Goal: Communication & Community: Share content

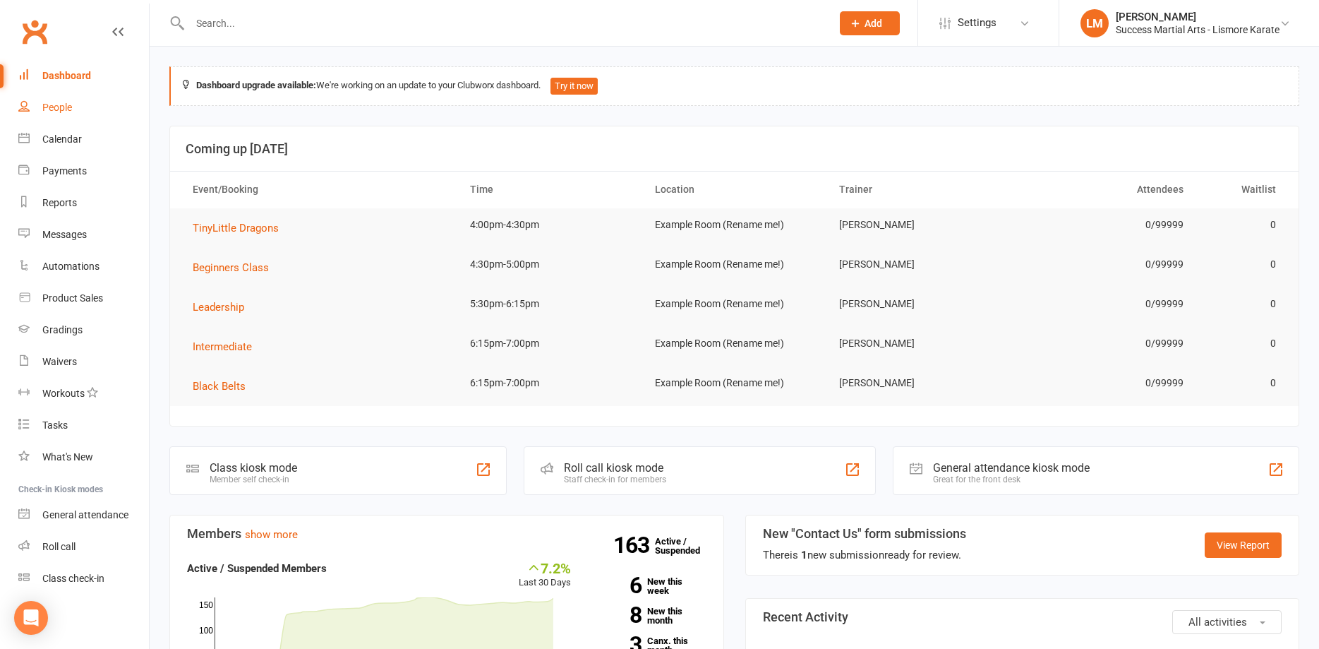
click at [56, 106] on div "People" at bounding box center [57, 107] width 30 height 11
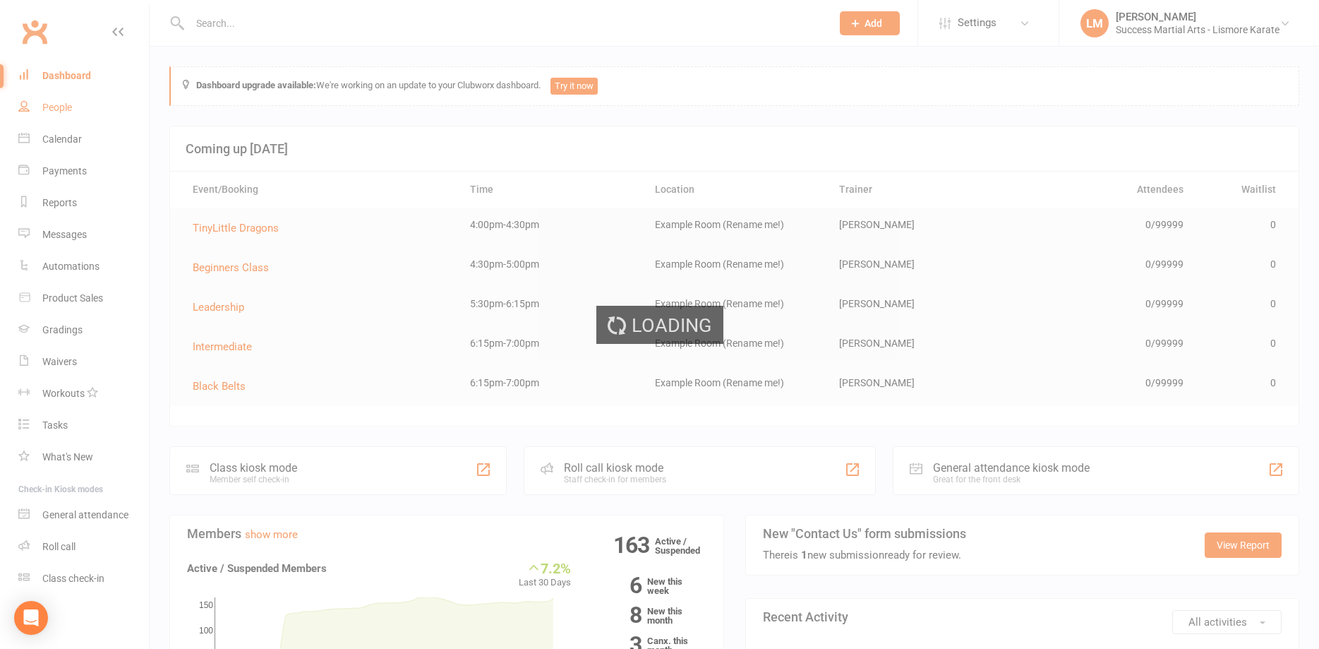
select select "100"
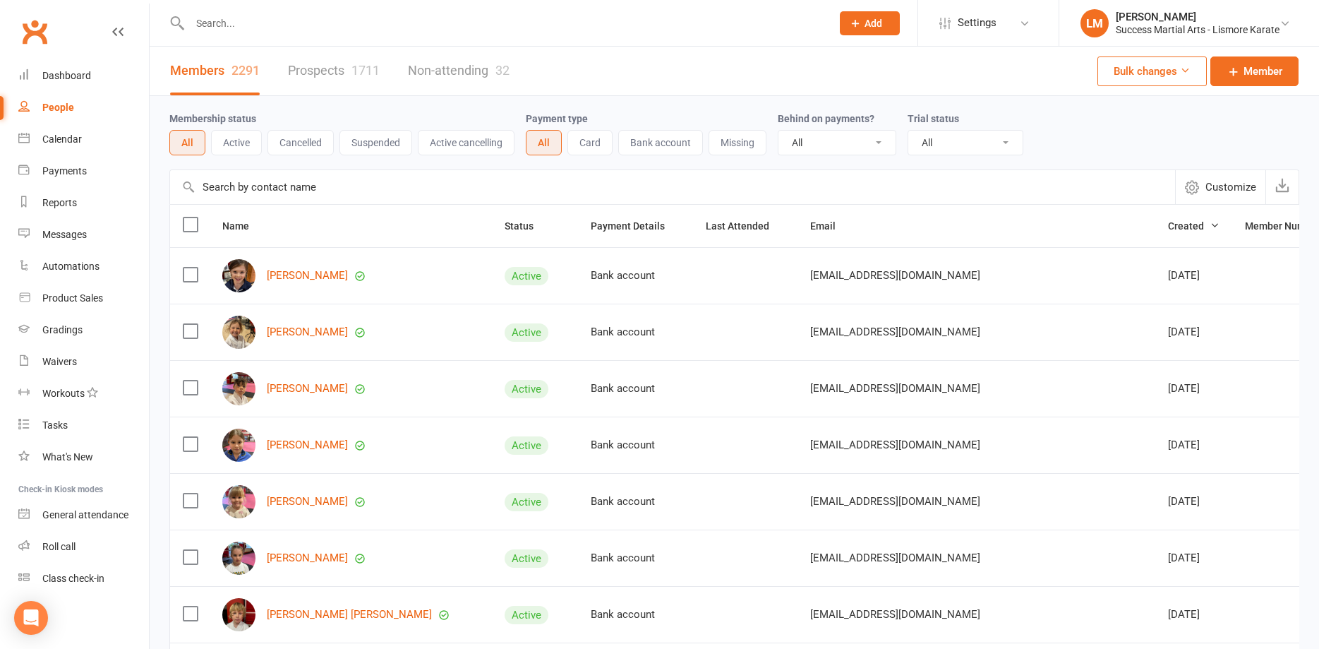
click at [326, 71] on link "Prospects 1711" at bounding box center [334, 71] width 92 height 49
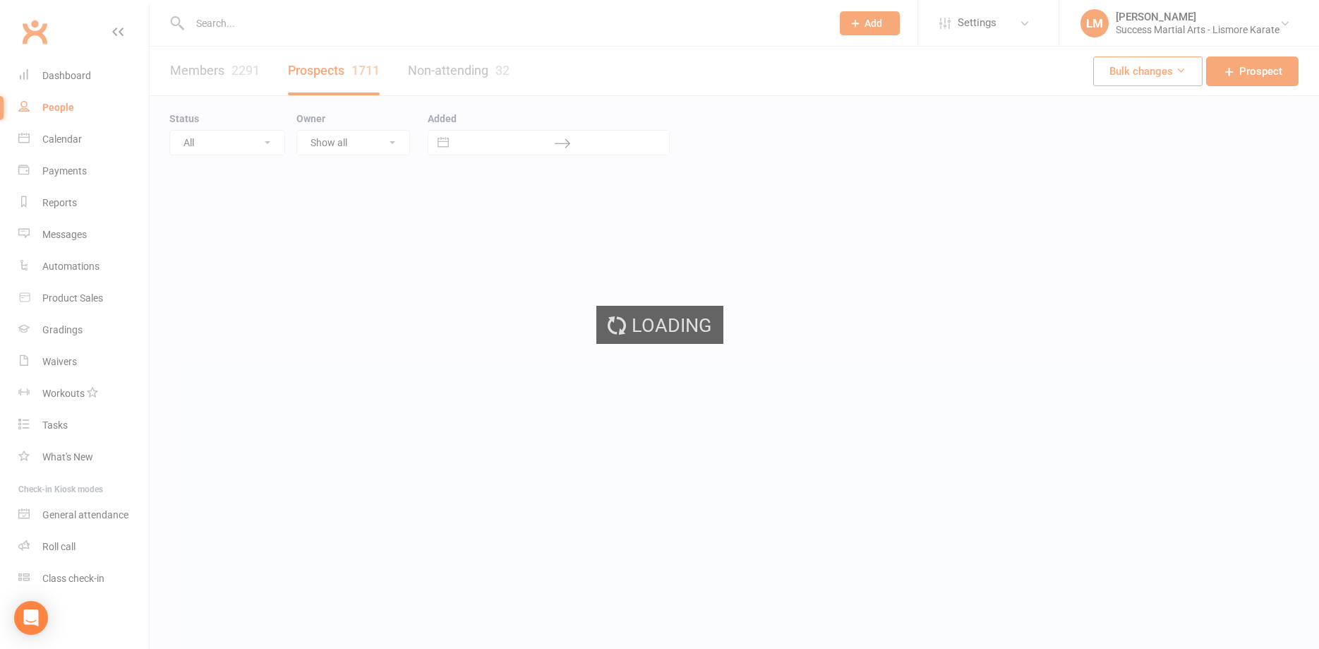
select select "100"
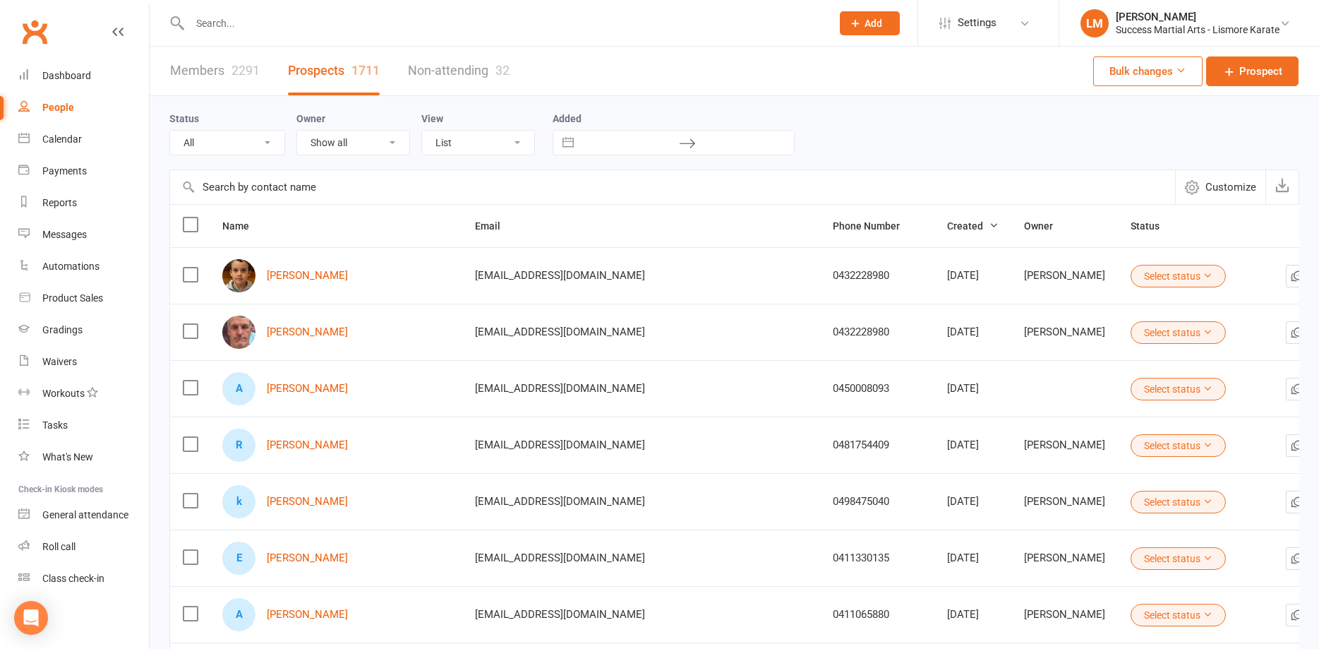
click at [201, 69] on link "Members 2291" at bounding box center [215, 71] width 90 height 49
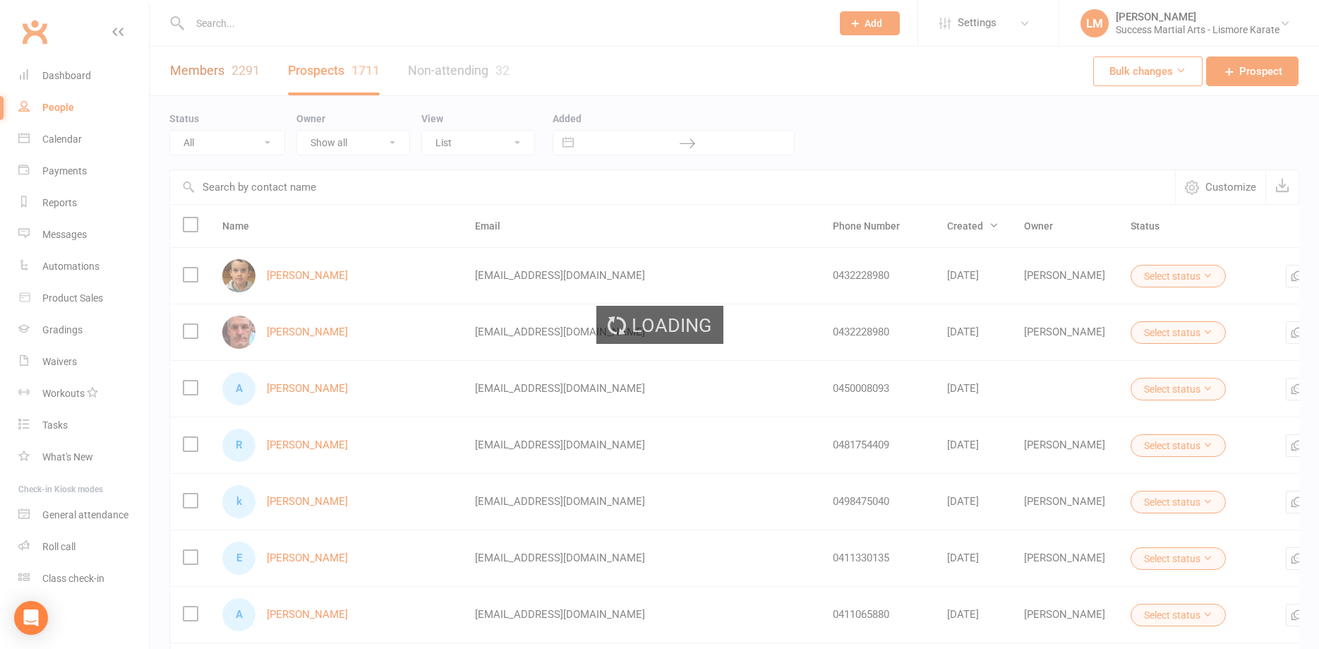
select select "100"
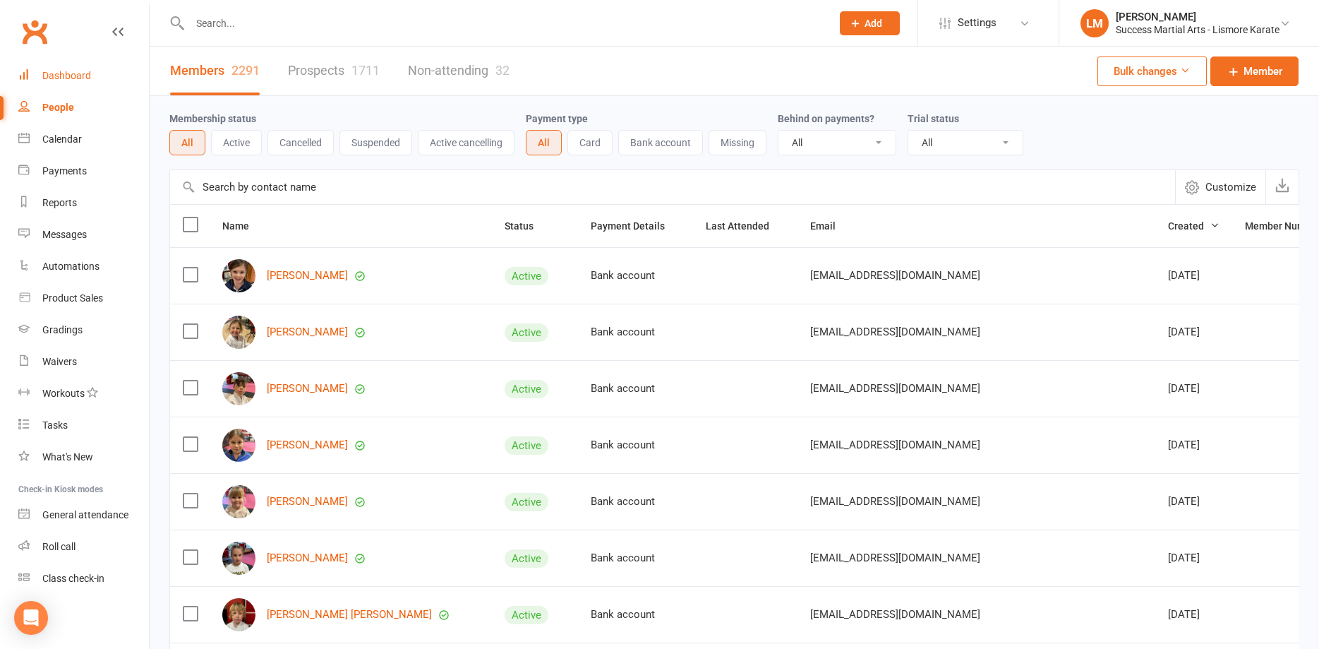
click at [73, 75] on div "Dashboard" at bounding box center [66, 75] width 49 height 11
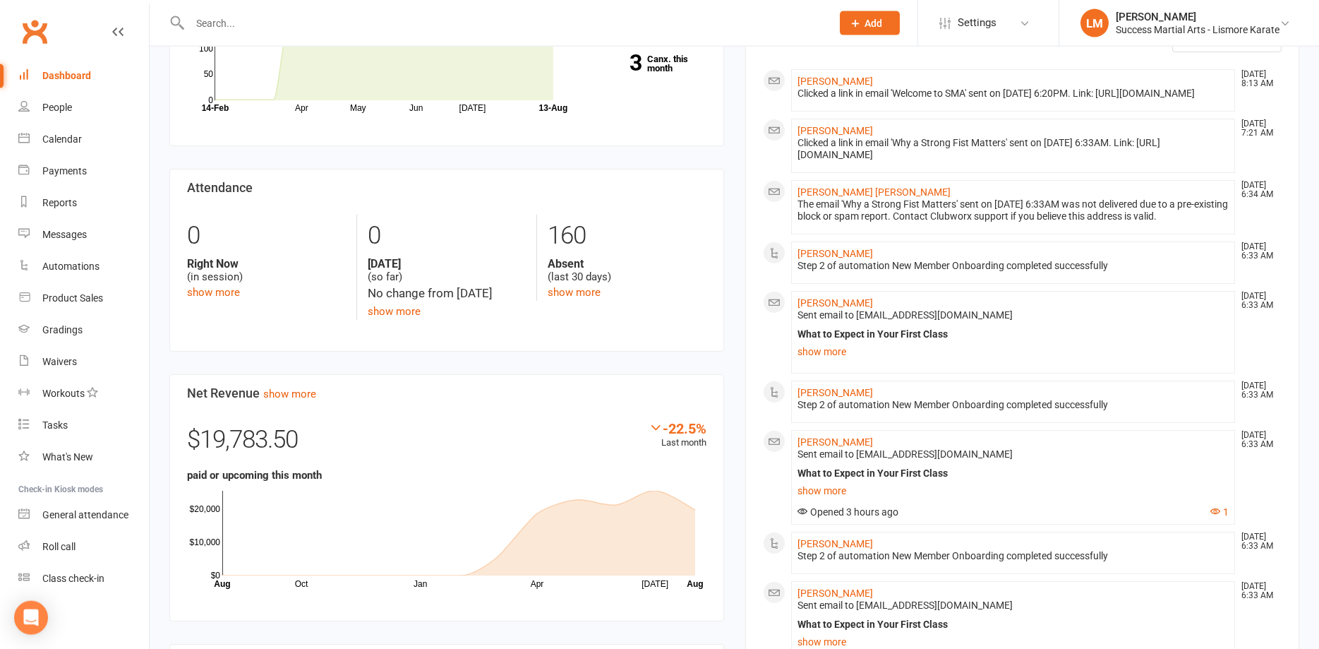
scroll to position [648, 0]
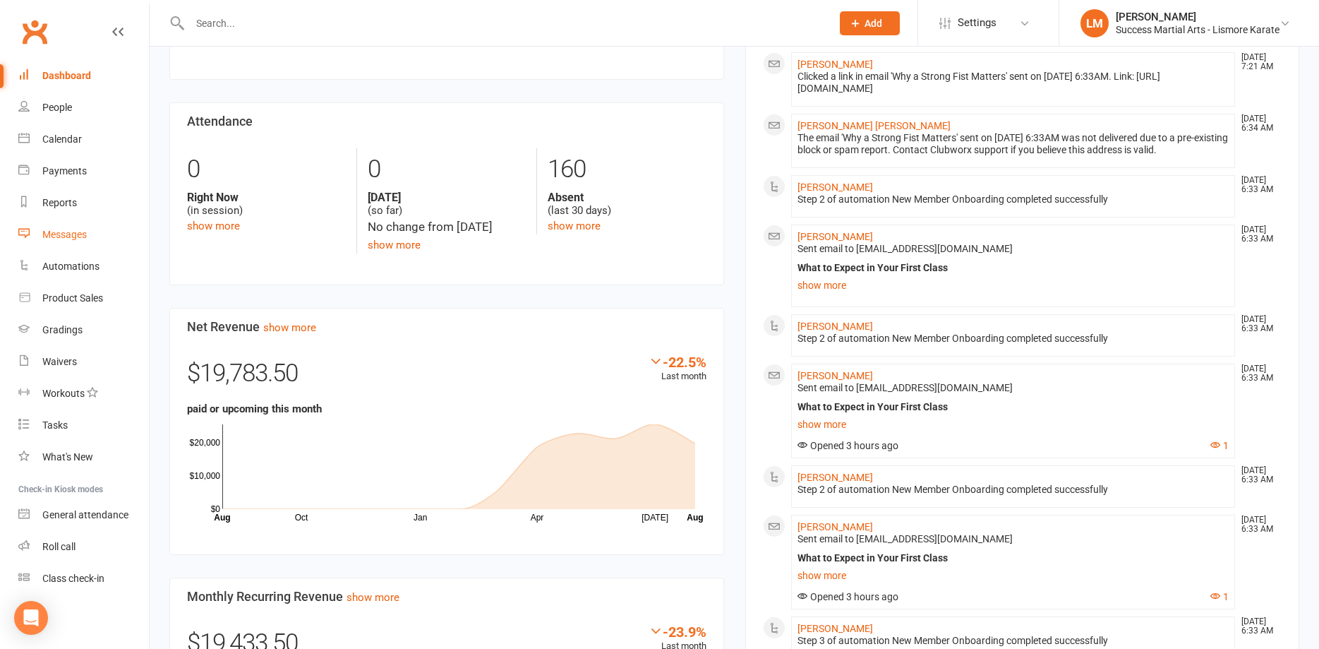
click at [59, 234] on div "Messages" at bounding box center [64, 234] width 44 height 11
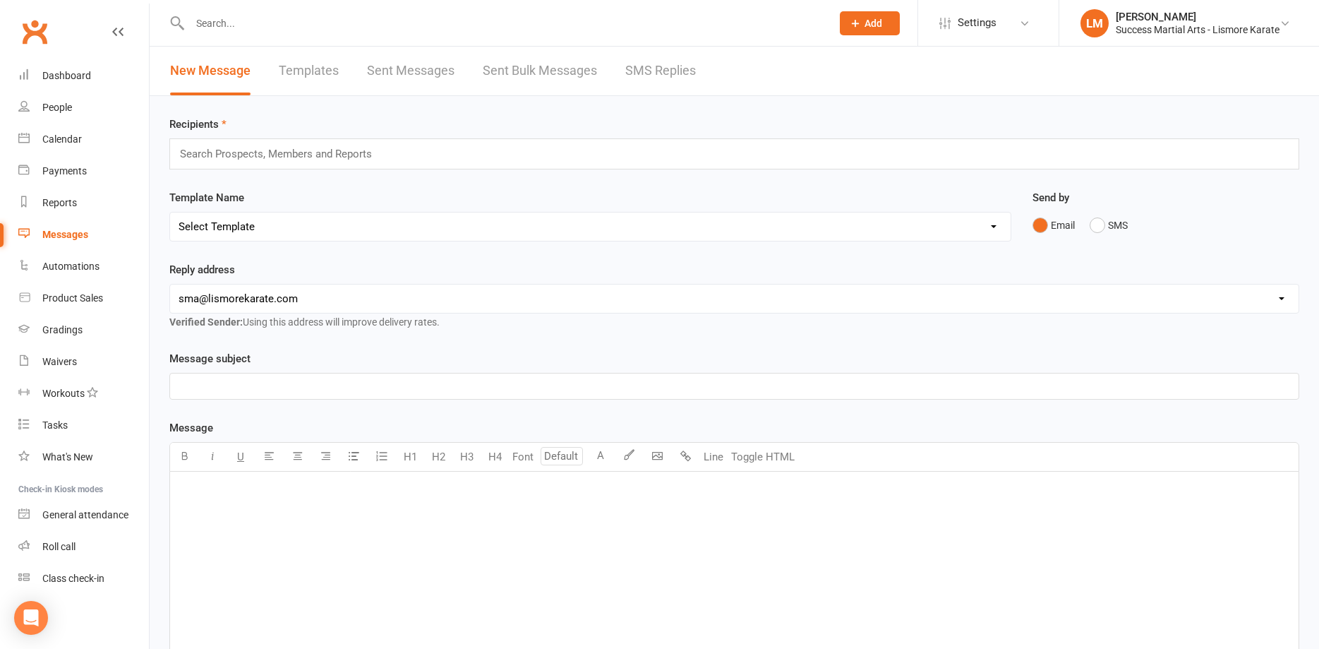
click at [305, 66] on link "Templates" at bounding box center [309, 71] width 60 height 49
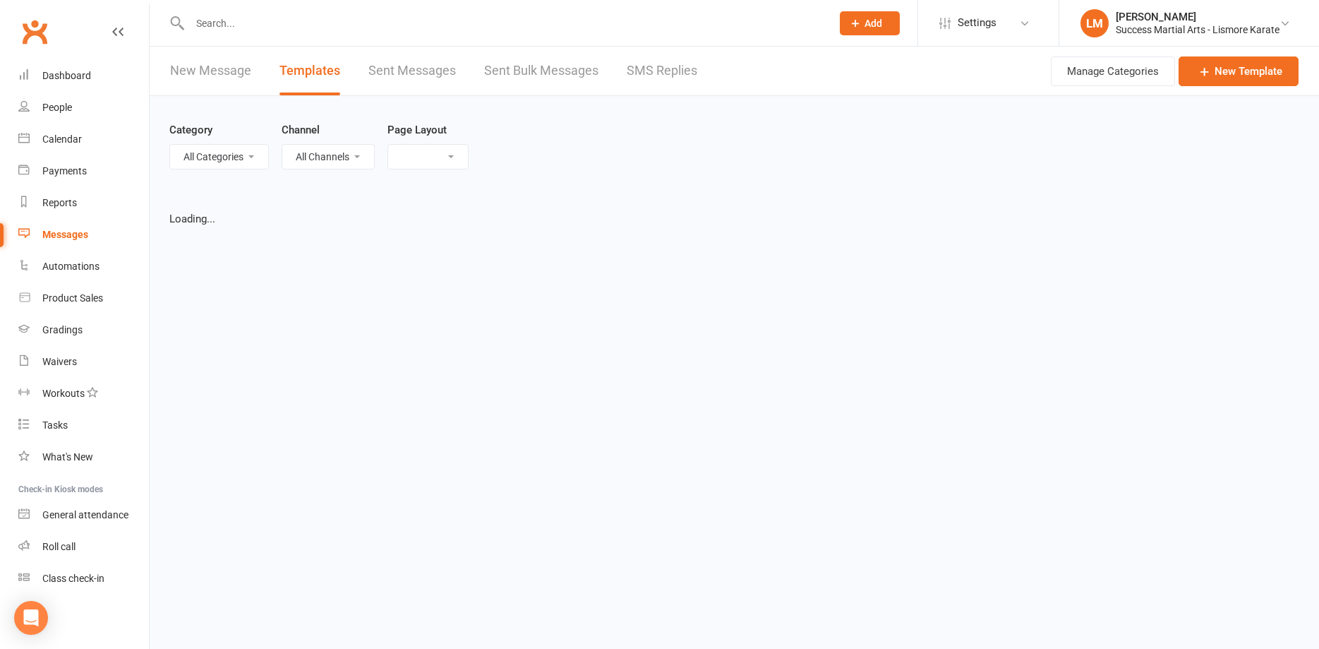
select select "list"
select select "100"
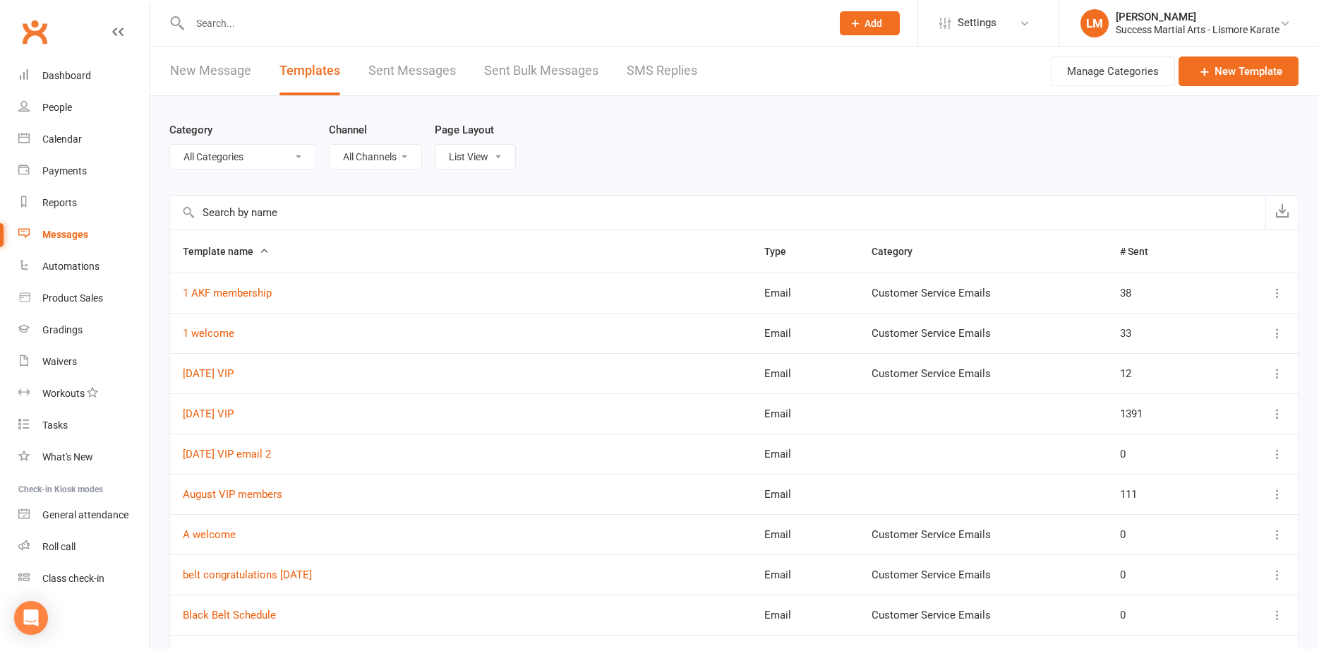
click at [231, 212] on input "text" at bounding box center [718, 213] width 1096 height 34
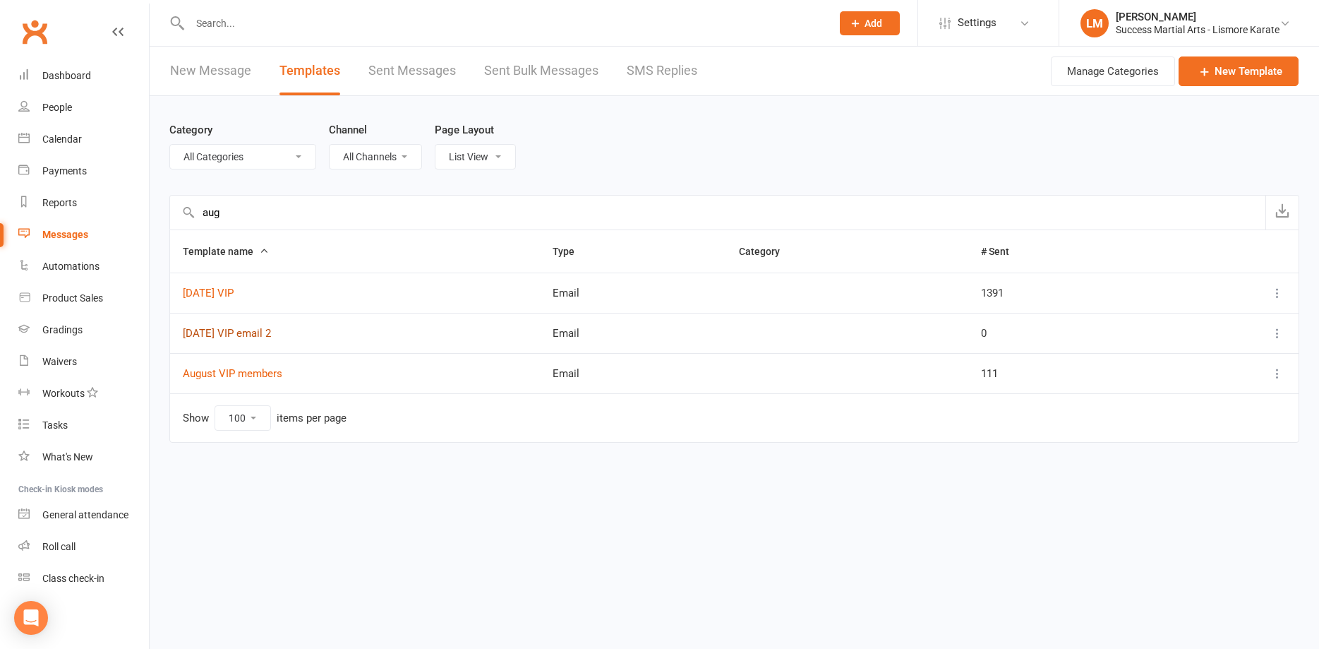
type input "aug"
click at [237, 337] on link "[DATE] VIP email 2" at bounding box center [227, 333] width 88 height 13
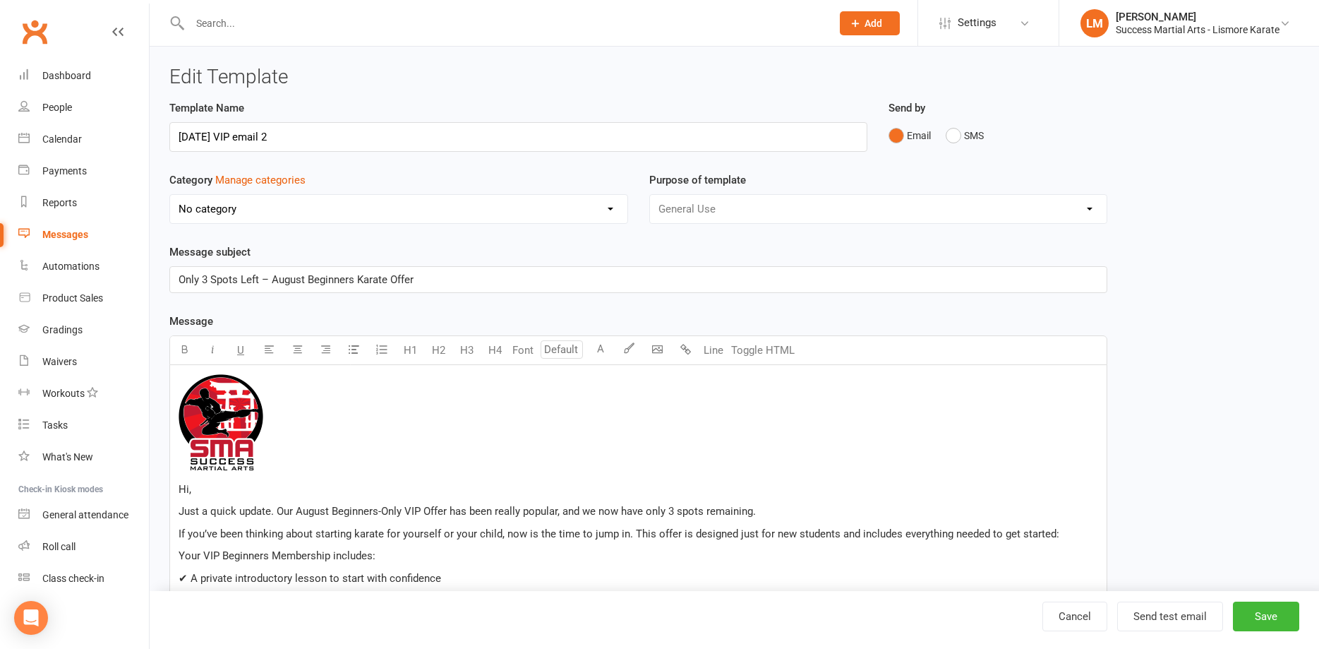
click at [59, 234] on div "Messages" at bounding box center [65, 234] width 46 height 11
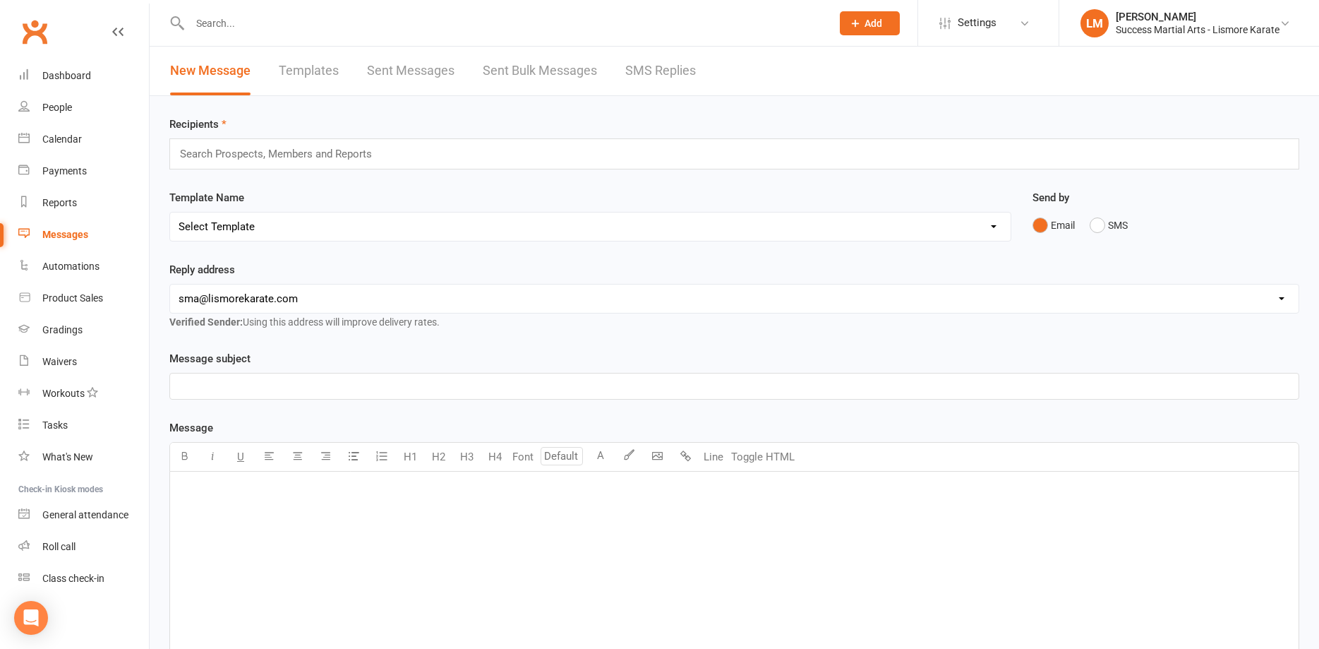
click at [170, 212] on select "Select Template [Email] 1 AKF membership [Email] 1 welcome [Email] [DATE] VIP […" at bounding box center [590, 226] width 841 height 28
select select "76"
click option "[Email] [DATE] VIP email 2" at bounding box center [0, 0] width 0 height 0
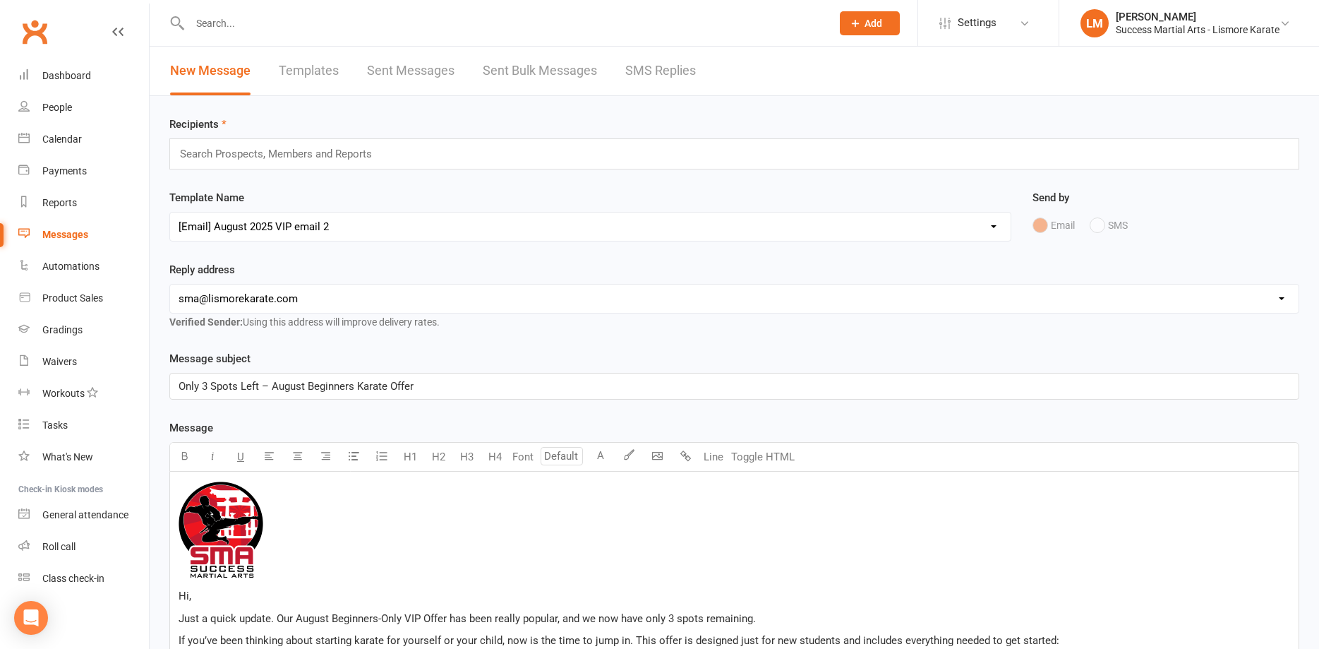
click at [229, 157] on input "text" at bounding box center [282, 154] width 207 height 18
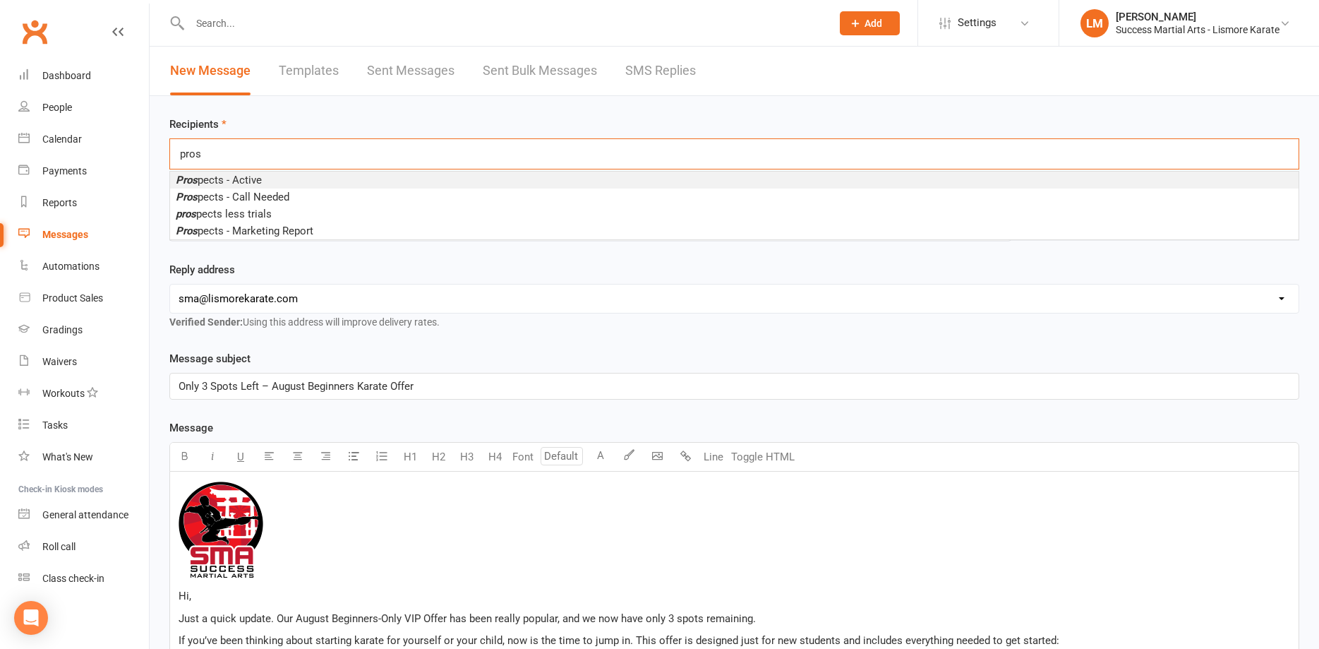
type input "pros"
click at [212, 179] on span "Pros pects - Active" at bounding box center [219, 180] width 86 height 13
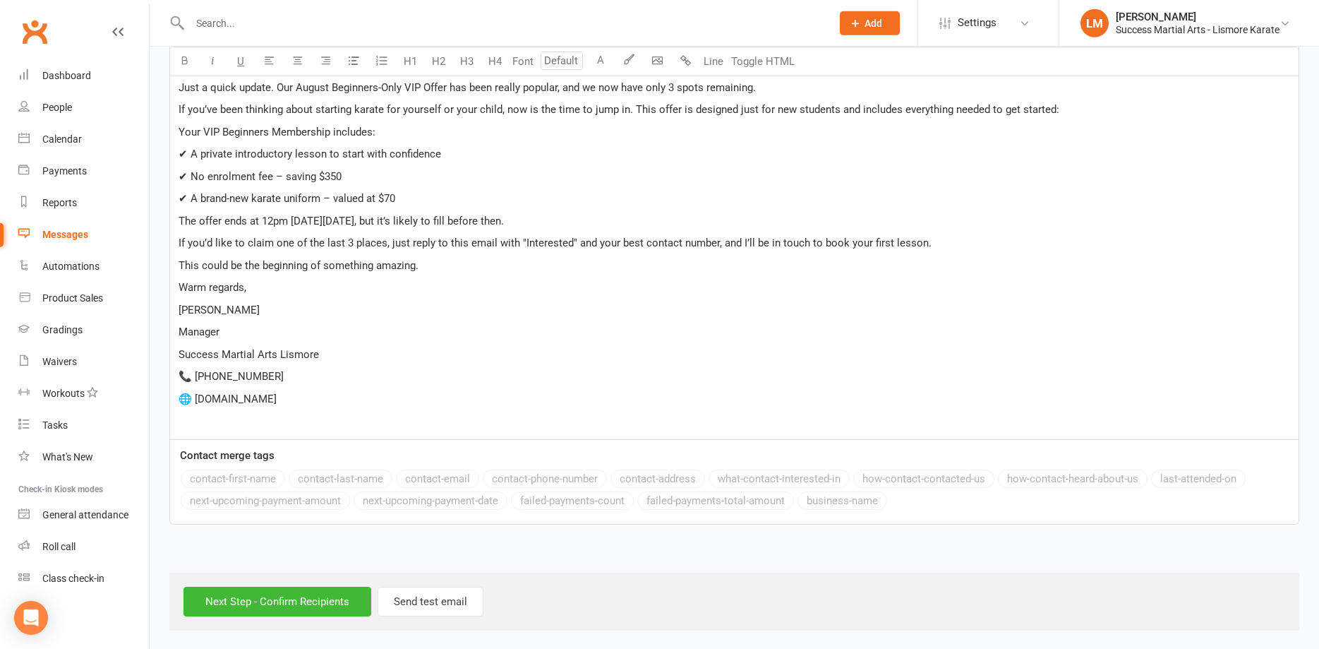
scroll to position [536, 0]
click at [270, 605] on input "Next Step - Confirm Recipients" at bounding box center [278, 600] width 188 height 30
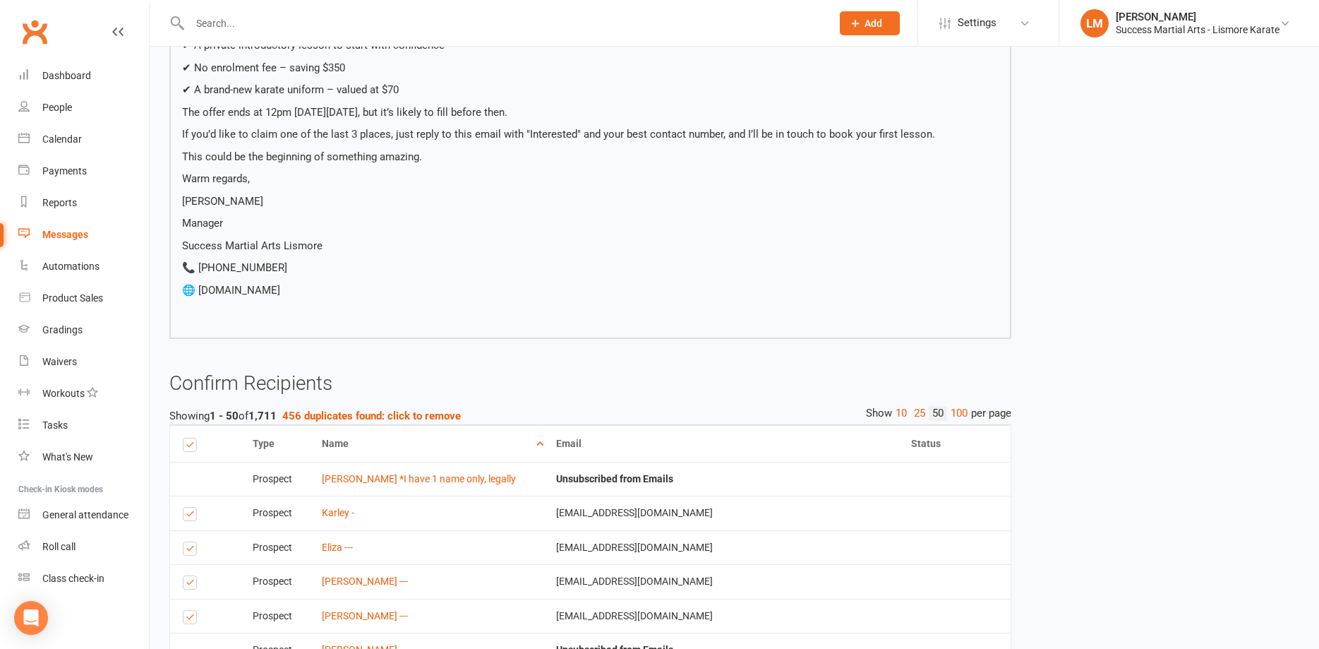
scroll to position [504, 0]
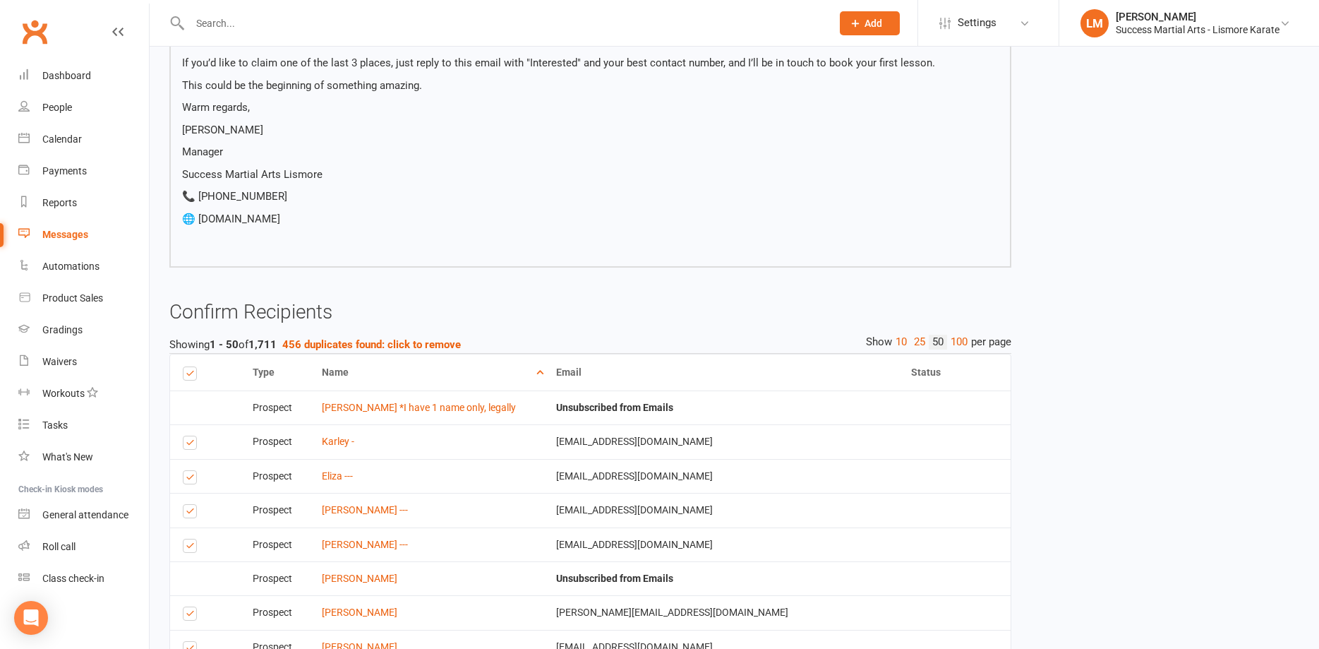
click at [364, 371] on th "Name" at bounding box center [426, 372] width 234 height 36
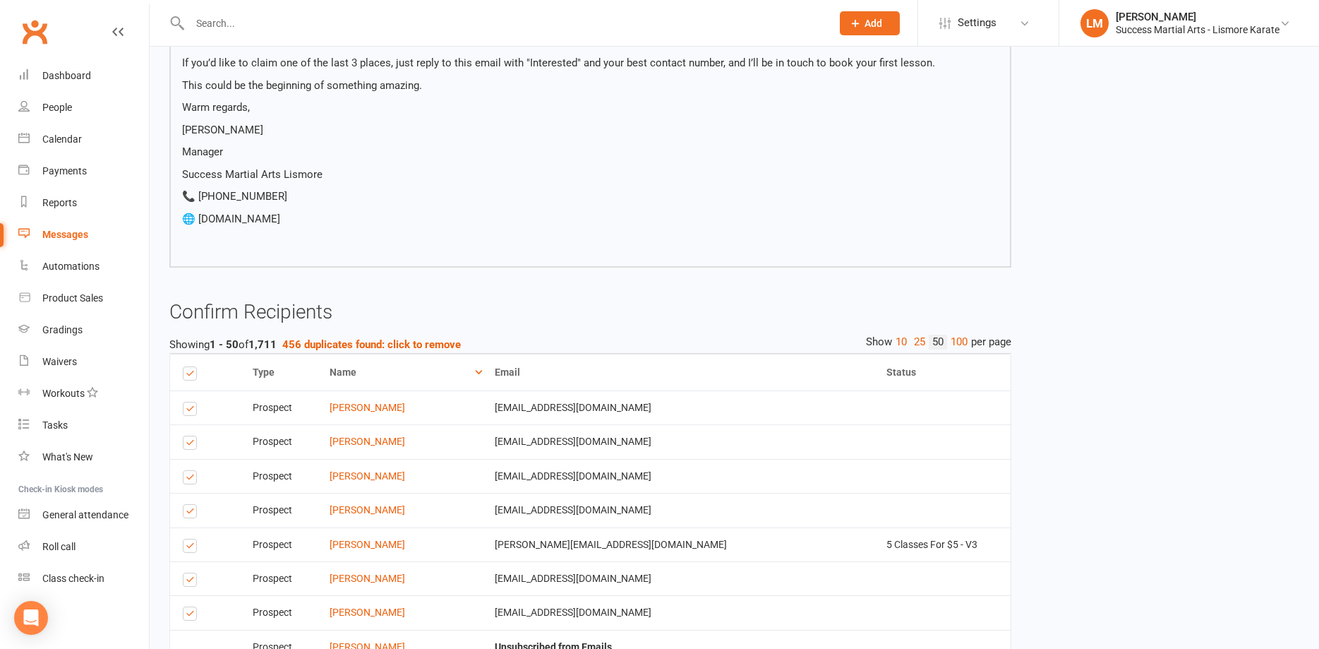
click at [364, 371] on th "Name" at bounding box center [399, 372] width 165 height 36
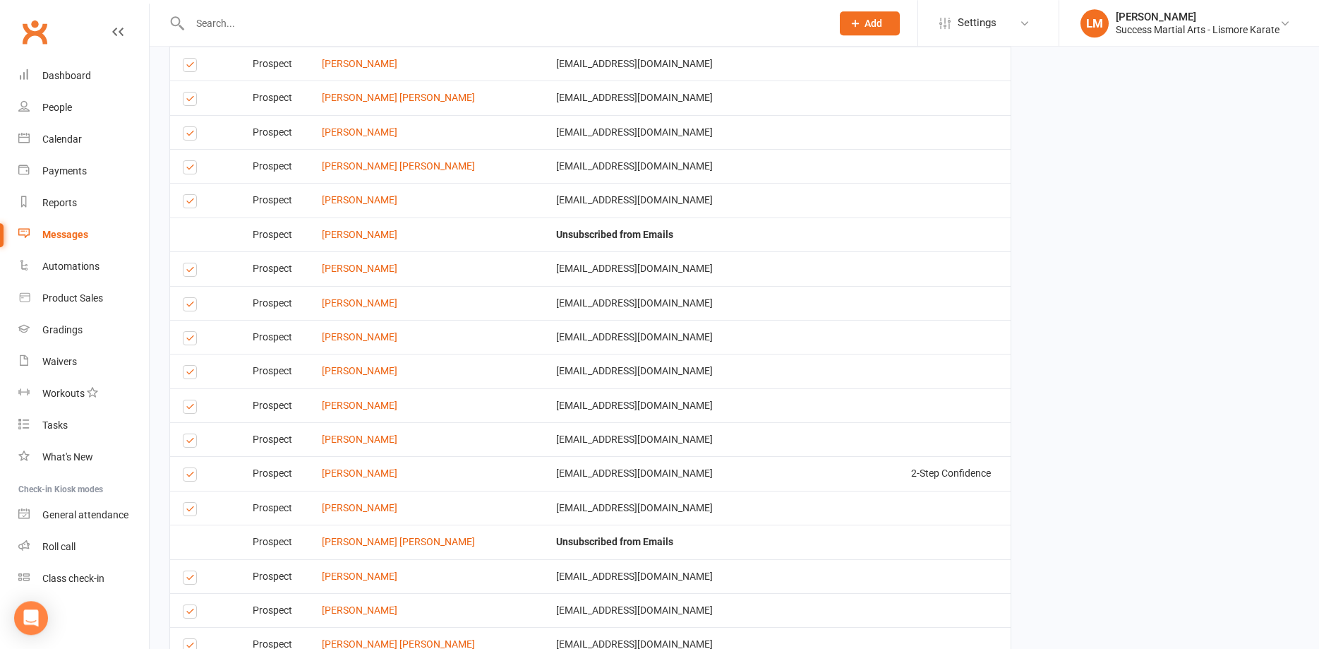
scroll to position [2016, 0]
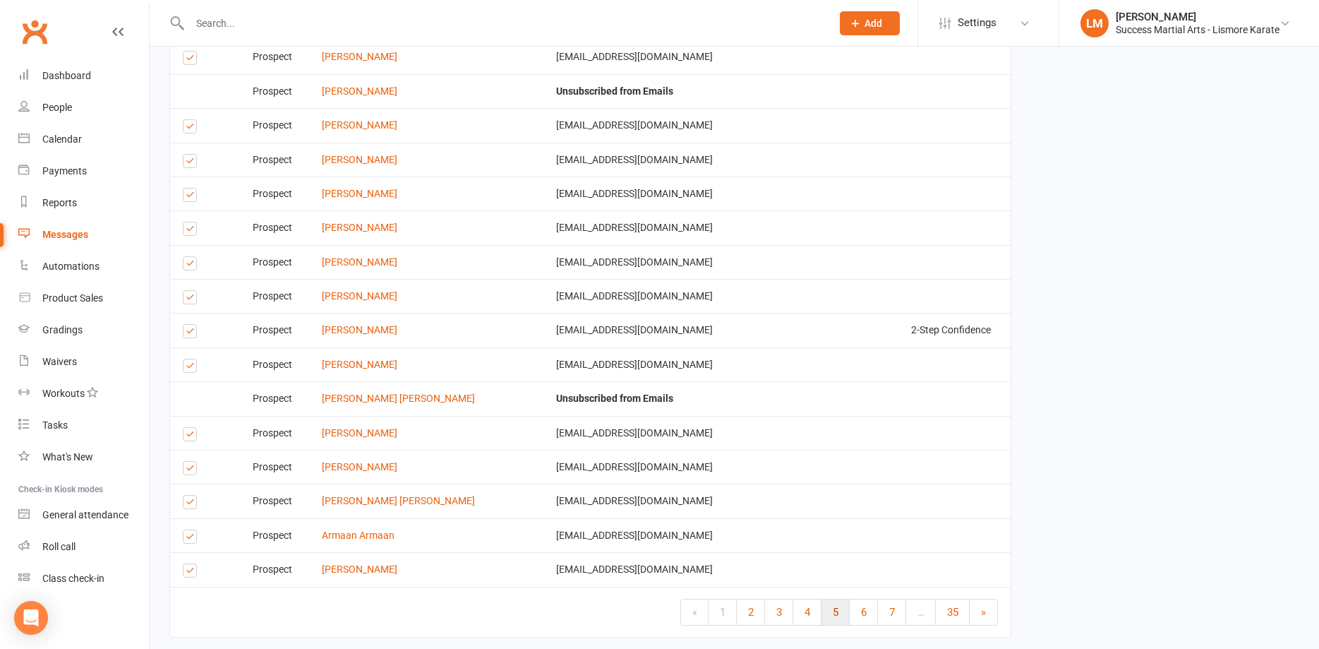
click at [834, 615] on span "5" at bounding box center [836, 612] width 6 height 13
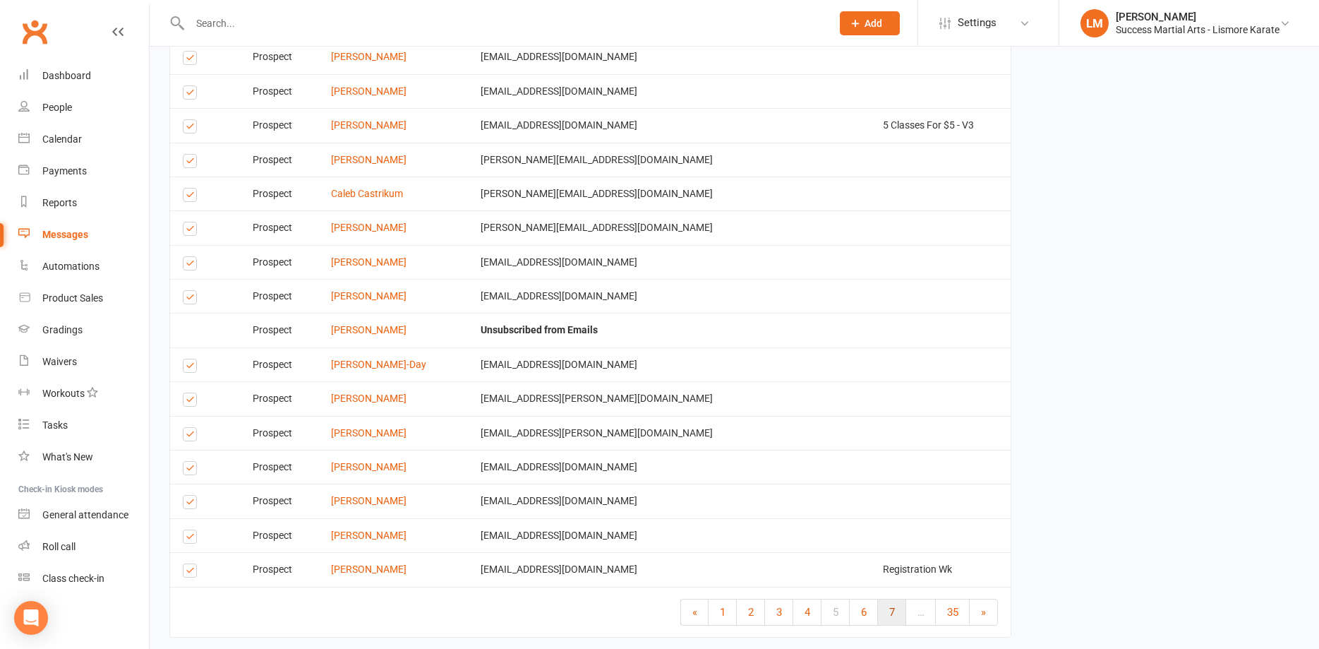
click at [896, 616] on link "7" at bounding box center [892, 611] width 28 height 25
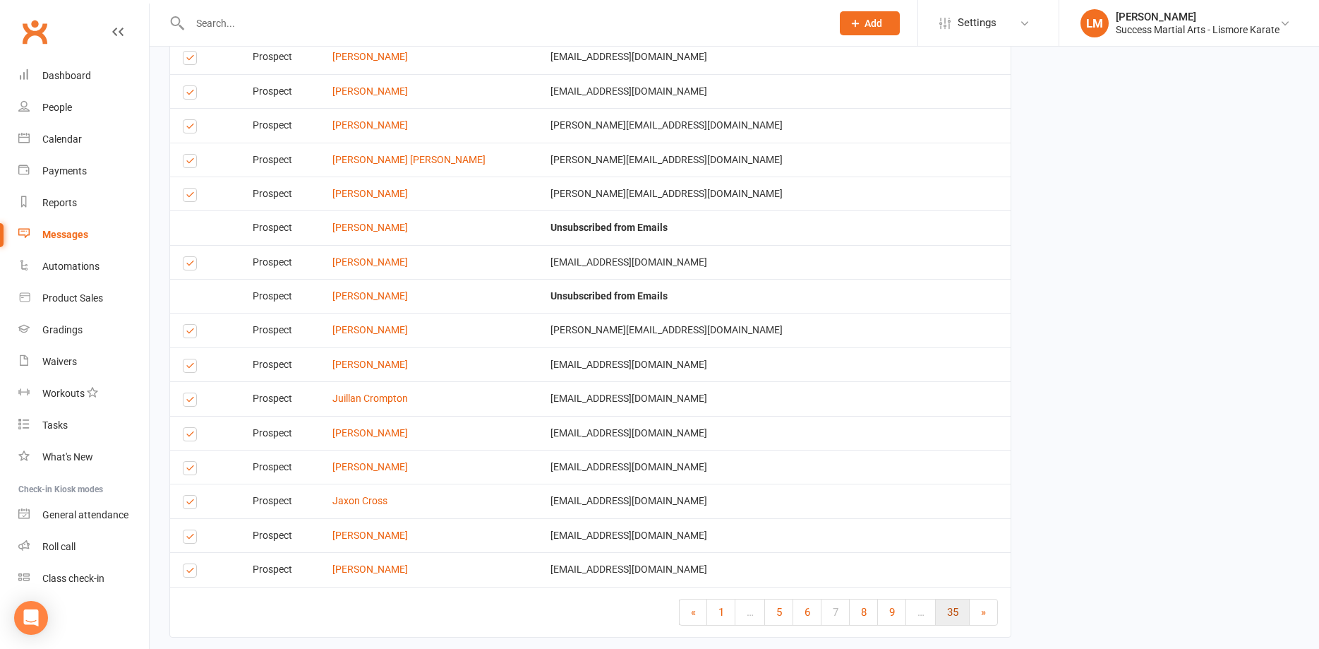
drag, startPoint x: 920, startPoint y: 611, endPoint x: 940, endPoint y: 611, distance: 19.8
click at [923, 612] on link "…" at bounding box center [921, 611] width 30 height 25
click at [985, 613] on link "»" at bounding box center [984, 611] width 28 height 25
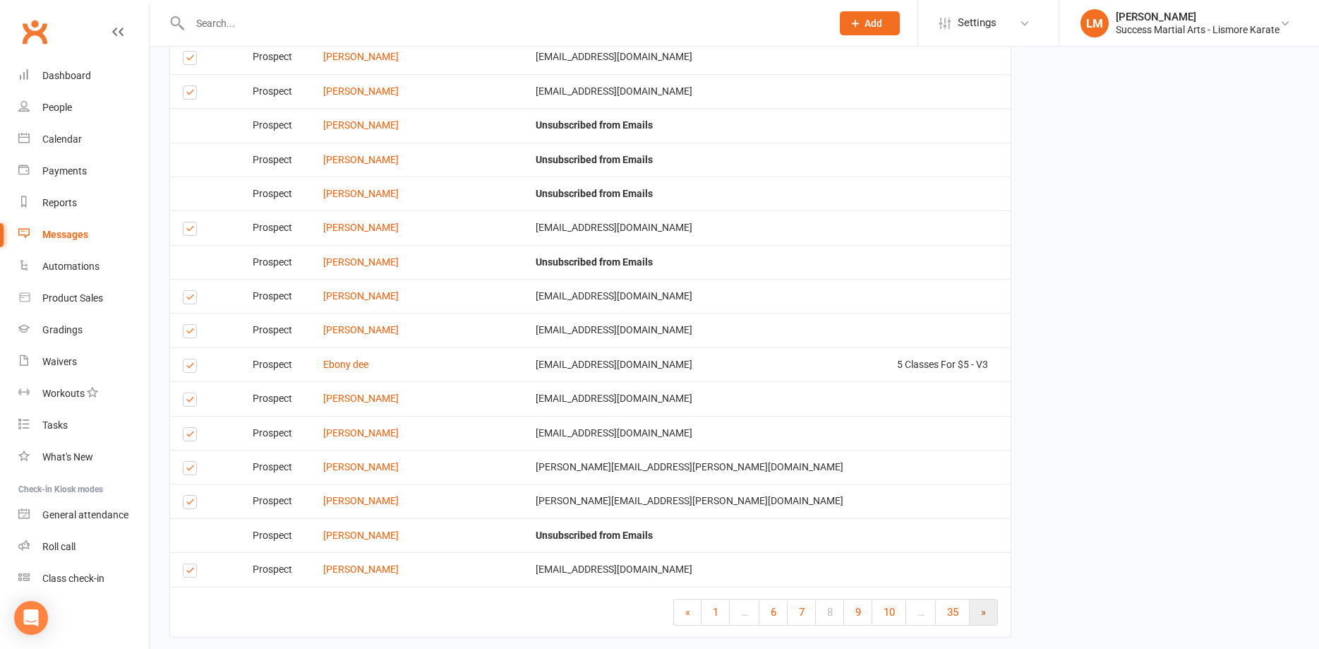
click at [980, 617] on link "»" at bounding box center [984, 611] width 28 height 25
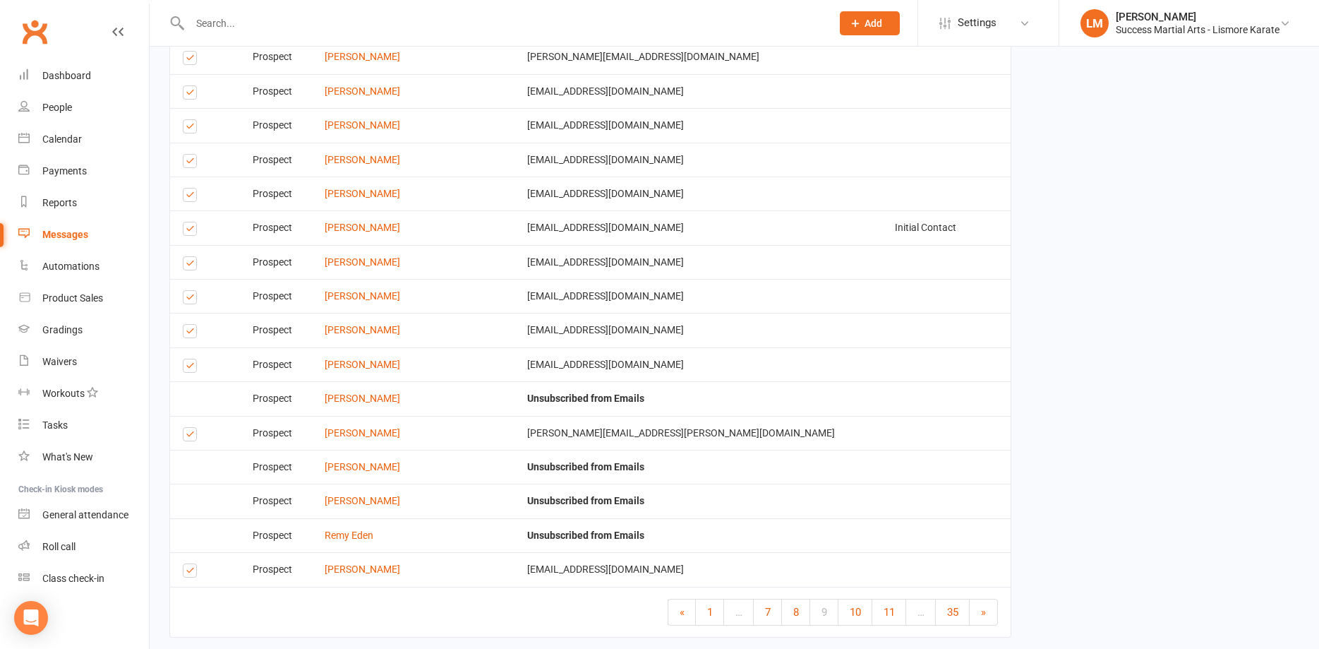
click at [979, 616] on link "»" at bounding box center [984, 611] width 28 height 25
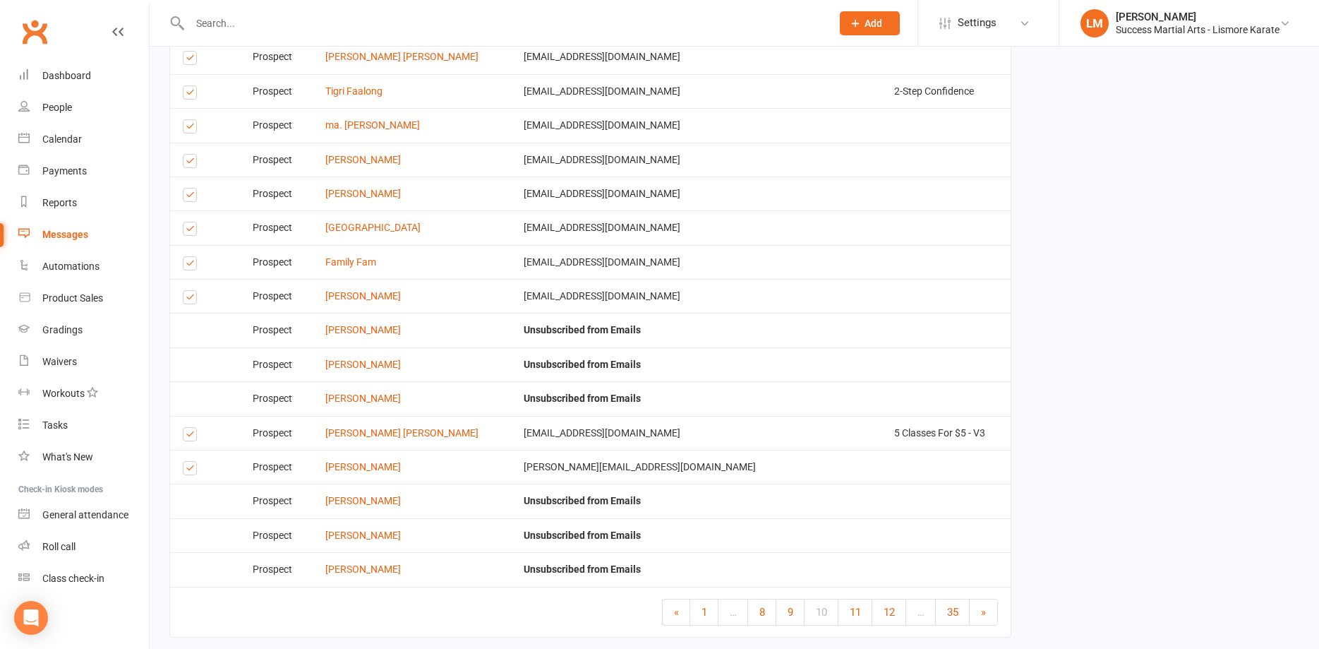
click at [979, 616] on link "»" at bounding box center [984, 611] width 28 height 25
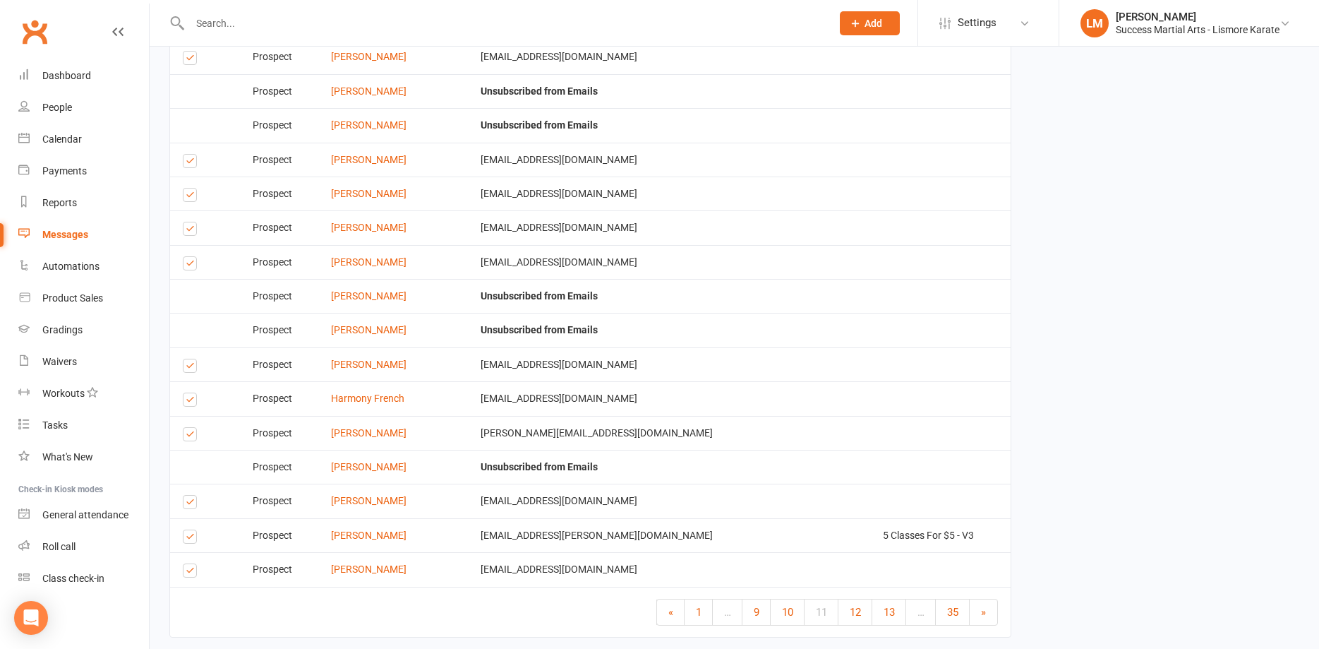
click at [979, 616] on link "»" at bounding box center [984, 611] width 28 height 25
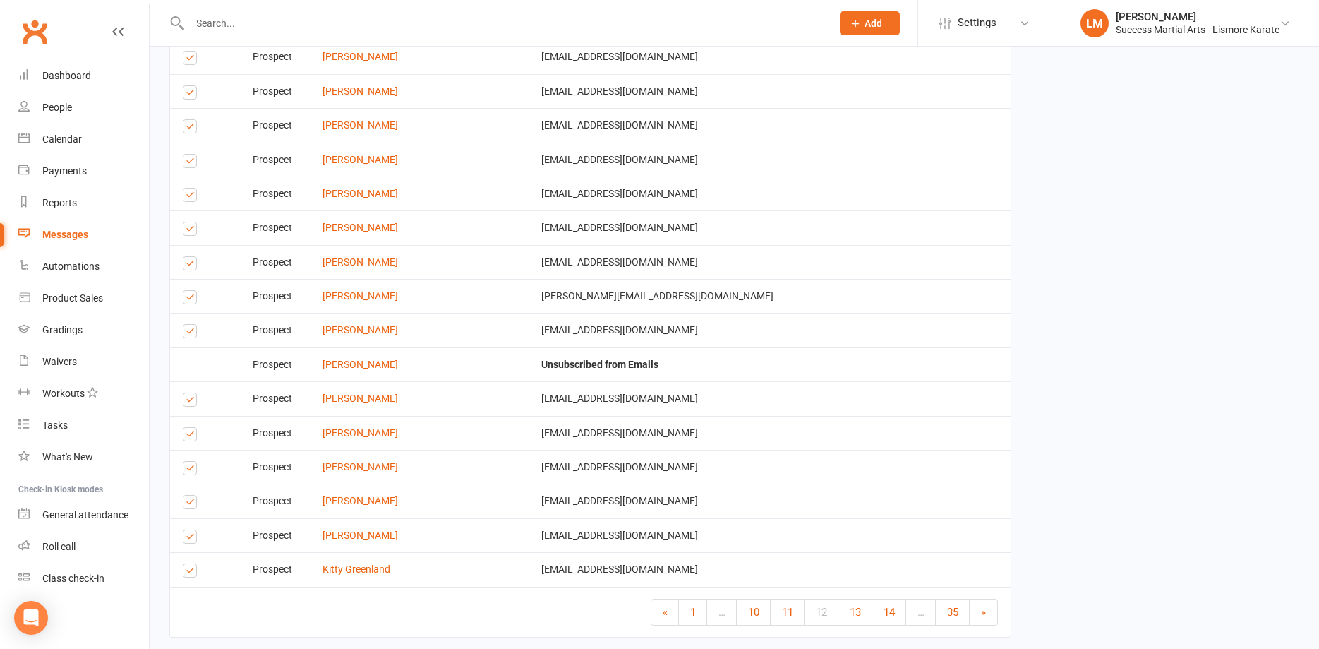
click at [979, 616] on link "»" at bounding box center [984, 611] width 28 height 25
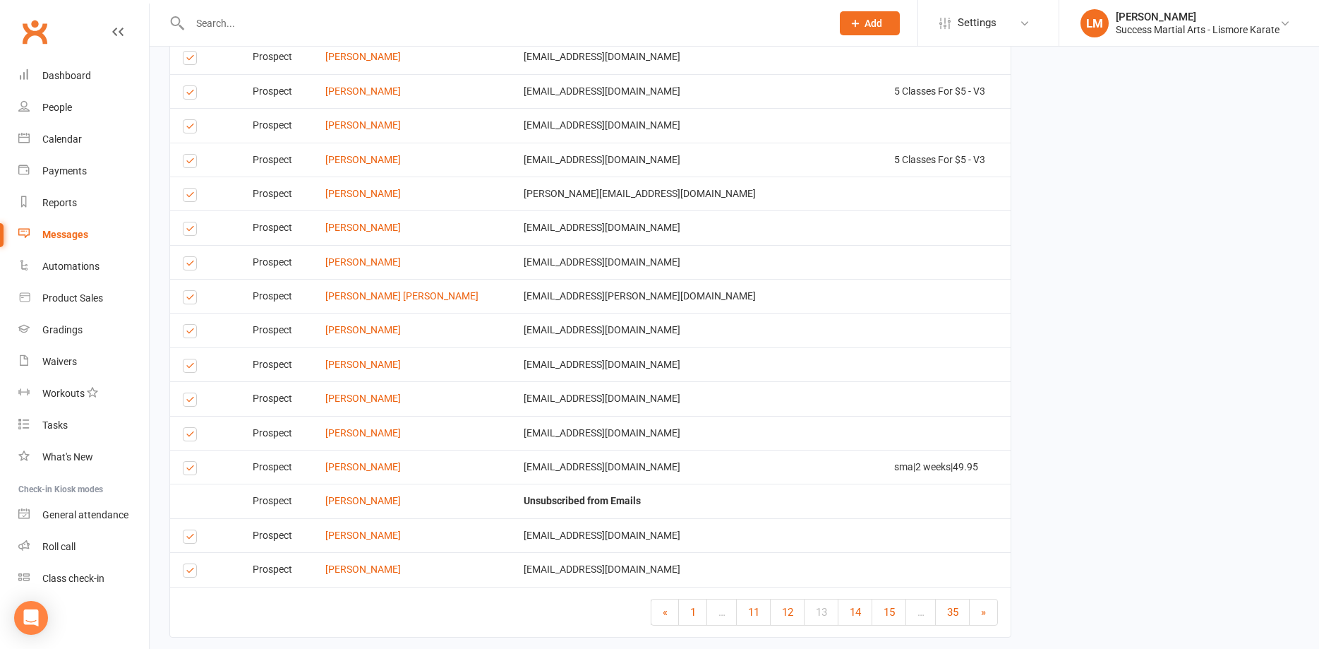
click at [979, 616] on link "»" at bounding box center [984, 611] width 28 height 25
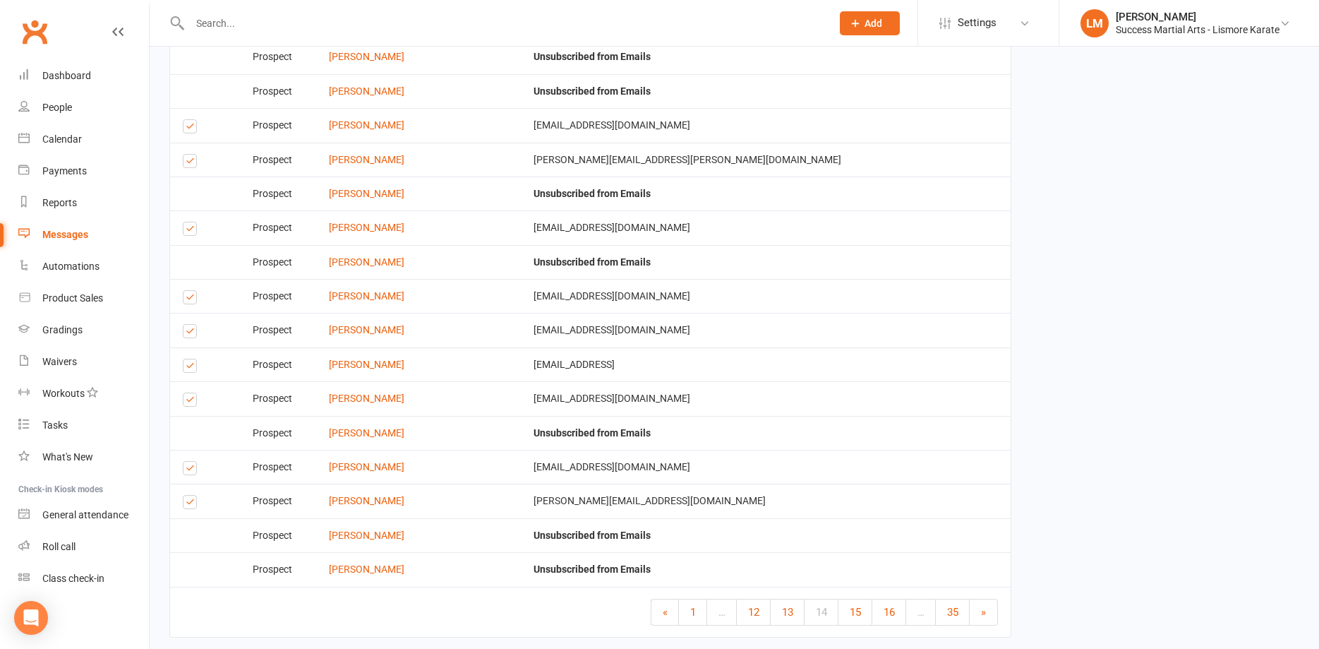
click at [979, 616] on link "»" at bounding box center [984, 611] width 28 height 25
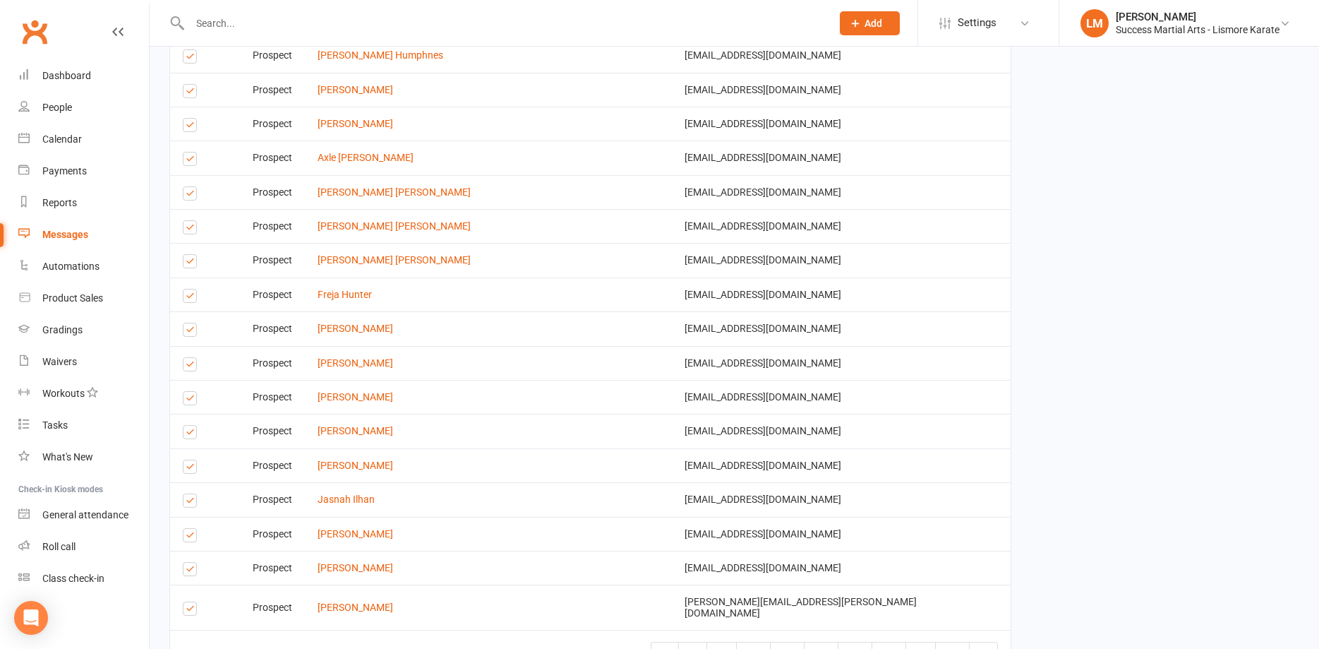
click at [978, 642] on link "»" at bounding box center [984, 654] width 28 height 25
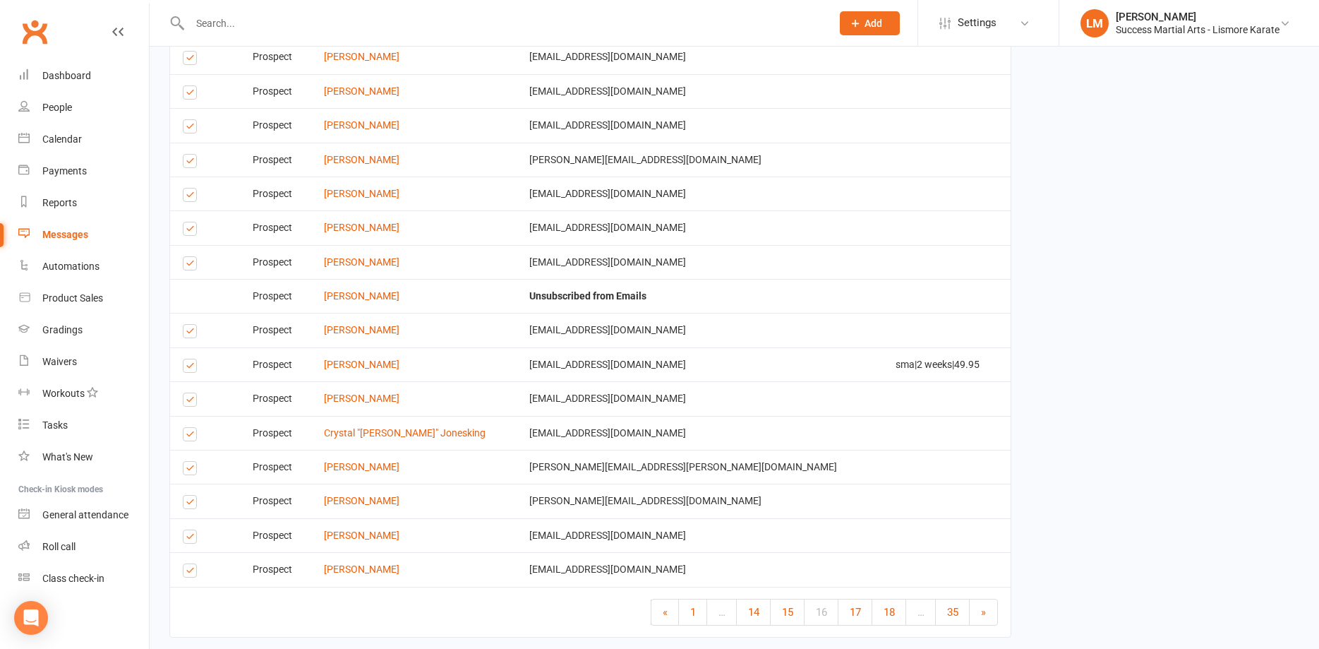
click at [978, 616] on link "»" at bounding box center [984, 611] width 28 height 25
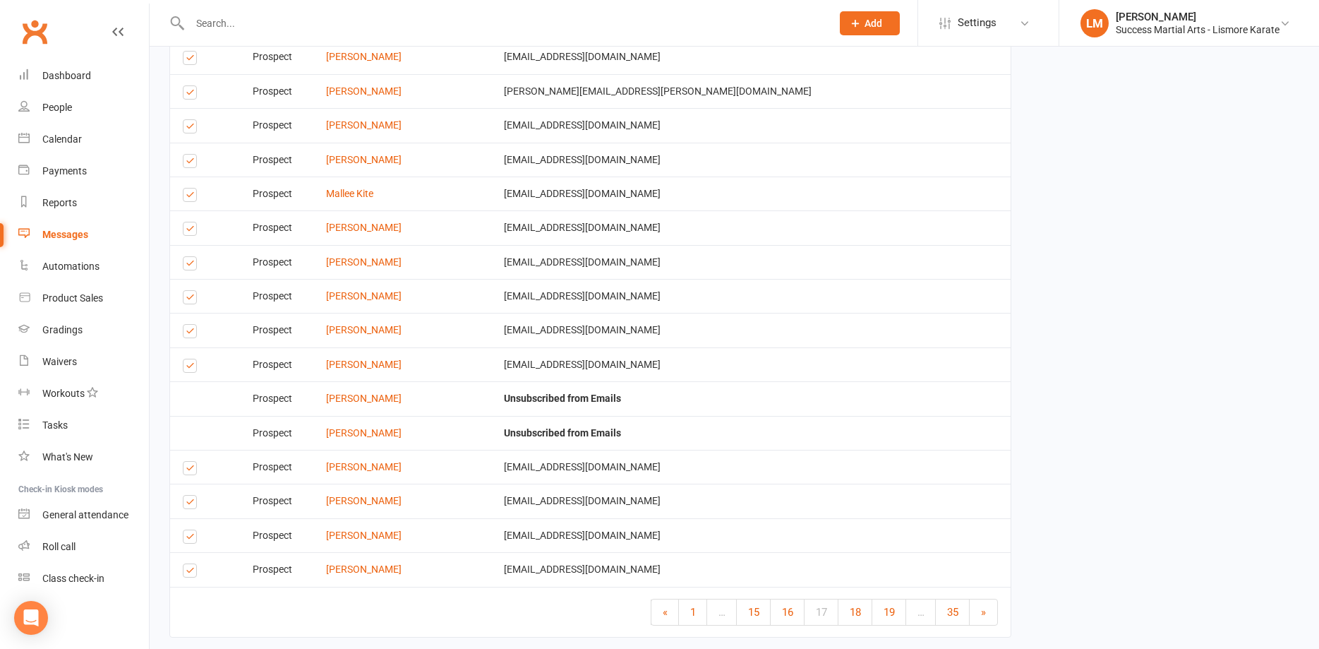
click at [978, 616] on link "»" at bounding box center [984, 611] width 28 height 25
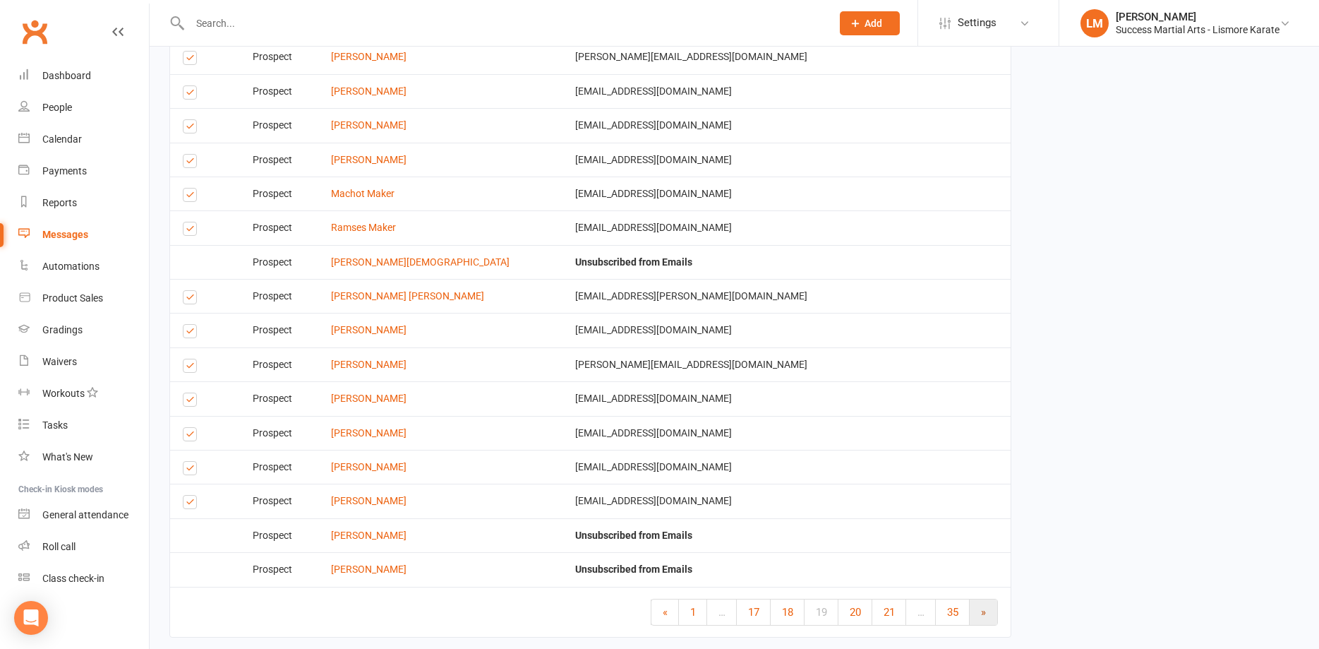
click at [987, 617] on link "»" at bounding box center [984, 611] width 28 height 25
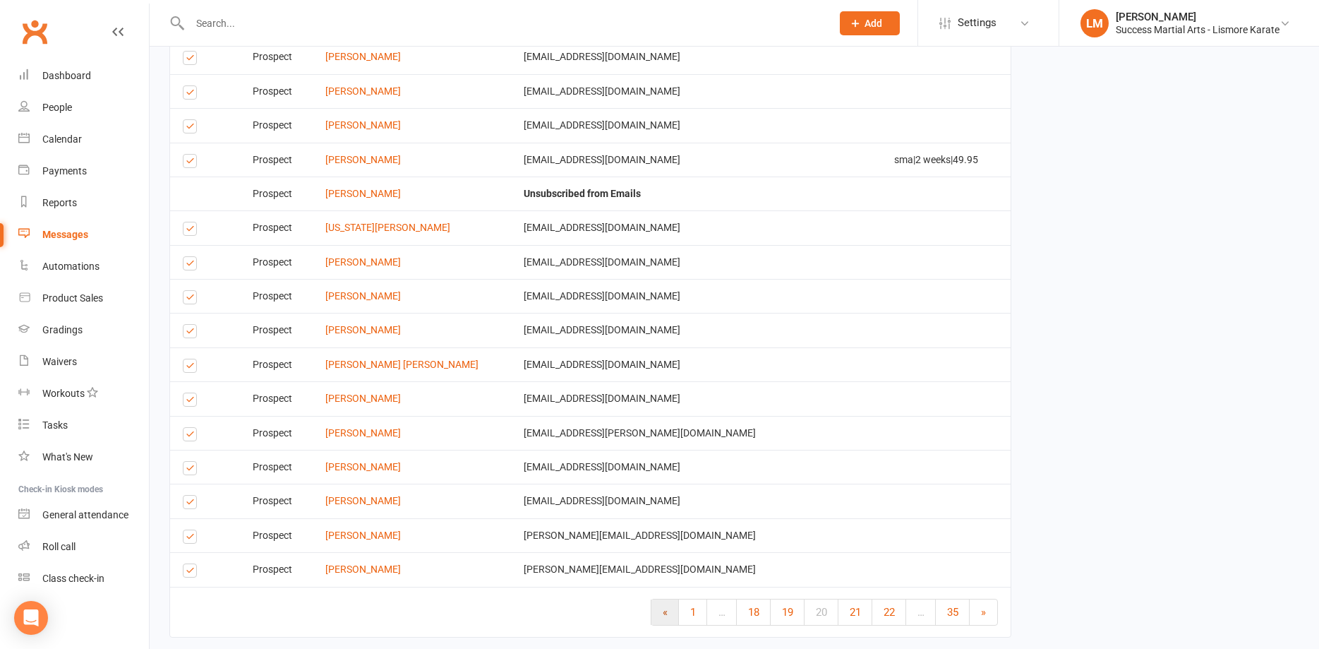
click at [660, 614] on link "«" at bounding box center [666, 611] width 28 height 25
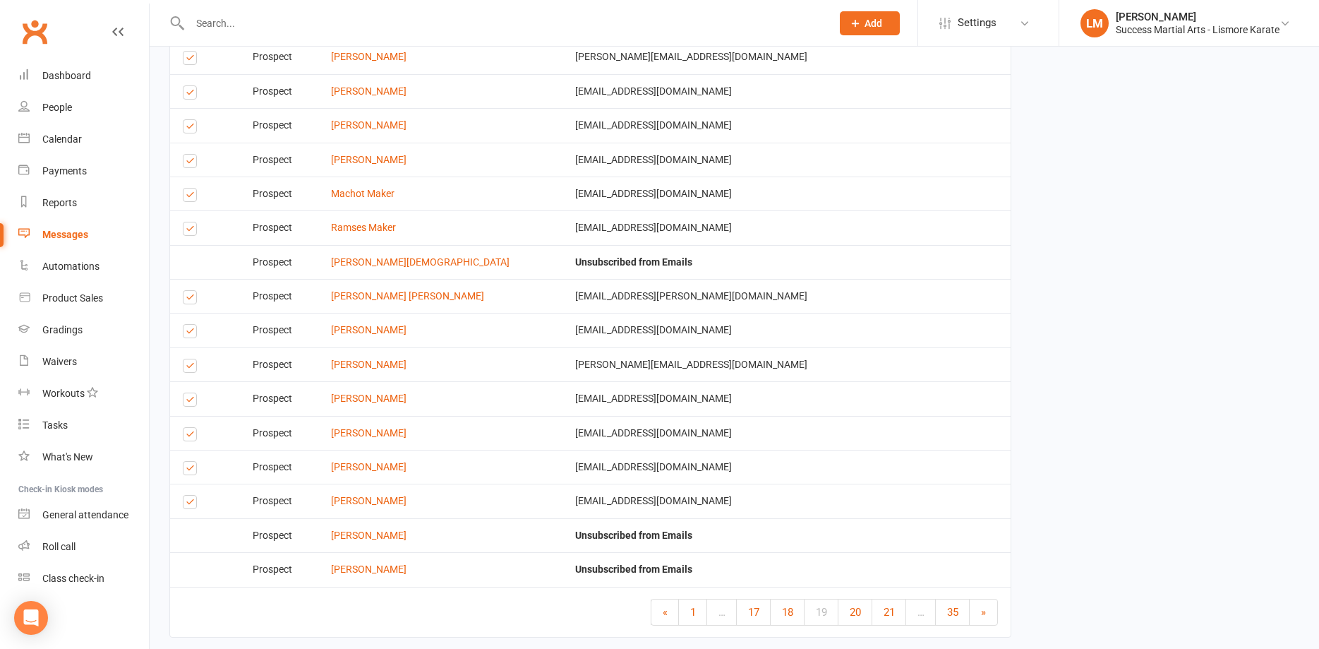
click at [660, 614] on link "«" at bounding box center [666, 611] width 28 height 25
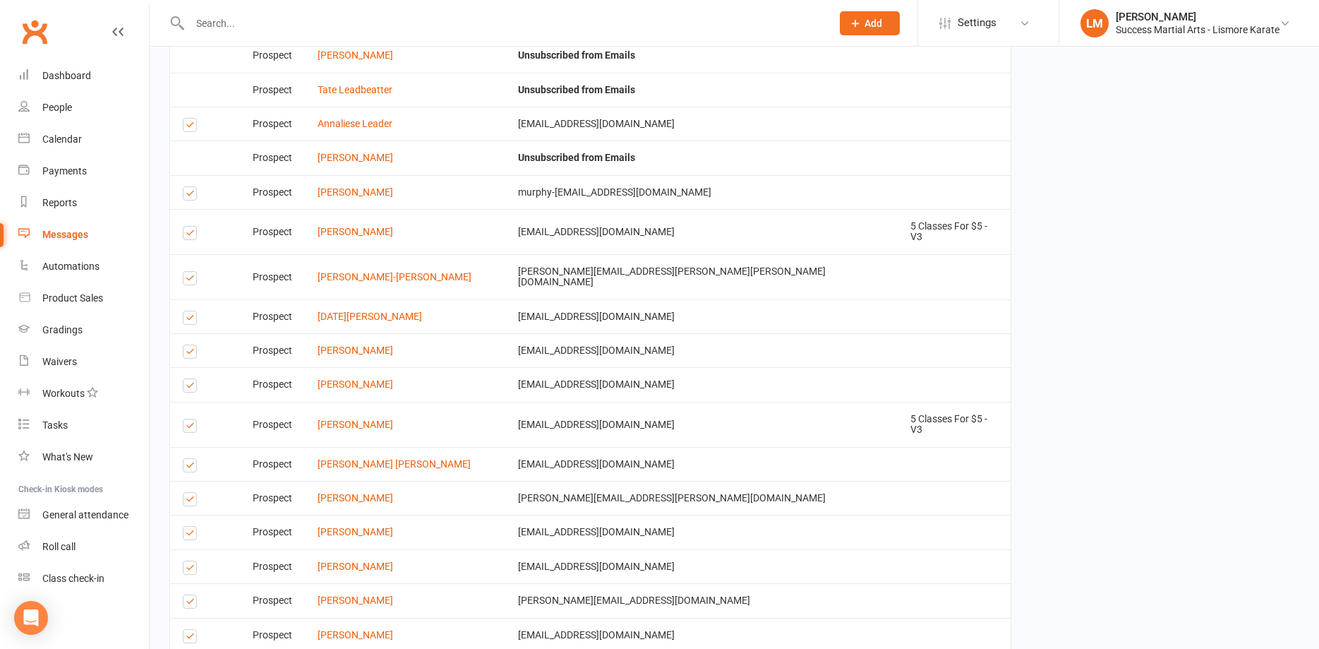
click at [188, 570] on label at bounding box center [192, 570] width 19 height 0
click at [188, 561] on input "checkbox" at bounding box center [187, 561] width 9 height 0
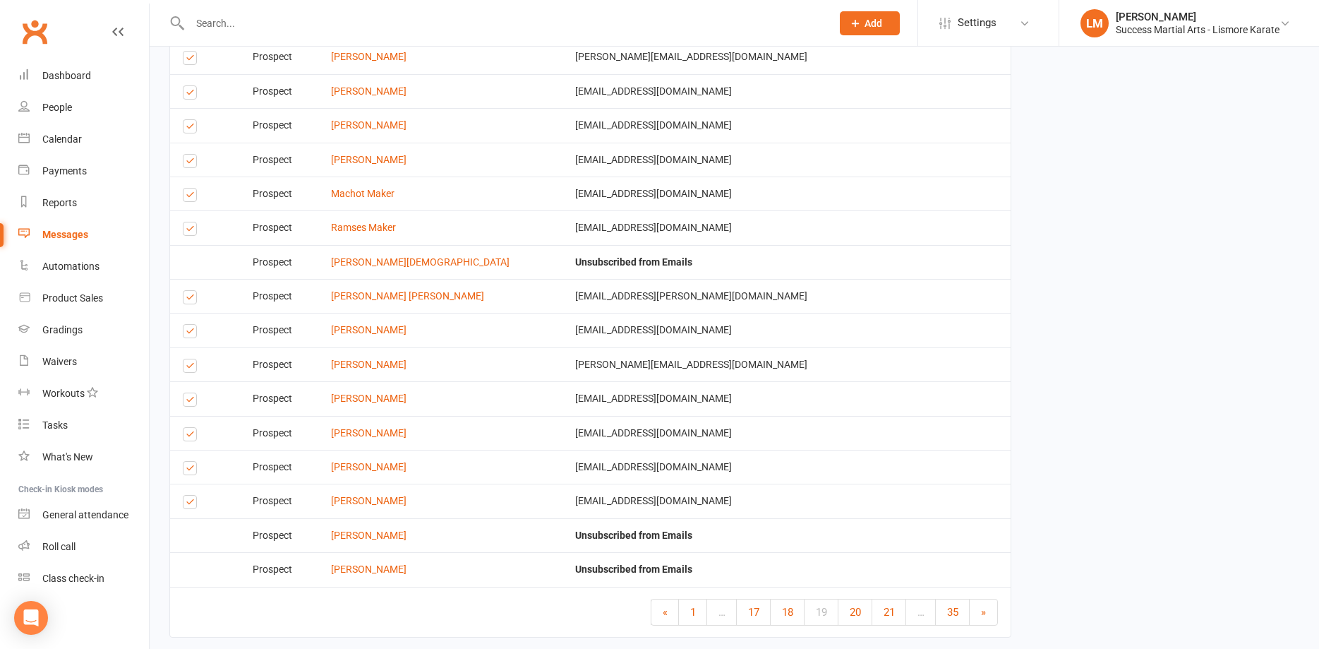
click at [983, 613] on link "»" at bounding box center [984, 611] width 28 height 25
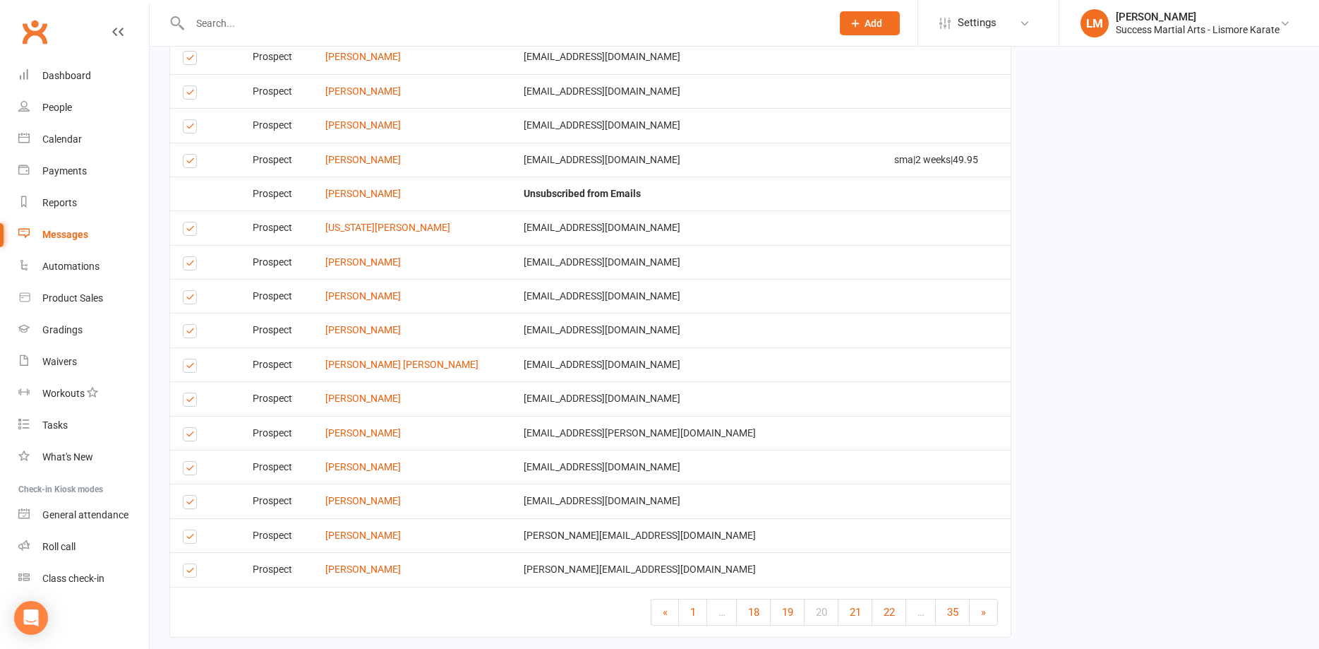
click at [983, 613] on link "»" at bounding box center [984, 611] width 28 height 25
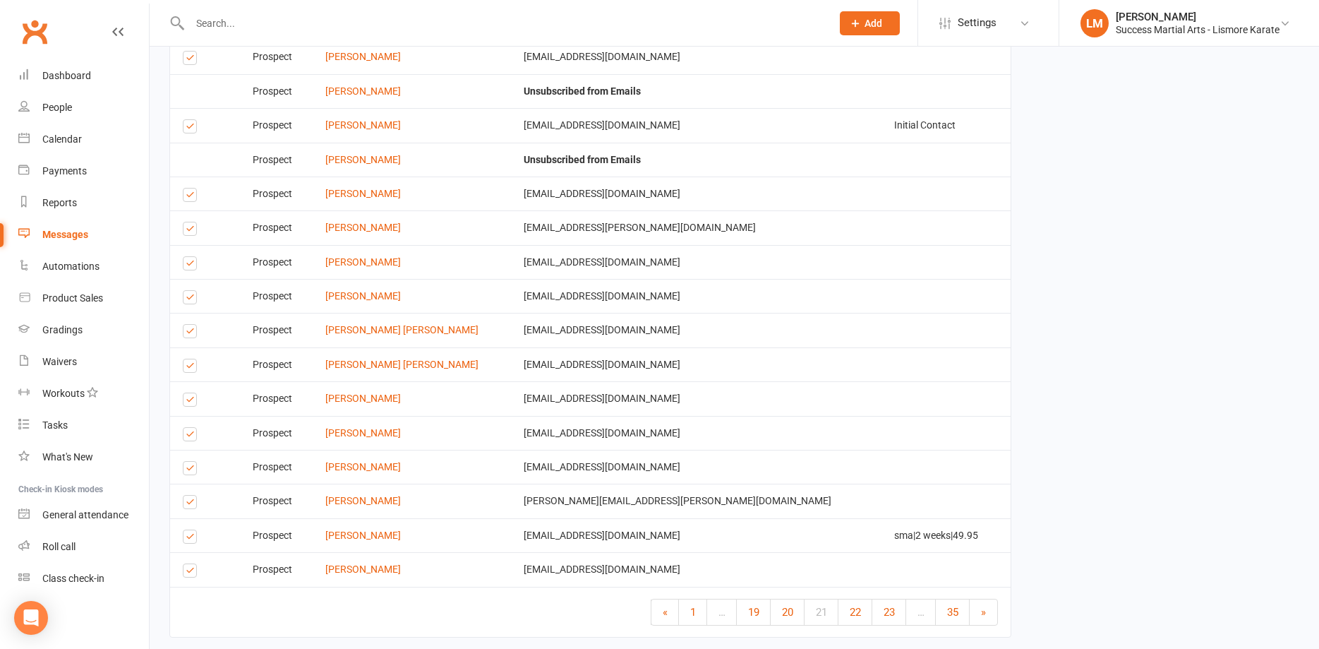
click at [983, 613] on link "»" at bounding box center [984, 611] width 28 height 25
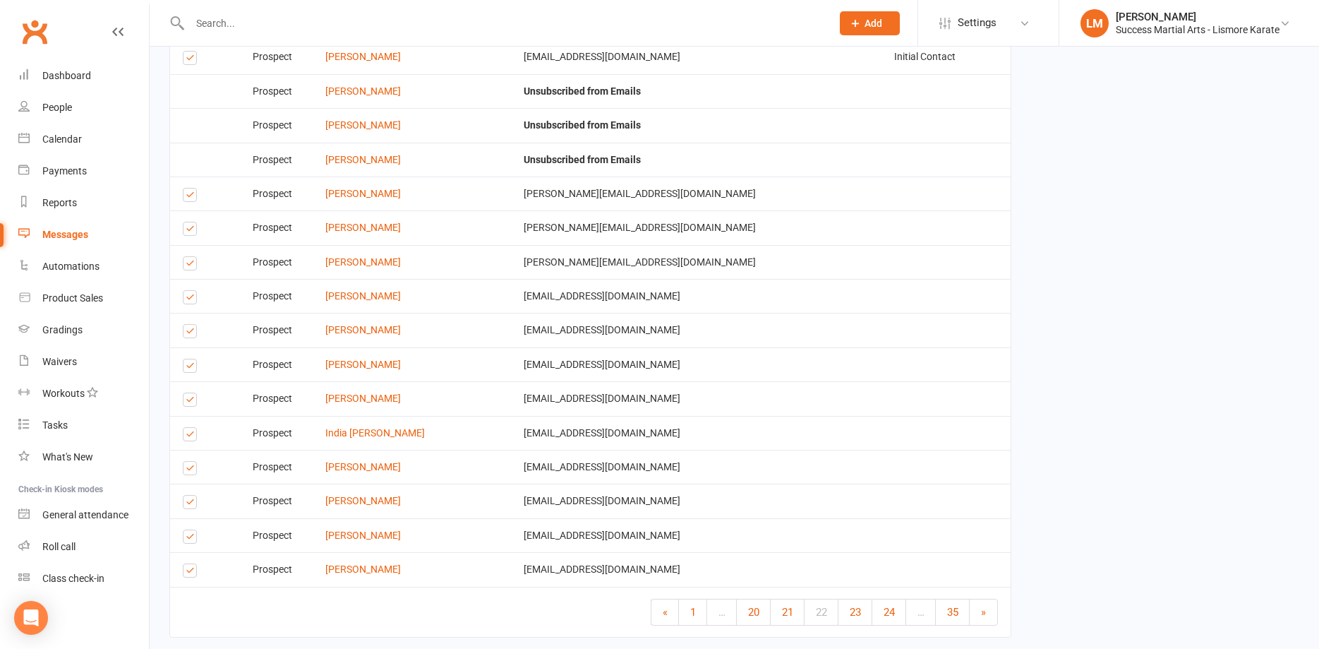
click at [983, 613] on link "»" at bounding box center [984, 611] width 28 height 25
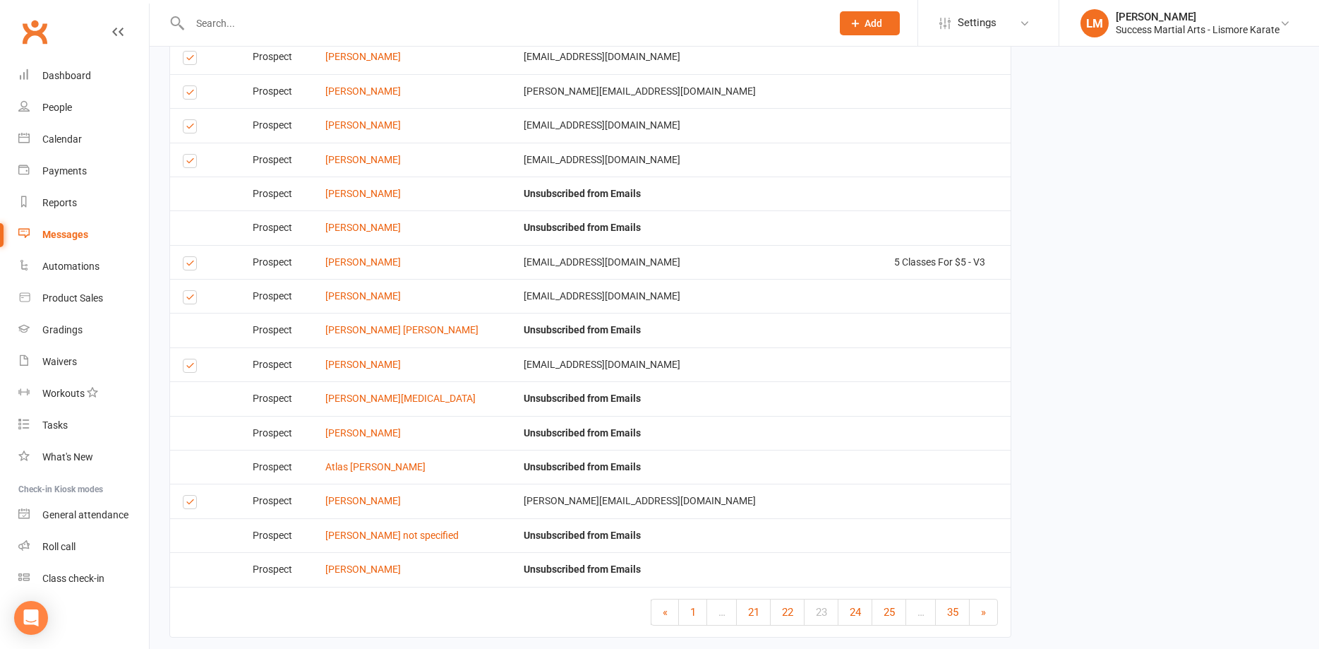
click at [983, 613] on link "»" at bounding box center [984, 611] width 28 height 25
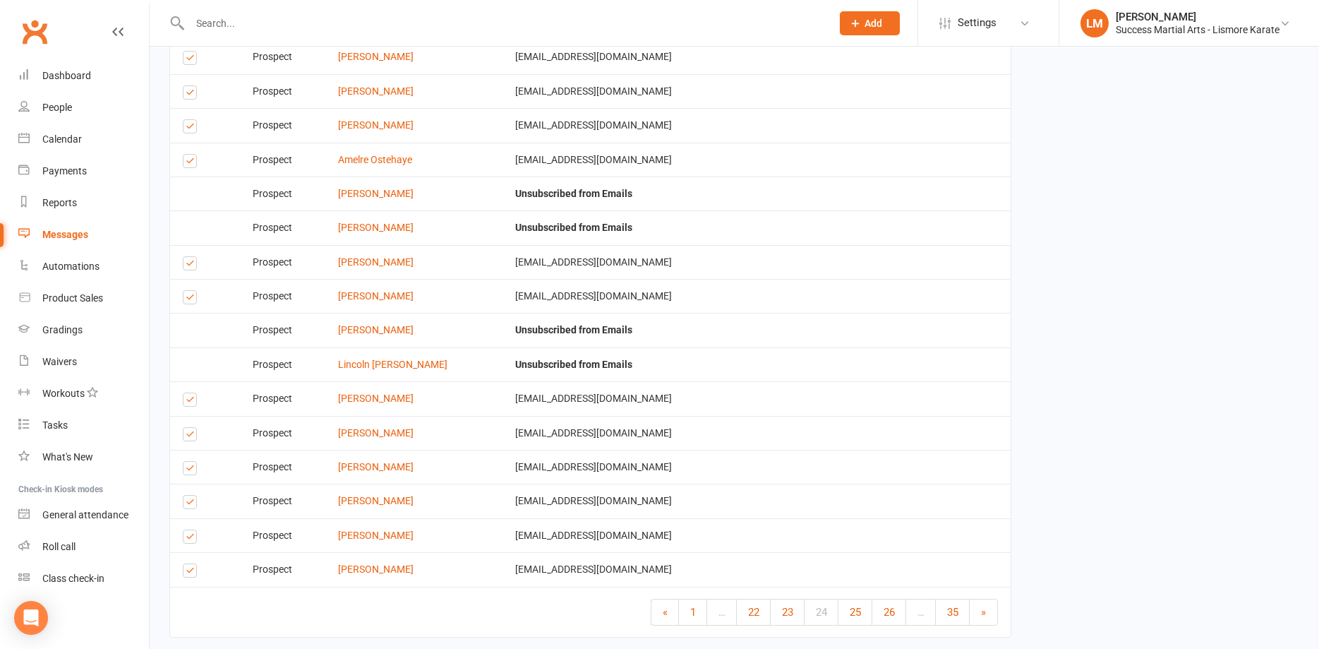
click at [983, 613] on link "»" at bounding box center [984, 611] width 28 height 25
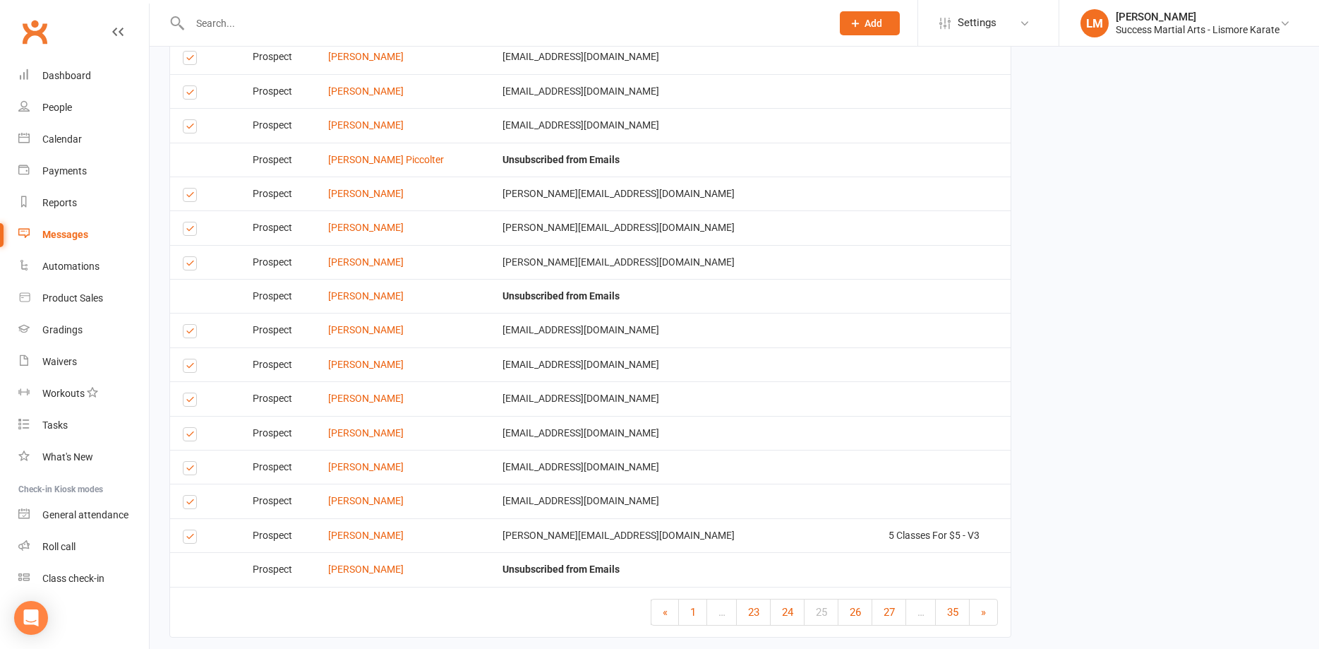
click at [983, 613] on link "»" at bounding box center [984, 611] width 28 height 25
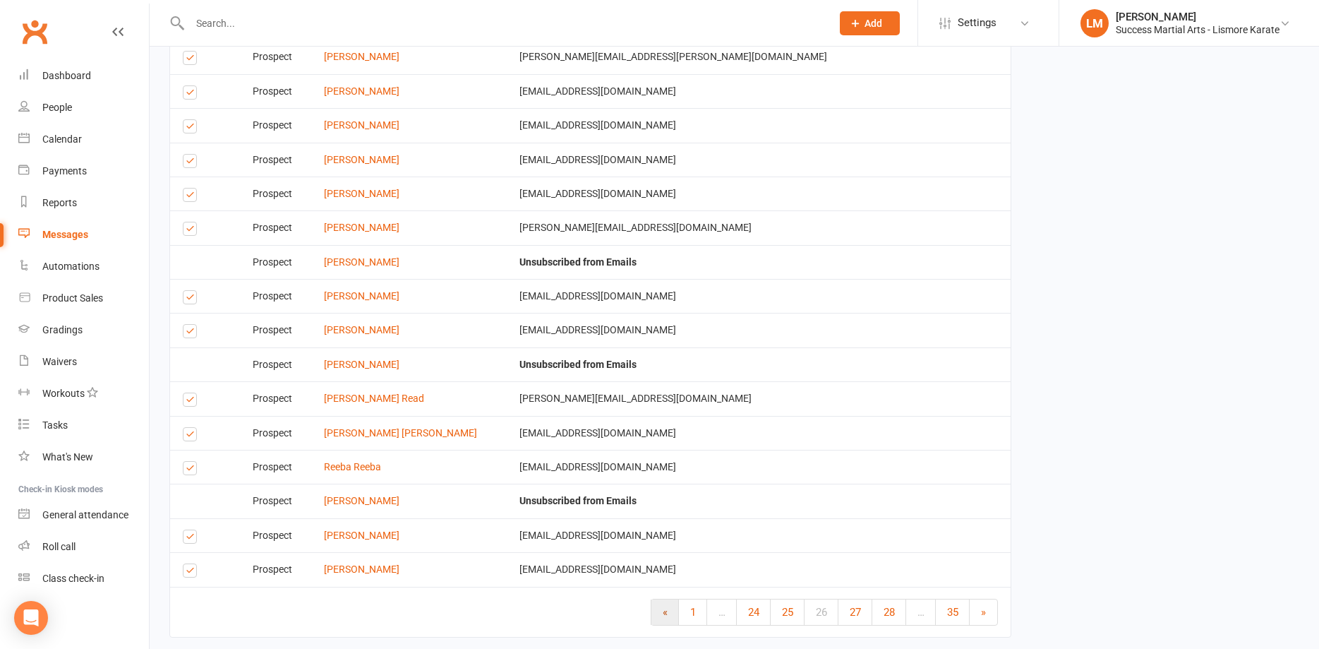
click at [664, 616] on link "«" at bounding box center [666, 611] width 28 height 25
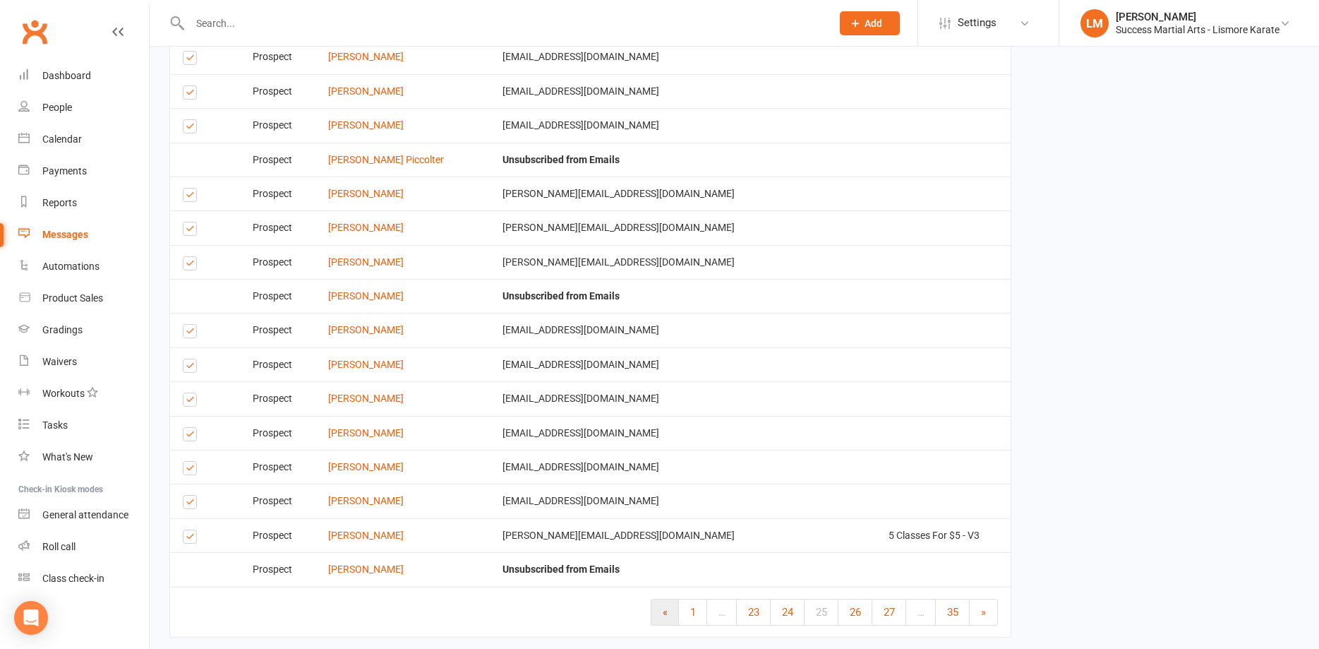
click at [664, 616] on link "«" at bounding box center [666, 611] width 28 height 25
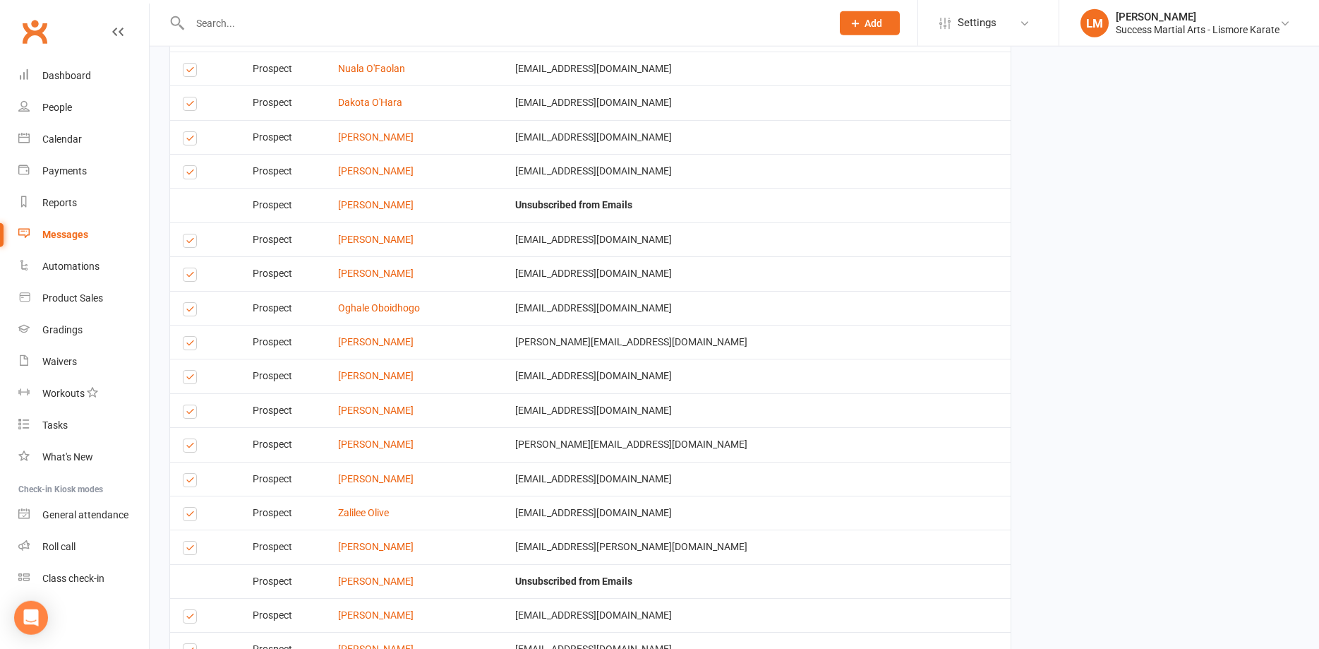
scroll to position [1080, 0]
click at [187, 176] on label at bounding box center [192, 176] width 19 height 0
click at [187, 168] on input "checkbox" at bounding box center [187, 168] width 9 height 0
click at [189, 143] on label at bounding box center [192, 143] width 19 height 0
click at [189, 134] on input "checkbox" at bounding box center [187, 134] width 9 height 0
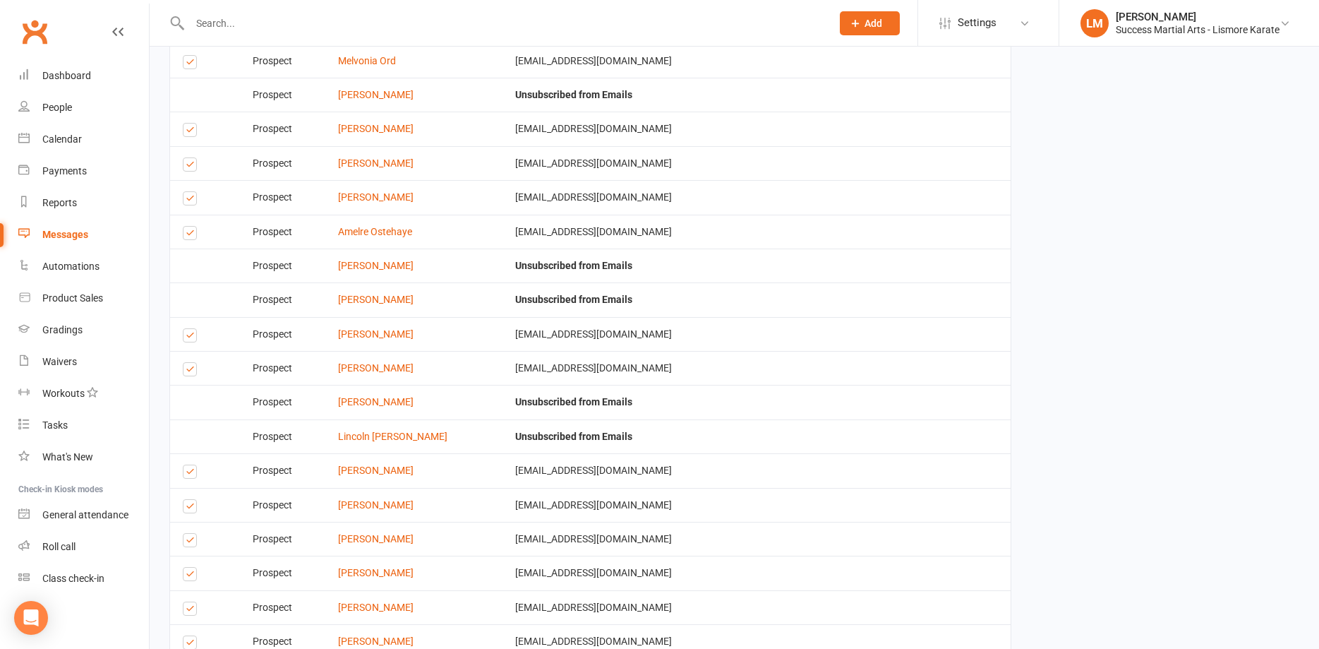
scroll to position [2094, 0]
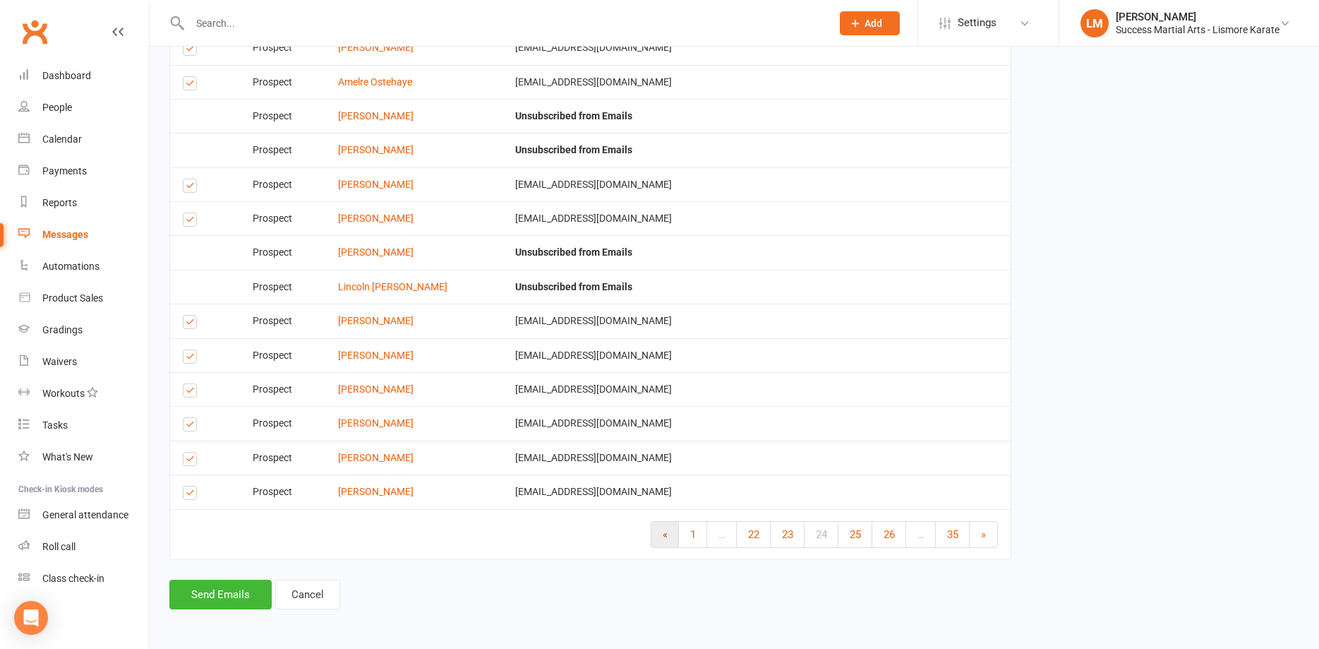
click at [663, 537] on link "«" at bounding box center [666, 534] width 28 height 25
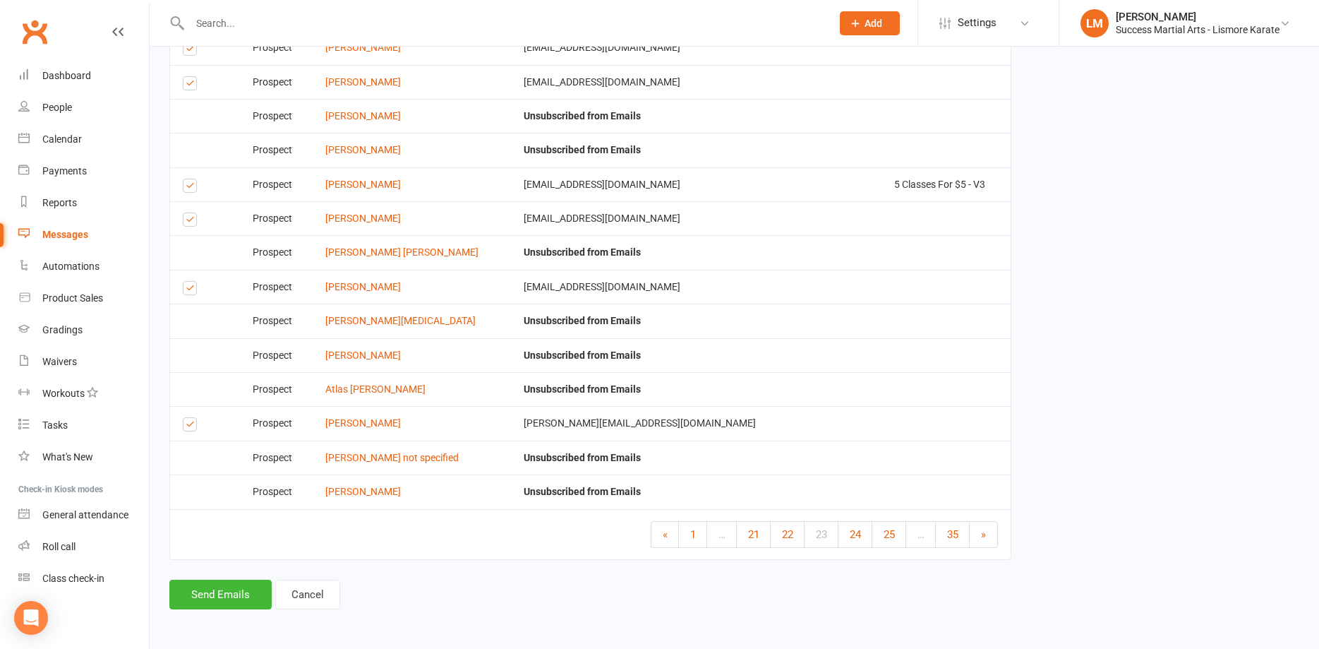
click at [663, 537] on link "«" at bounding box center [666, 534] width 28 height 25
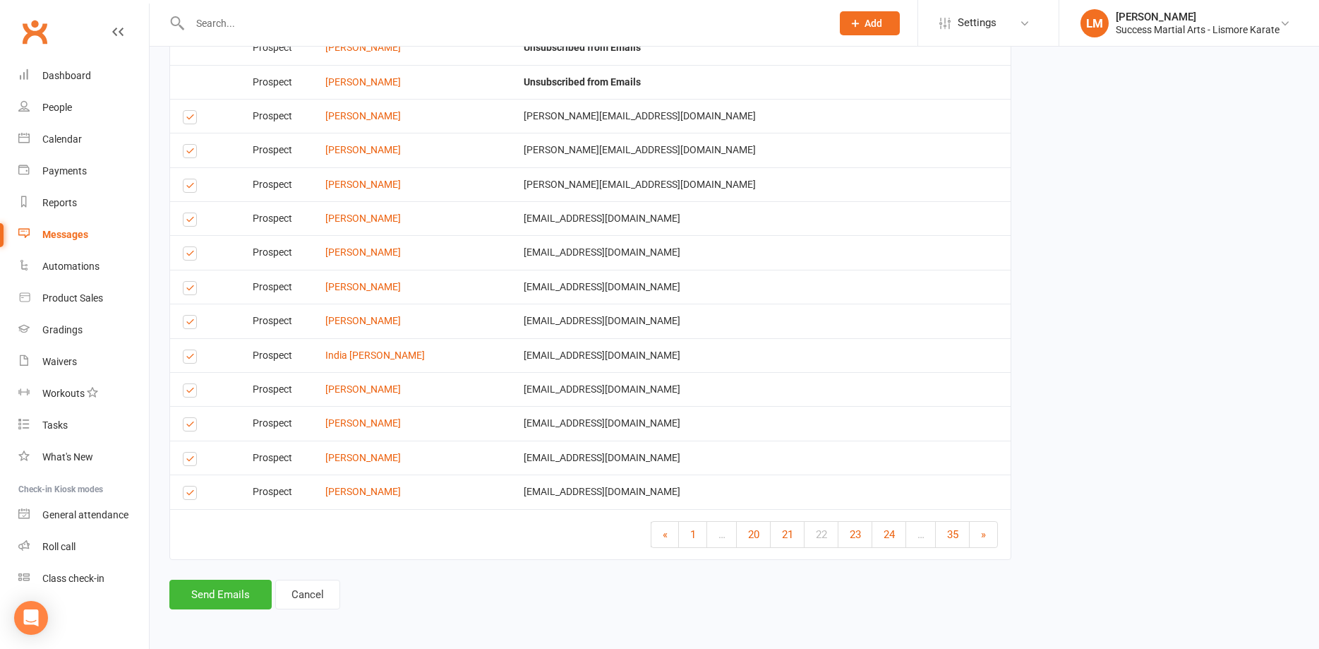
click at [663, 537] on link "«" at bounding box center [666, 534] width 28 height 25
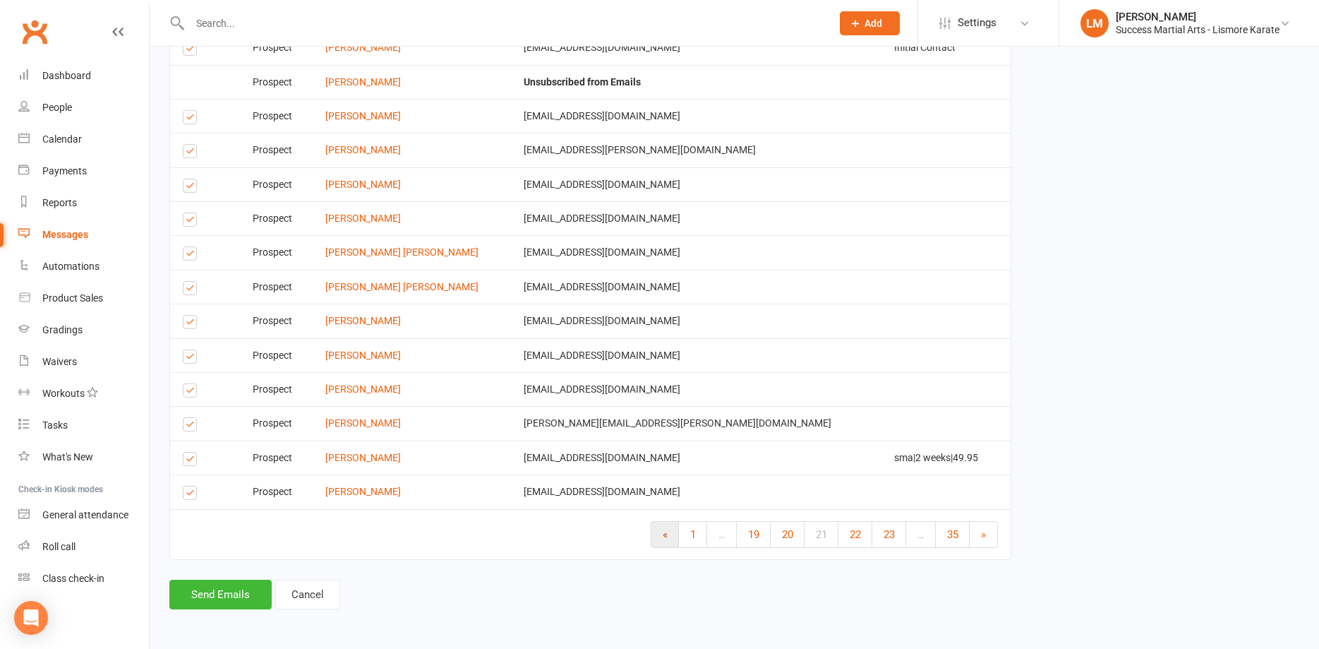
click at [657, 532] on link "«" at bounding box center [666, 534] width 28 height 25
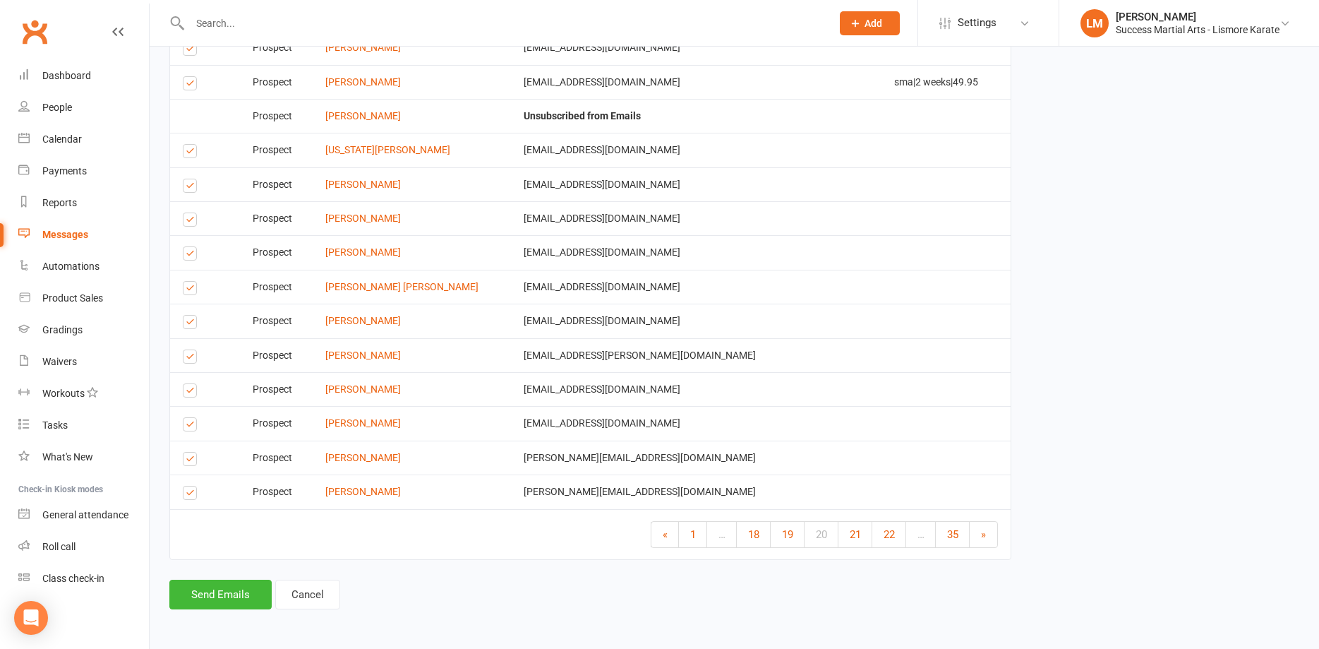
click at [190, 392] on label at bounding box center [192, 392] width 19 height 0
click at [190, 384] on input "checkbox" at bounding box center [187, 384] width 9 height 0
click at [186, 359] on label at bounding box center [192, 359] width 19 height 0
click at [186, 350] on input "checkbox" at bounding box center [187, 350] width 9 height 0
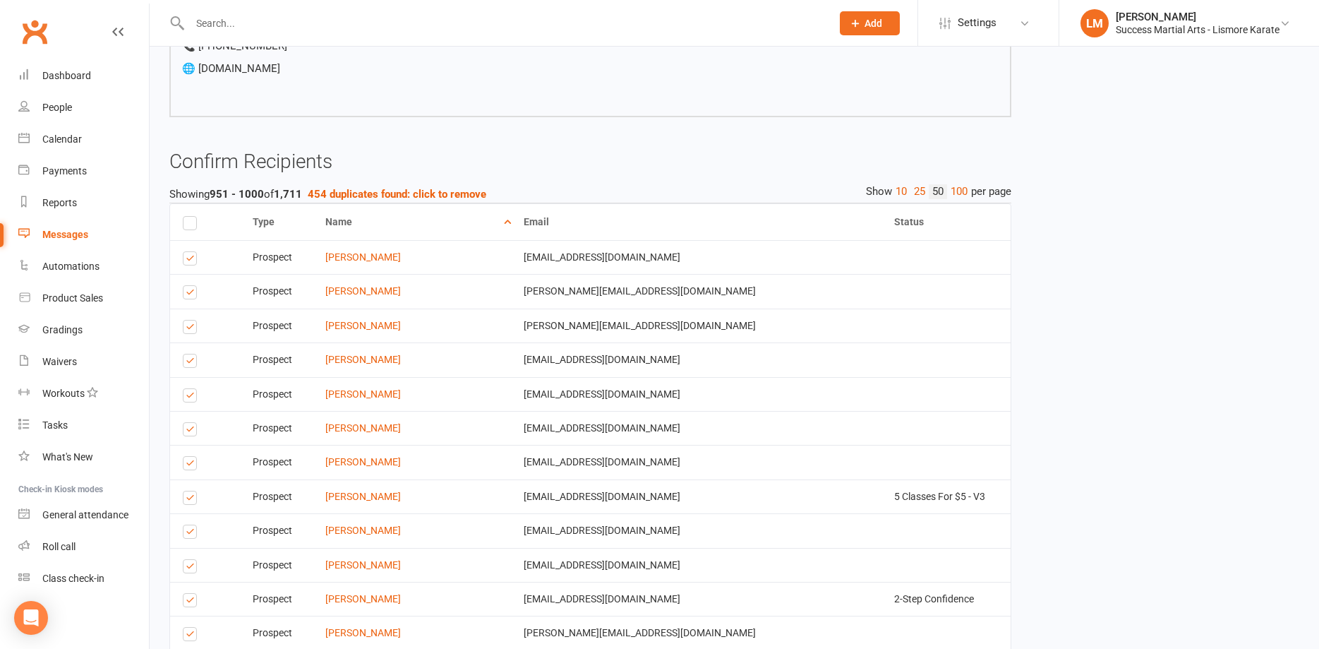
scroll to position [294, 0]
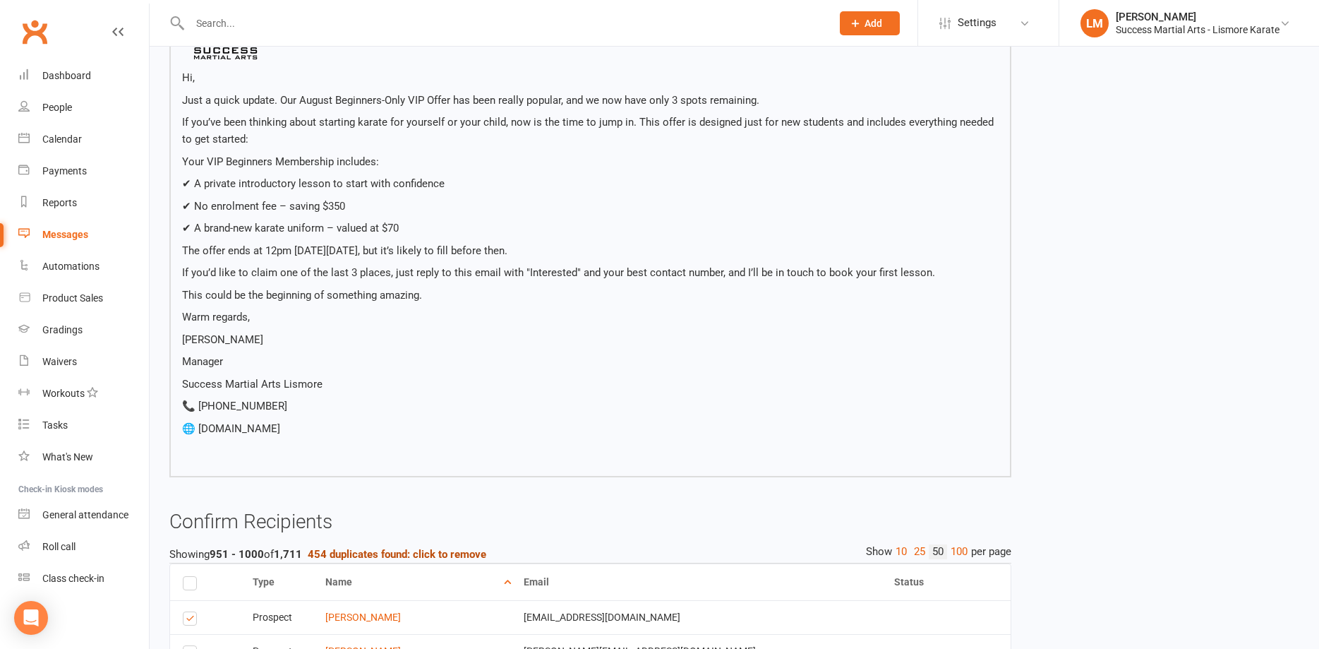
click at [376, 554] on strong "454 duplicates found: click to remove" at bounding box center [397, 554] width 179 height 13
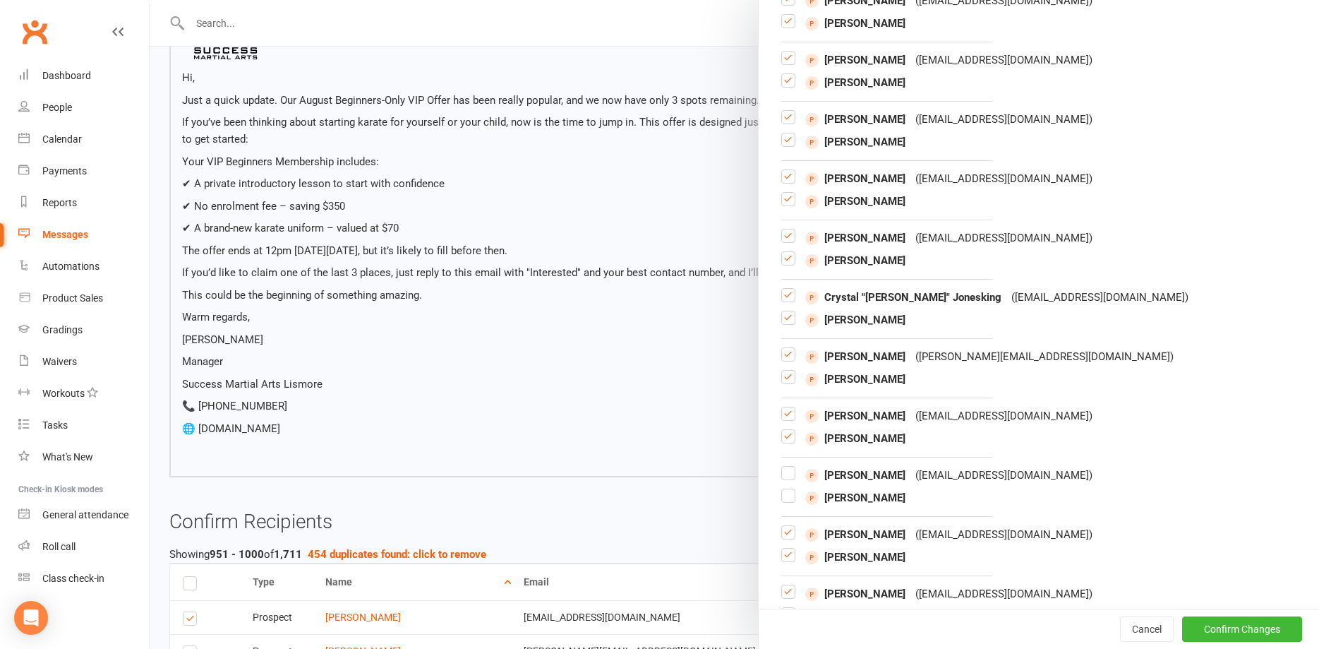
scroll to position [0, 0]
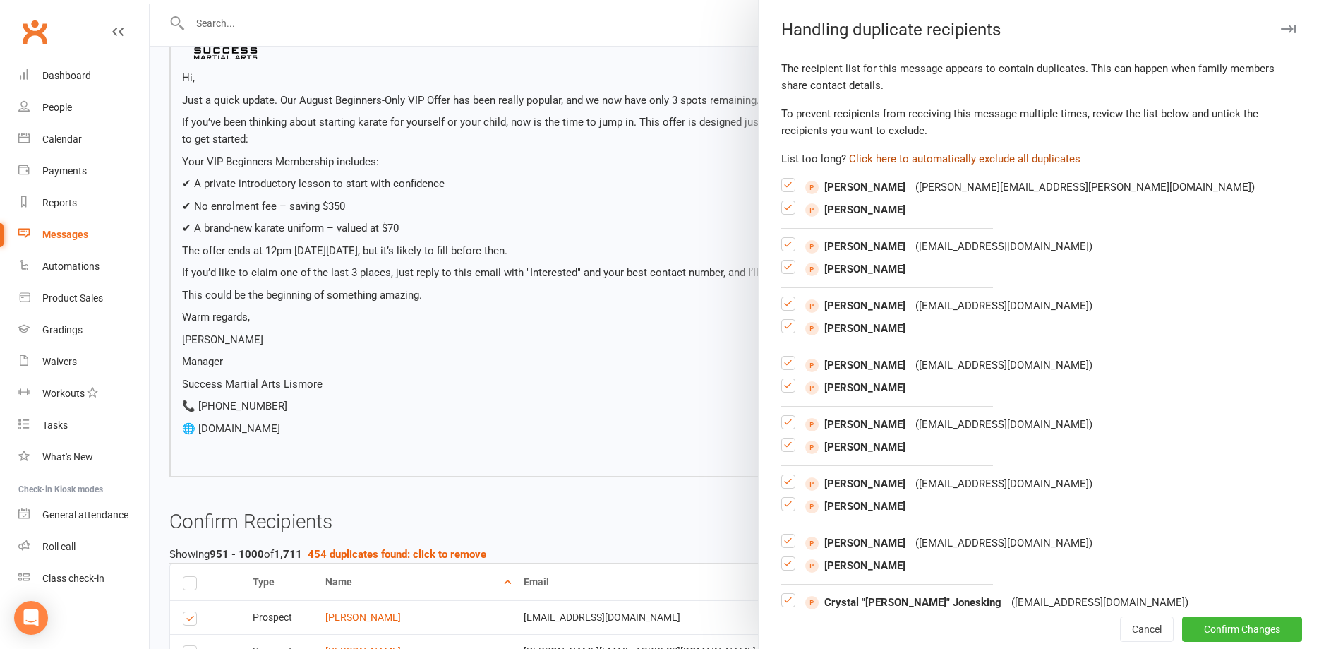
click at [938, 160] on button "Click here to automatically exclude all duplicates" at bounding box center [965, 158] width 232 height 17
click at [1210, 631] on button "Confirm Changes" at bounding box center [1242, 628] width 120 height 25
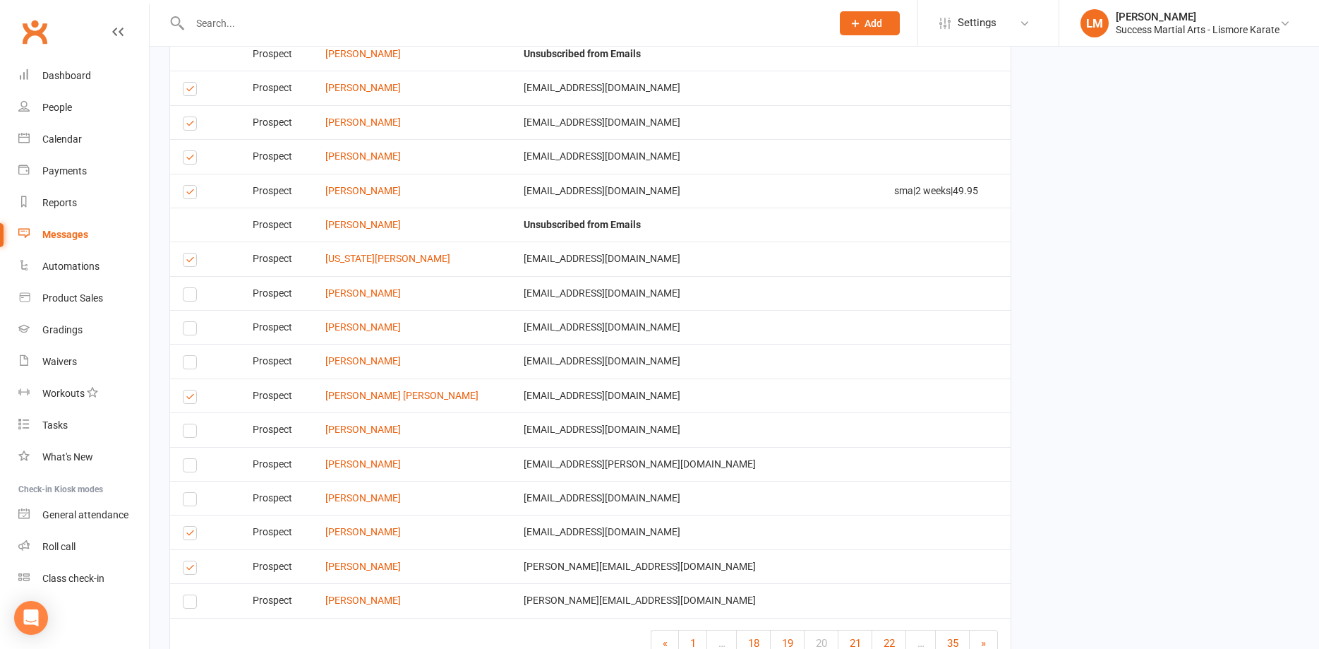
scroll to position [2094, 0]
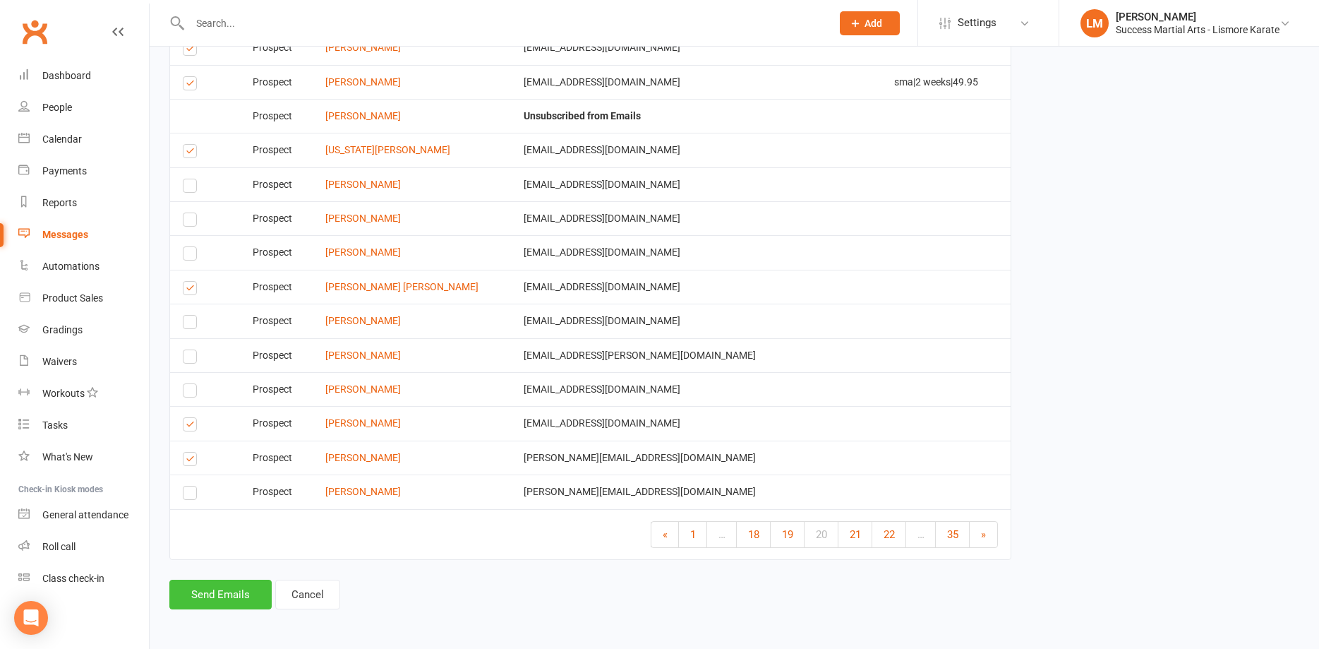
click at [203, 590] on button "Send Emails" at bounding box center [220, 595] width 102 height 30
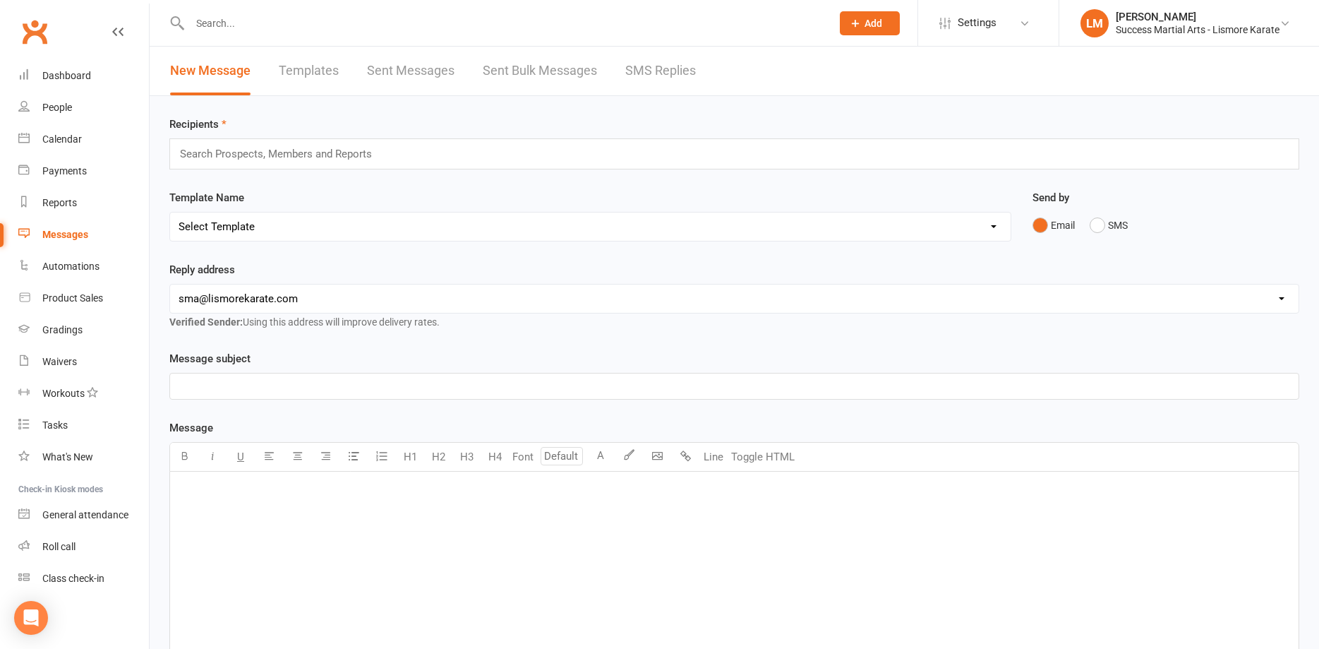
click at [299, 68] on link "Templates" at bounding box center [309, 71] width 60 height 49
select select "100"
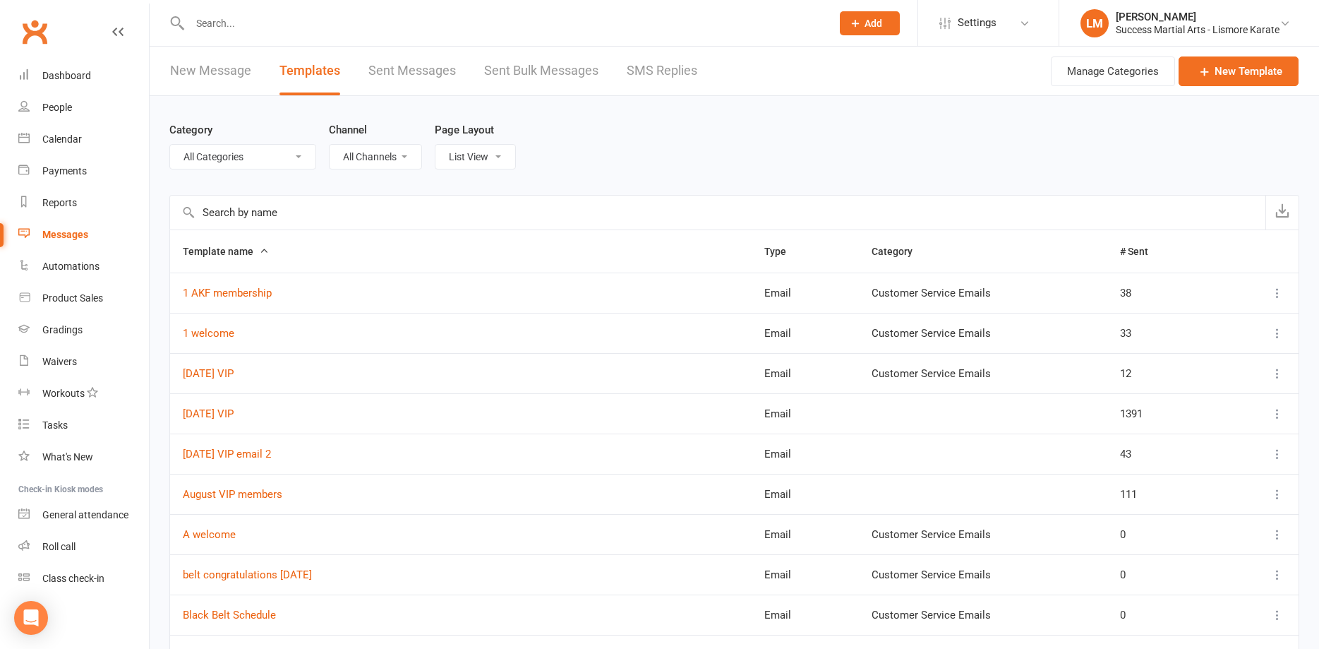
click at [227, 208] on input "text" at bounding box center [718, 213] width 1096 height 34
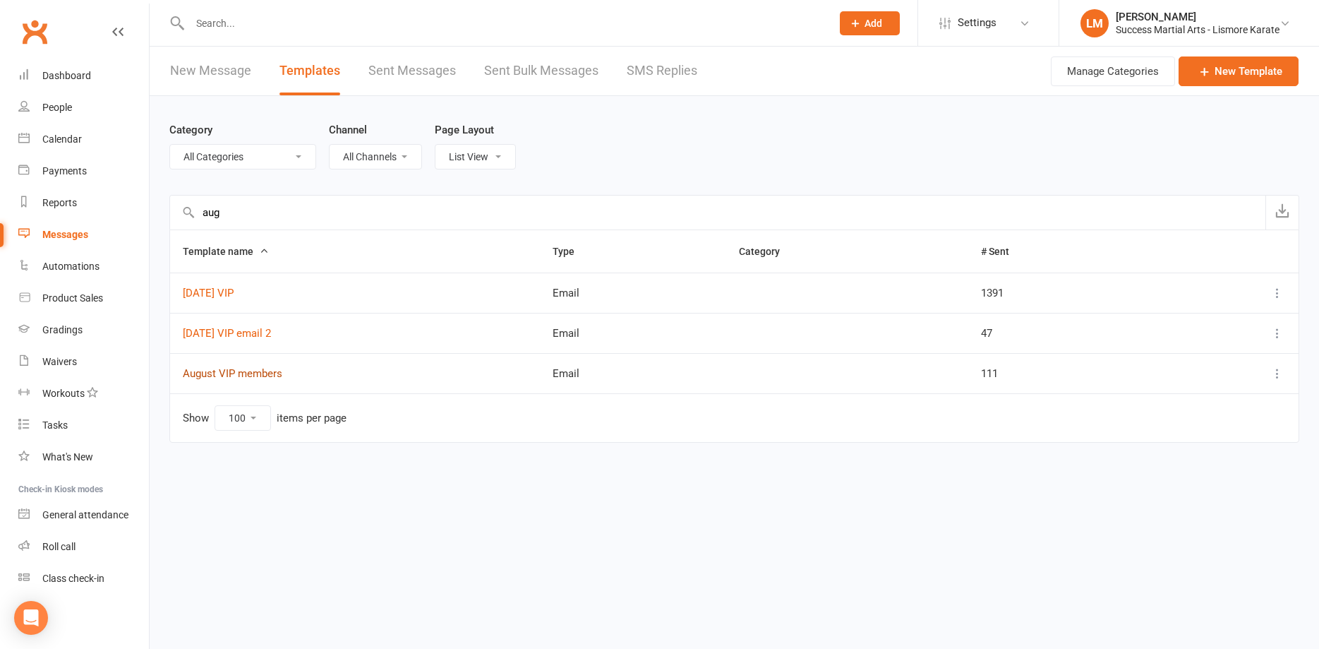
type input "aug"
click at [243, 369] on link "August VIP members" at bounding box center [233, 373] width 100 height 13
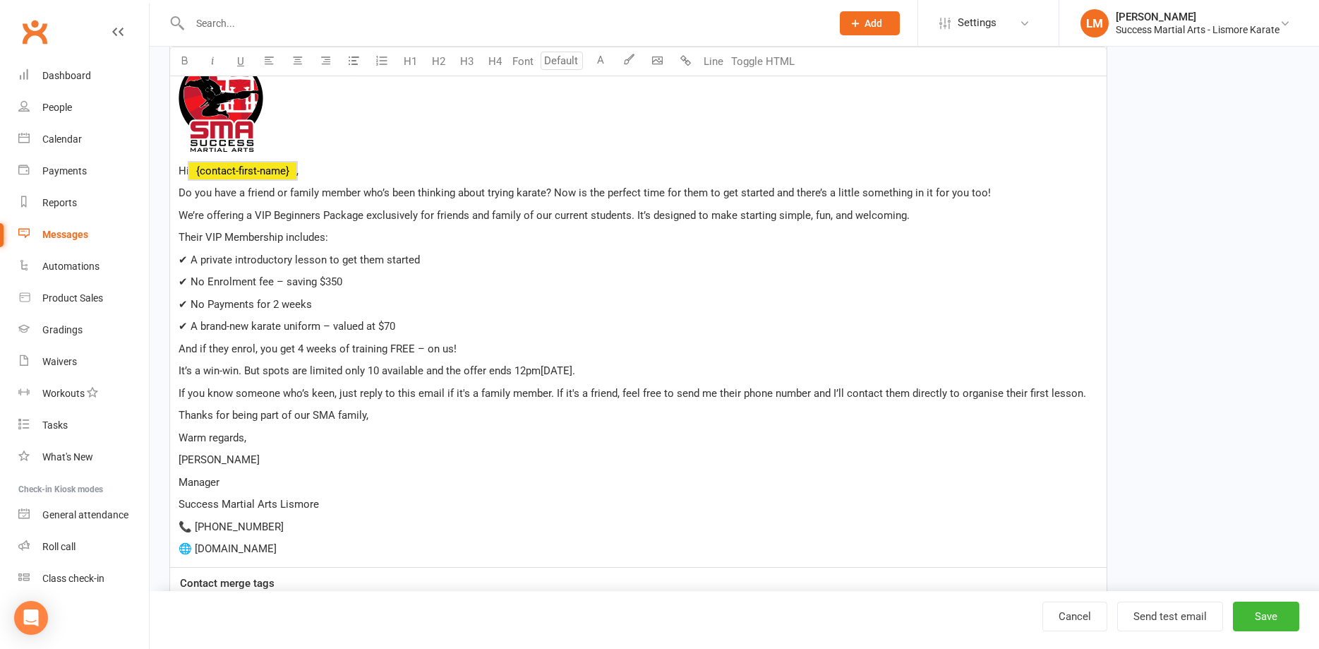
scroll to position [461, 0]
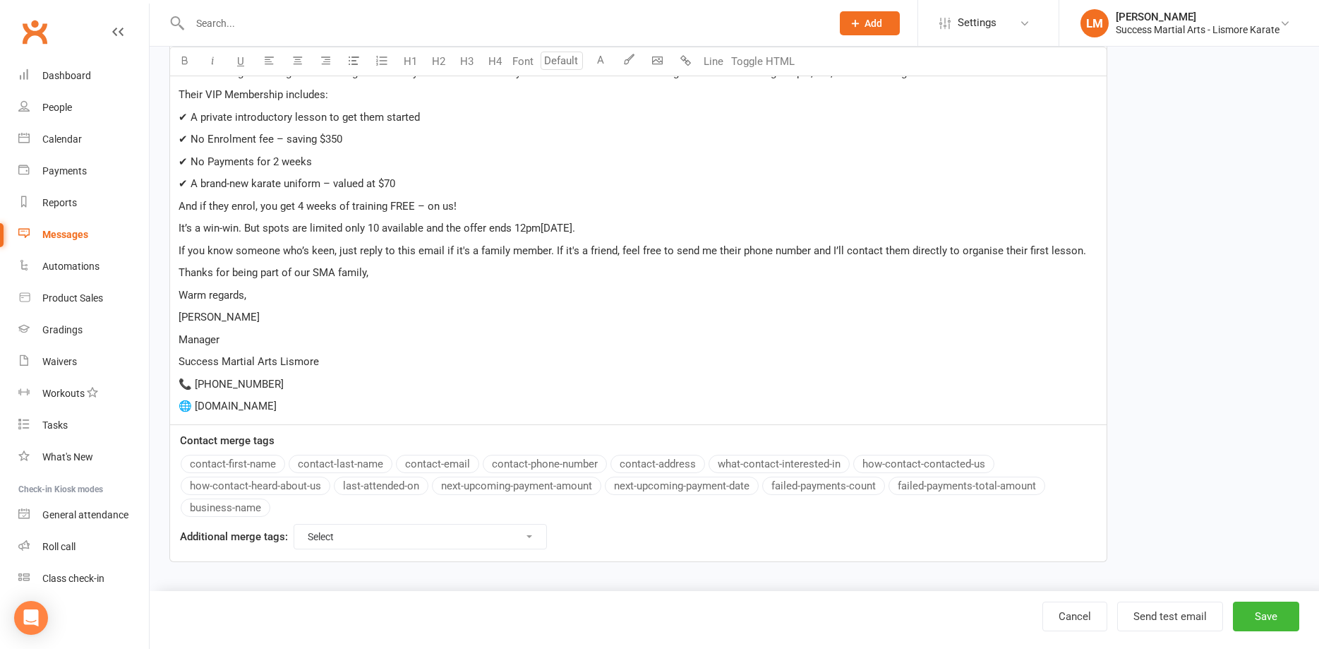
drag, startPoint x: 177, startPoint y: 274, endPoint x: 281, endPoint y: 285, distance: 104.4
click at [413, 402] on div "﻿ Hi ﻿ {contact-first-name} , Do you have a friend or family member who’s been …" at bounding box center [638, 164] width 937 height 520
copy div "Lo ﻿ {ipsumdo-sitam-cons} , Ad eli sedd e tempor in utlabo etdolo mag’a enim ad…"
click at [376, 366] on p "Success Martial Arts Lismore" at bounding box center [639, 361] width 920 height 17
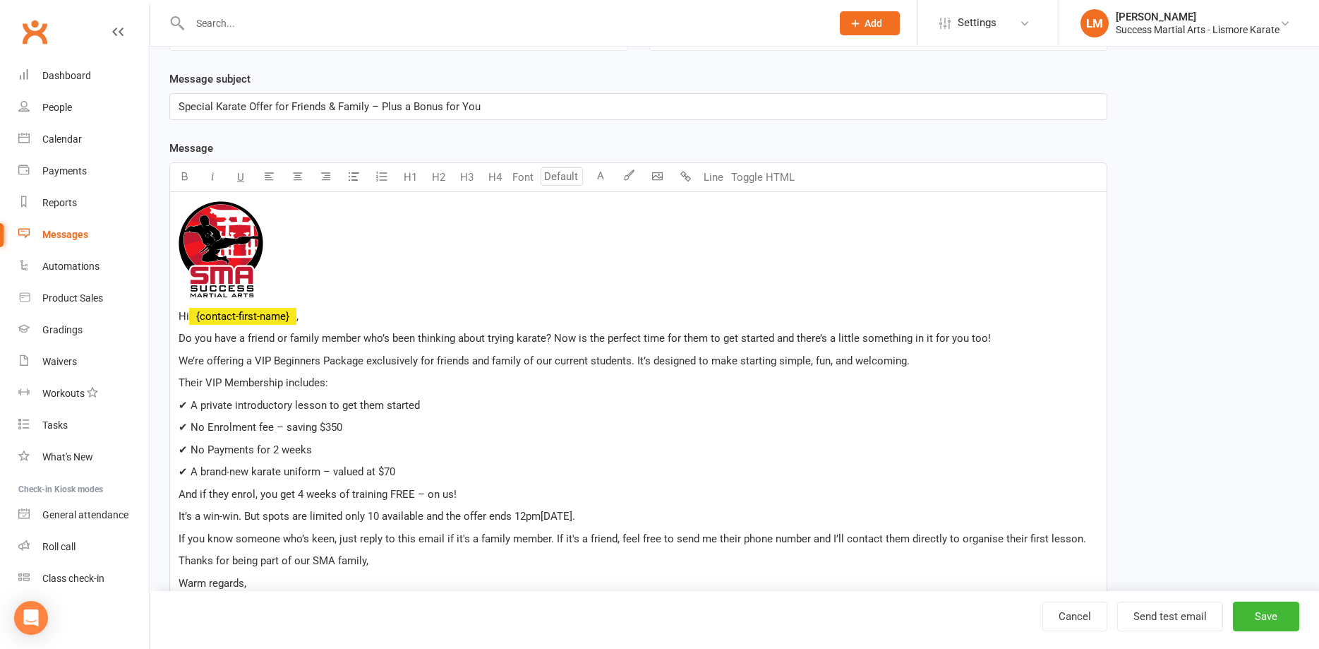
click at [76, 232] on div "Messages" at bounding box center [65, 234] width 46 height 11
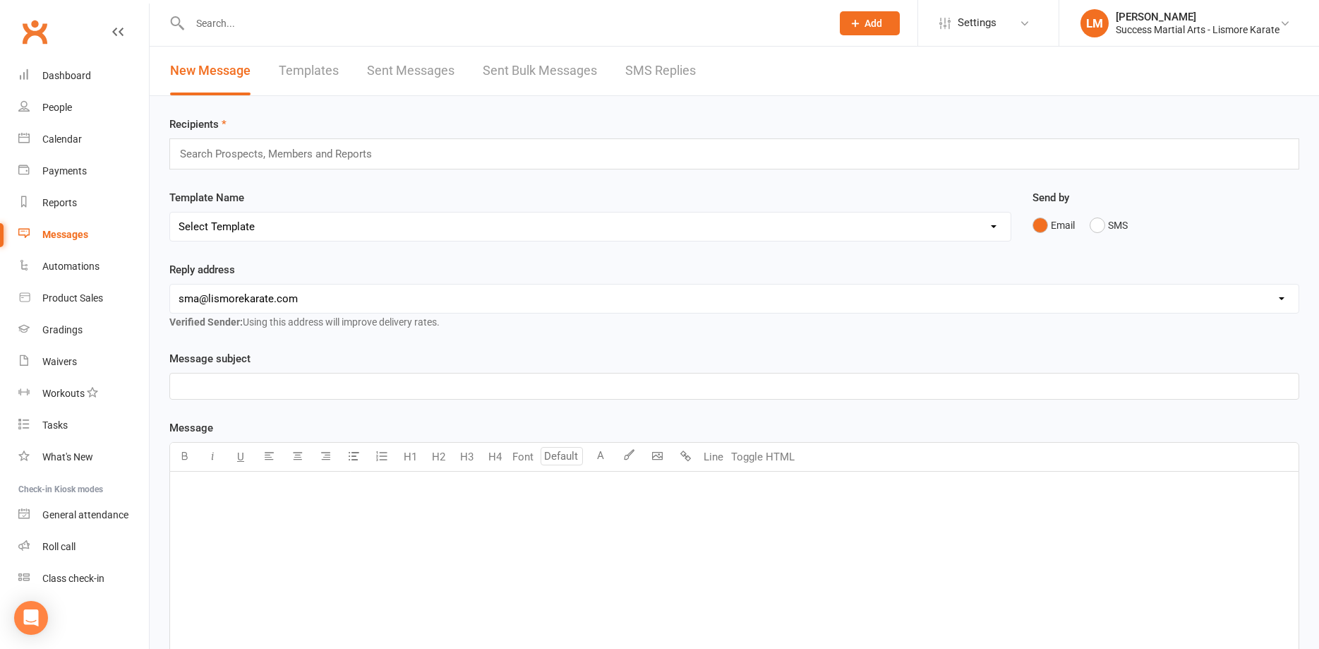
click at [306, 73] on link "Templates" at bounding box center [309, 71] width 60 height 49
select select "100"
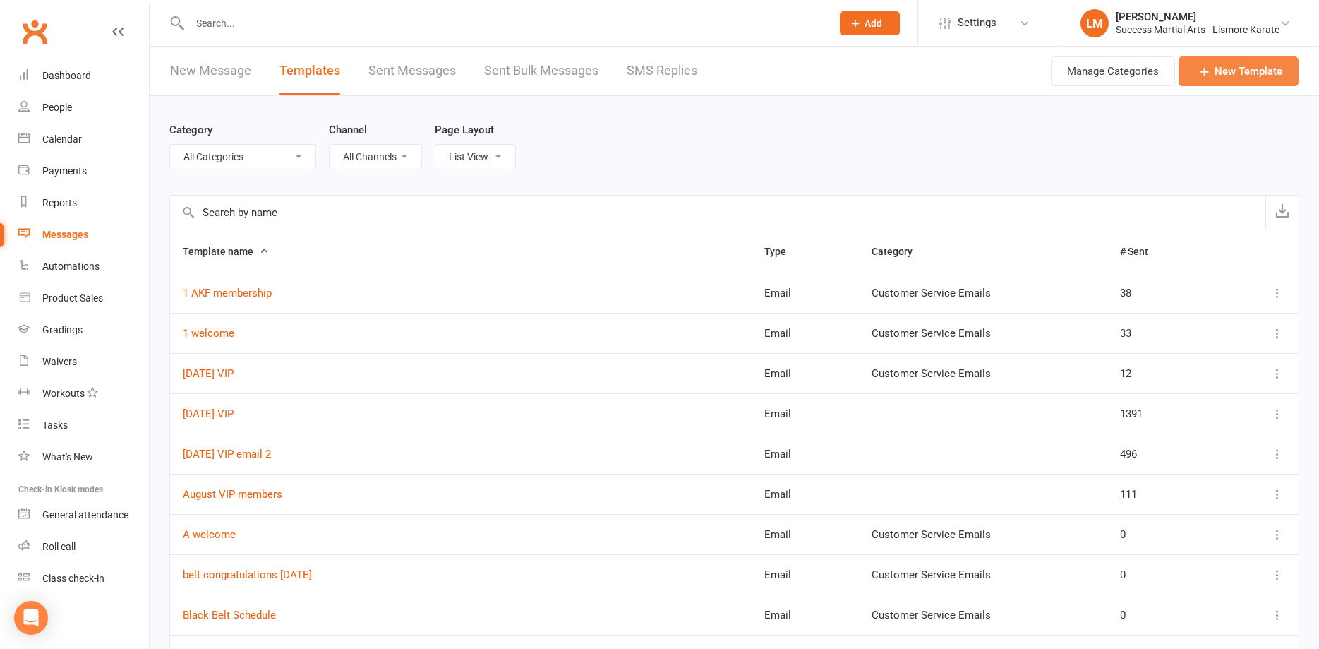
click at [1221, 61] on link "New Template" at bounding box center [1239, 71] width 120 height 30
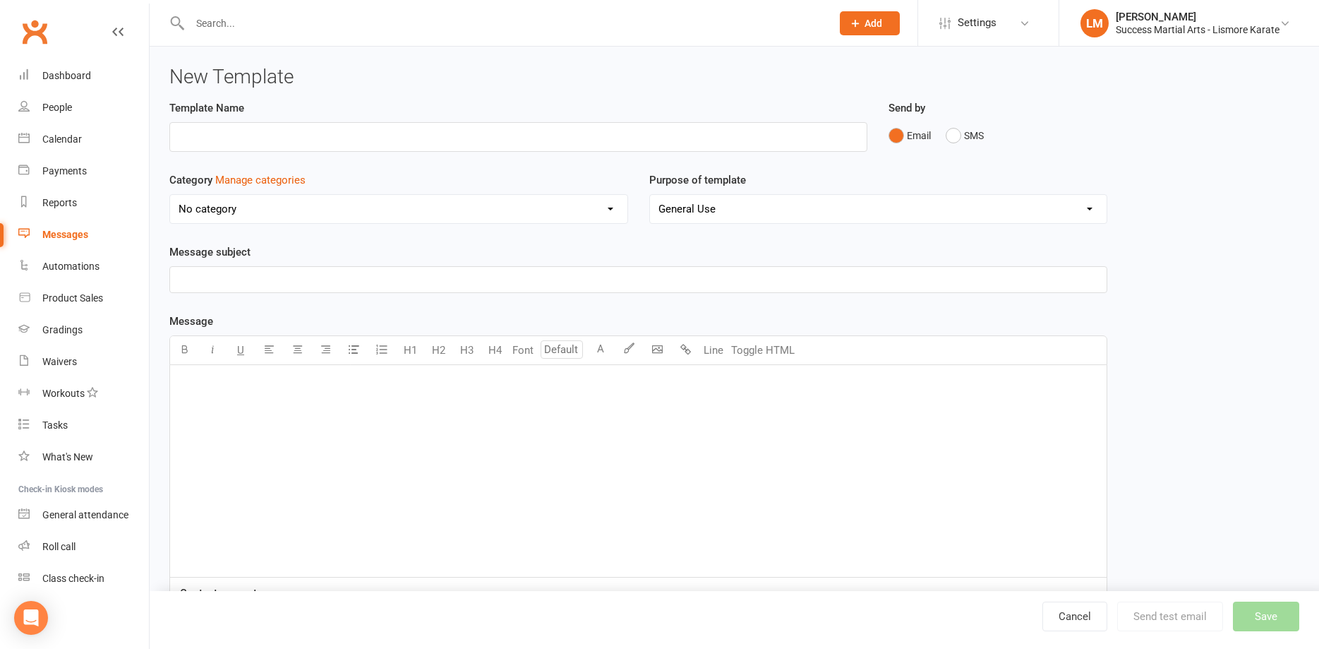
click at [216, 419] on div "﻿" at bounding box center [638, 471] width 937 height 212
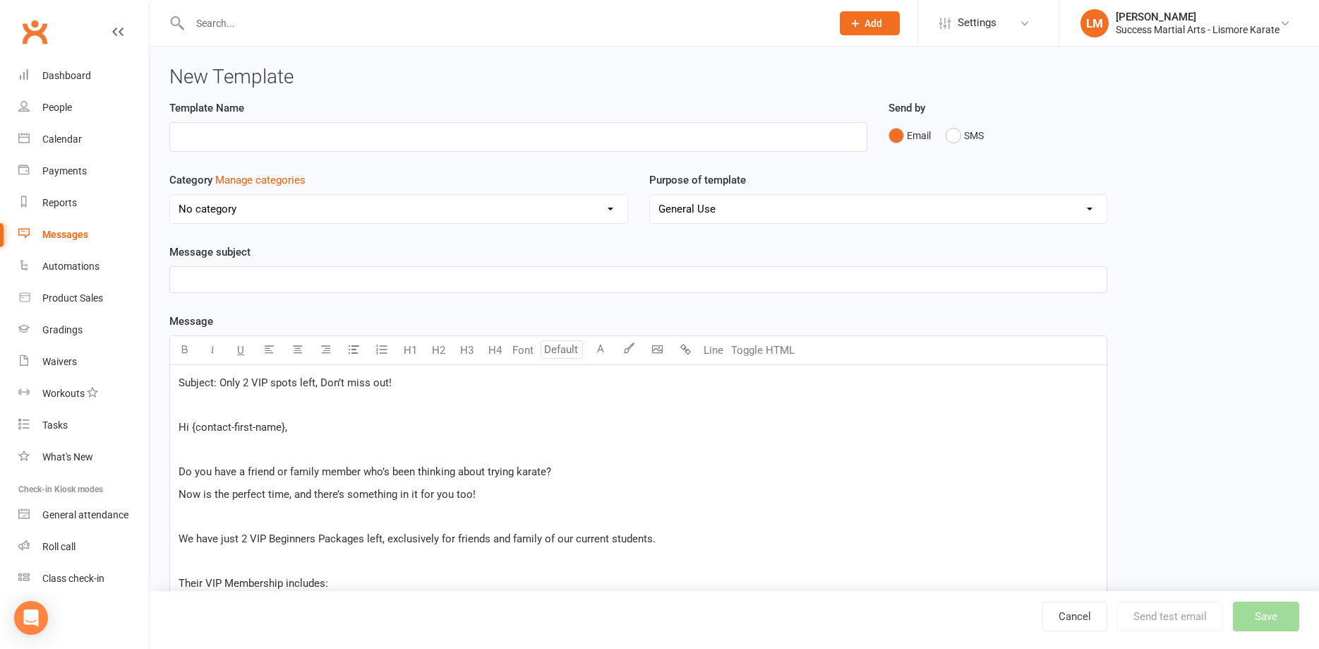
drag, startPoint x: 232, startPoint y: 164, endPoint x: 231, endPoint y: 150, distance: 14.2
click at [232, 164] on div "Template Name" at bounding box center [518, 136] width 719 height 72
click at [227, 140] on input "text" at bounding box center [518, 137] width 698 height 30
type input "[DATE] VIP email 2"
drag, startPoint x: 455, startPoint y: 383, endPoint x: 220, endPoint y: 380, distance: 235.1
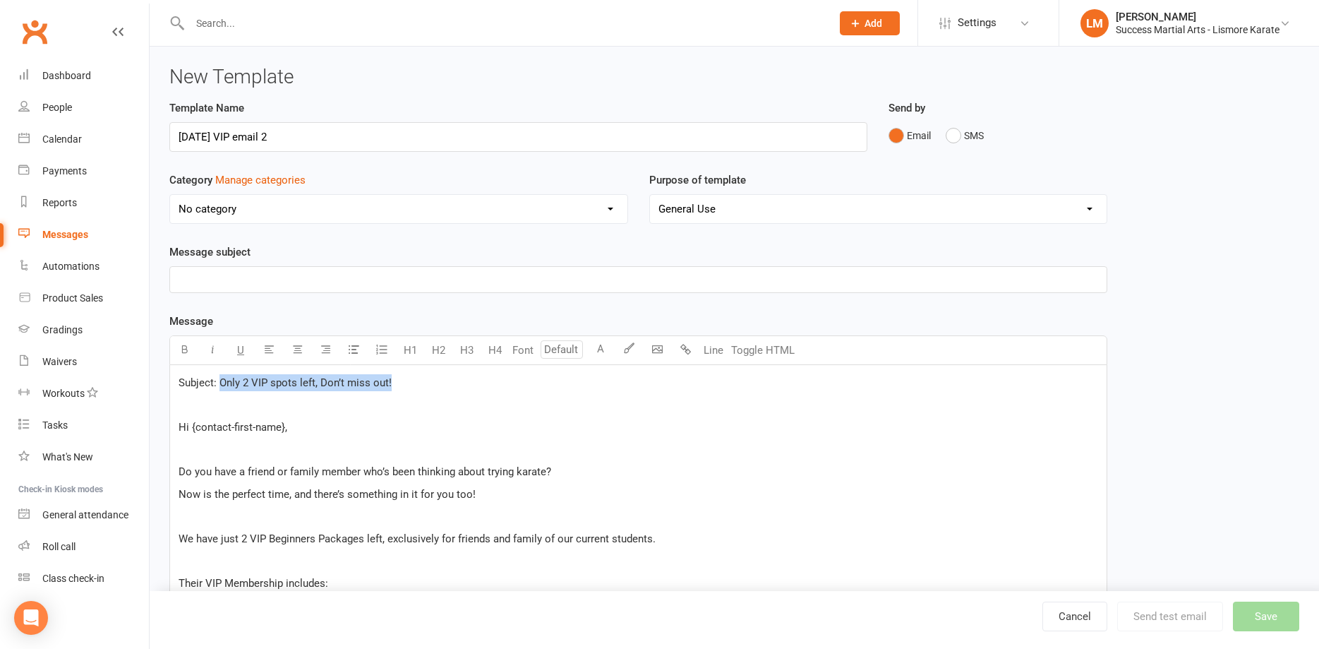
click at [220, 380] on p "Subject: Only 2 VIP spots left, Don’t miss out!" at bounding box center [639, 382] width 920 height 17
click at [202, 275] on p "﻿" at bounding box center [639, 279] width 920 height 17
drag, startPoint x: 270, startPoint y: 383, endPoint x: 116, endPoint y: 375, distance: 154.1
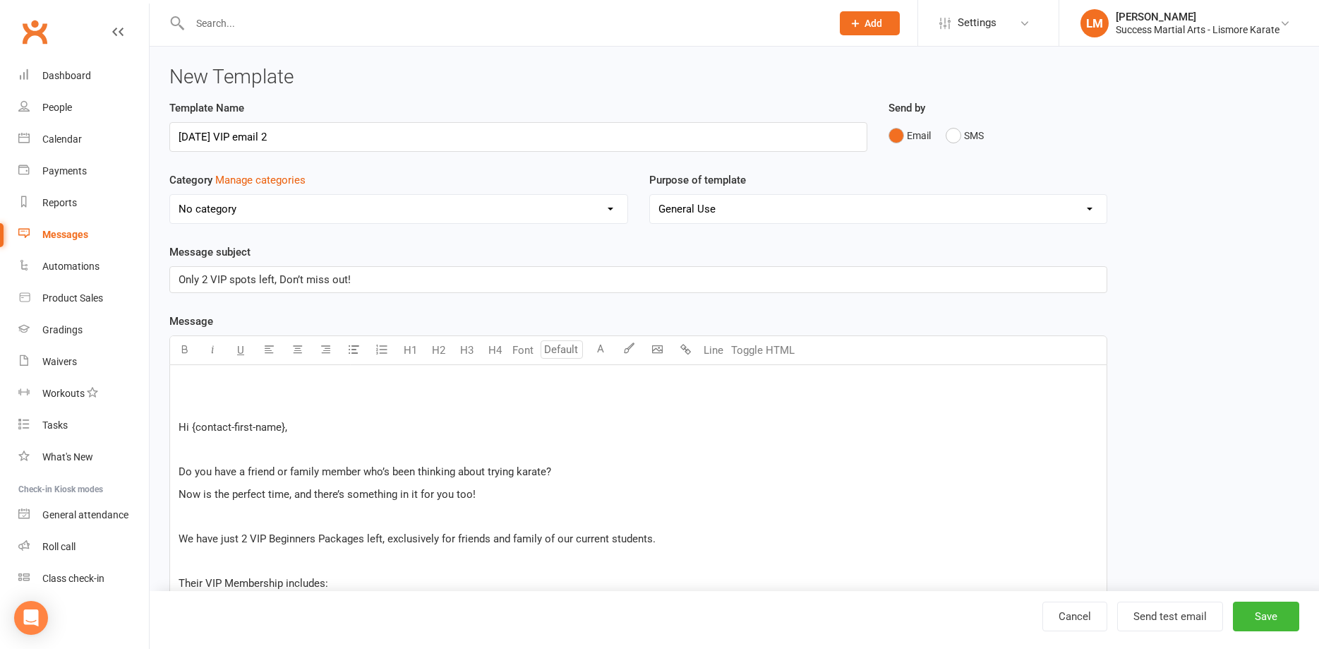
click at [284, 422] on span "Hi {contact-first-name}," at bounding box center [233, 427] width 109 height 13
click at [285, 423] on span "Hi {contact-first-name}," at bounding box center [233, 427] width 109 height 13
drag, startPoint x: 284, startPoint y: 425, endPoint x: 189, endPoint y: 419, distance: 94.8
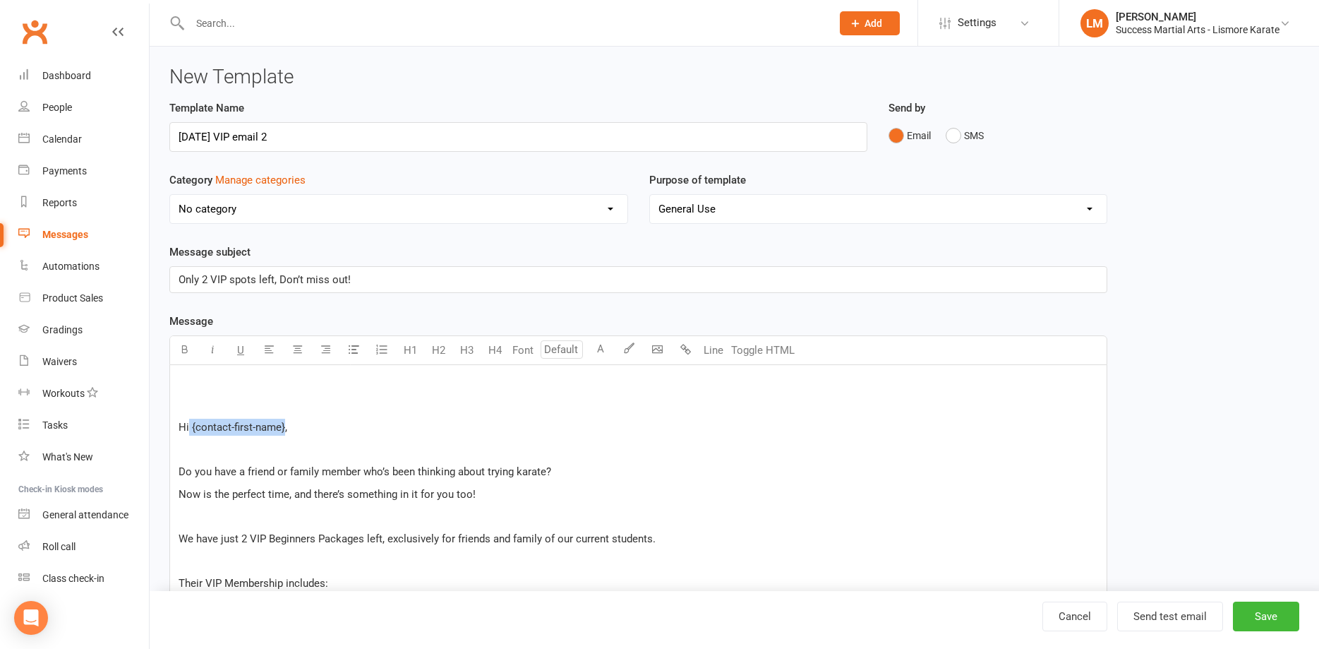
click at [191, 390] on p "﻿" at bounding box center [639, 382] width 920 height 17
click at [654, 347] on body "Prospect Member Non-attending contact Class / event Appointment Grading event T…" at bounding box center [659, 598] width 1319 height 1189
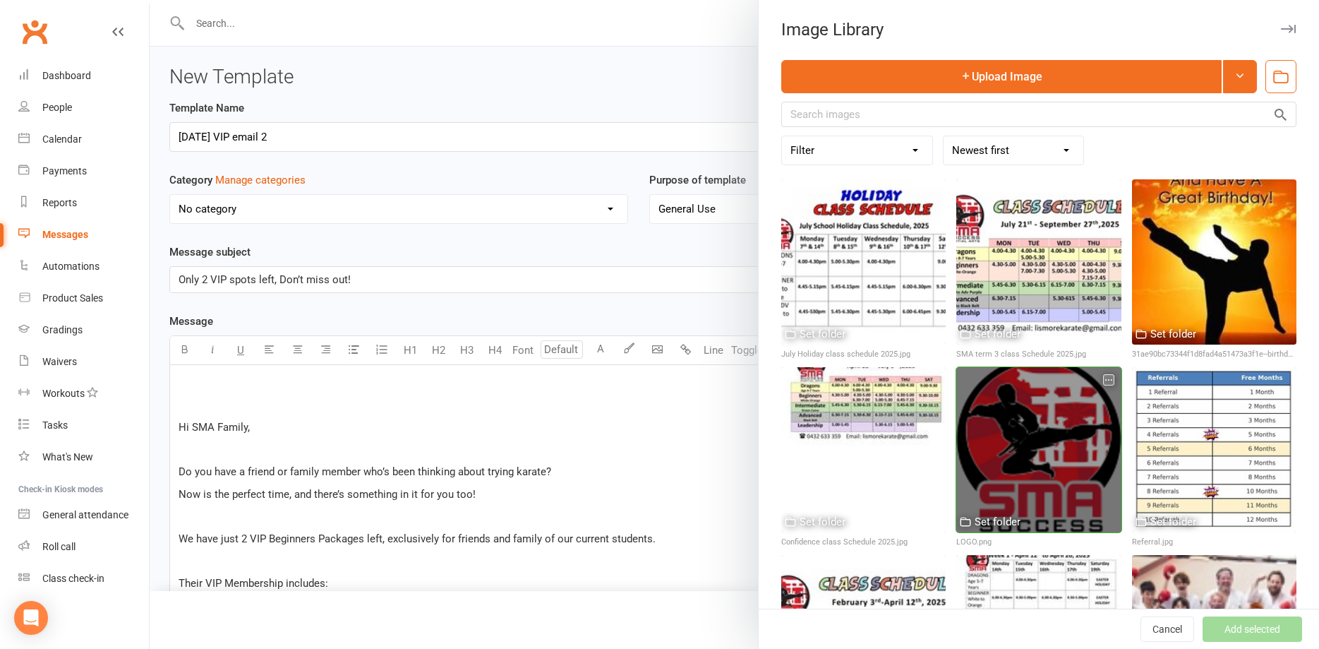
drag, startPoint x: 1022, startPoint y: 474, endPoint x: 1101, endPoint y: 553, distance: 111.8
click at [1024, 472] on div at bounding box center [1038, 449] width 164 height 164
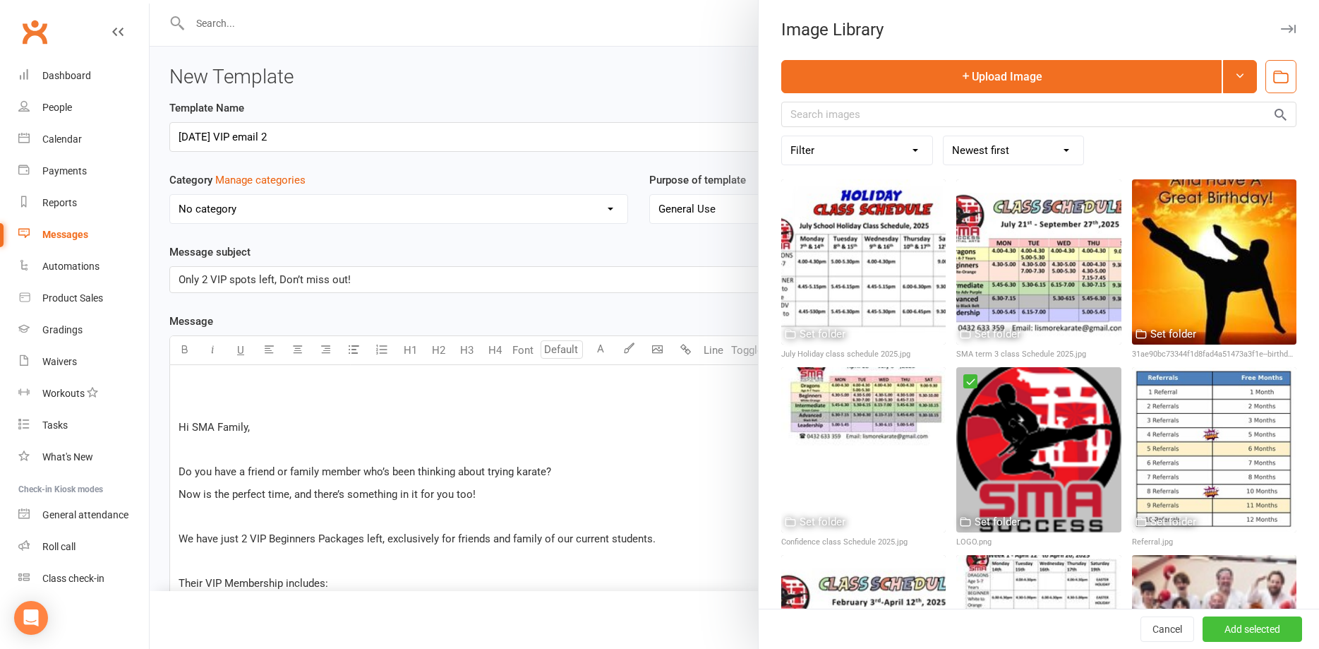
click at [1252, 626] on button "Add selected" at bounding box center [1253, 628] width 100 height 25
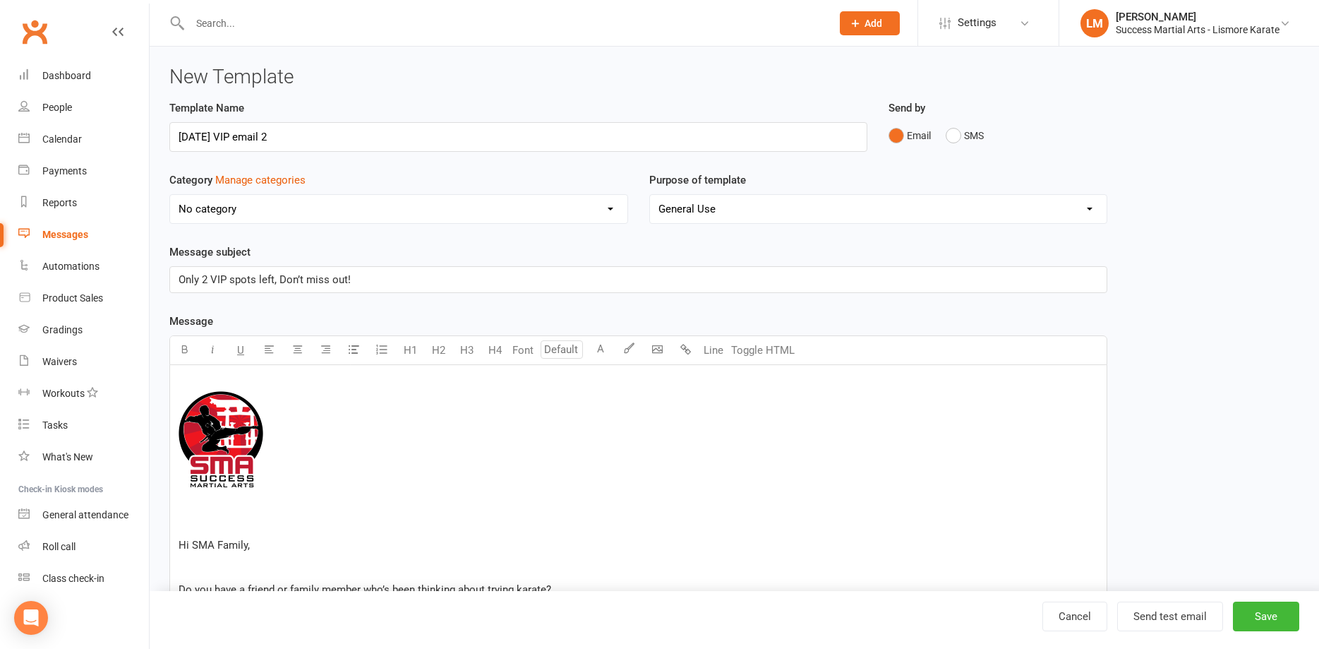
click at [234, 503] on p "﻿ ﻿ ﻿" at bounding box center [639, 441] width 920 height 135
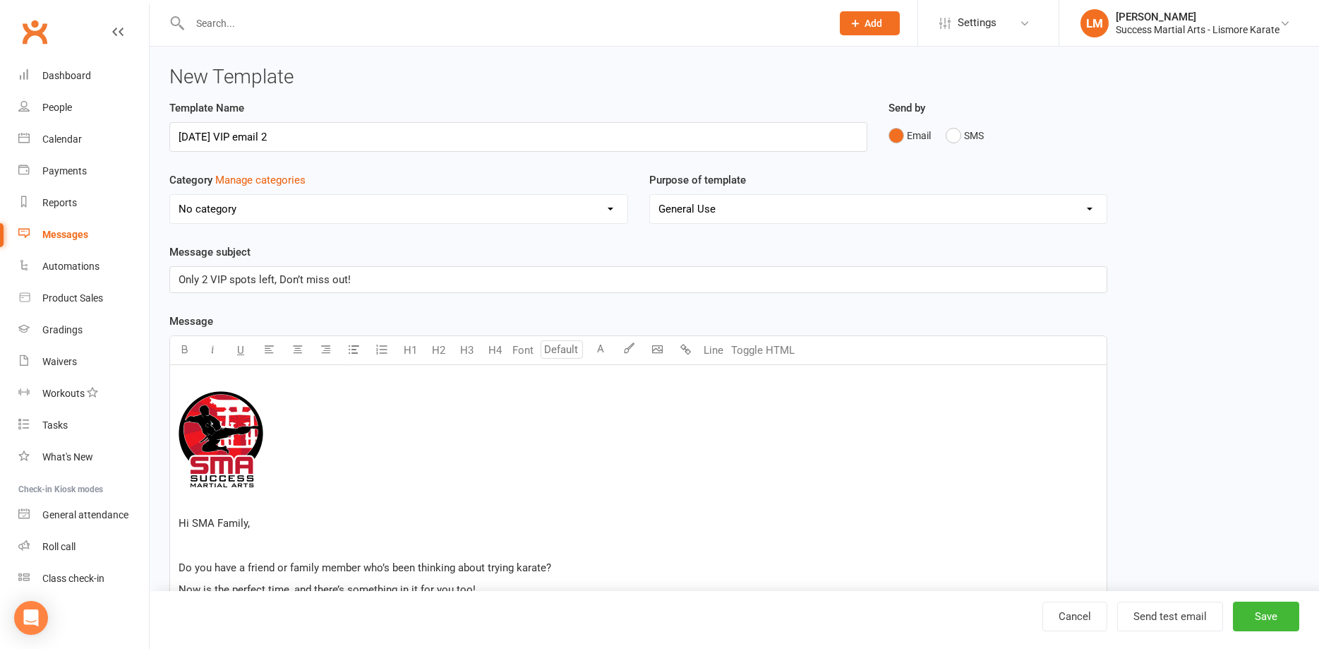
click at [270, 504] on p "﻿ ﻿ ﻿" at bounding box center [639, 441] width 920 height 135
drag, startPoint x: 198, startPoint y: 548, endPoint x: 209, endPoint y: 553, distance: 12.6
click at [200, 548] on p "﻿" at bounding box center [639, 544] width 920 height 17
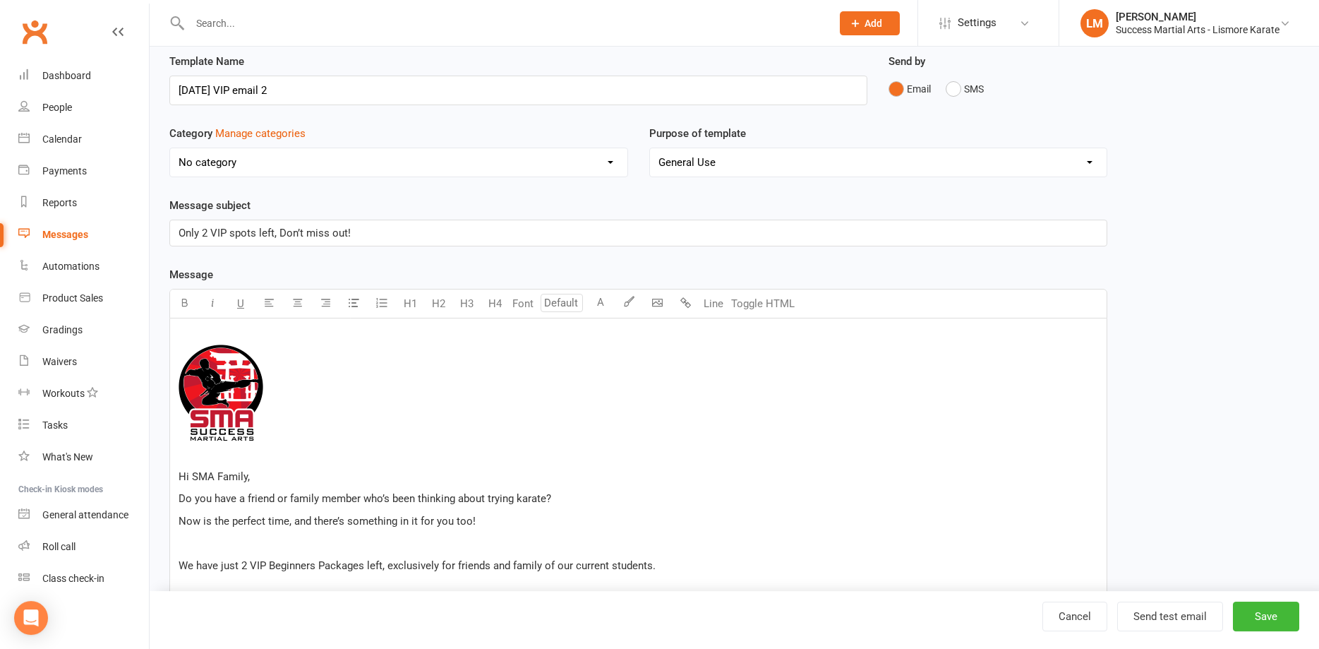
scroll to position [72, 0]
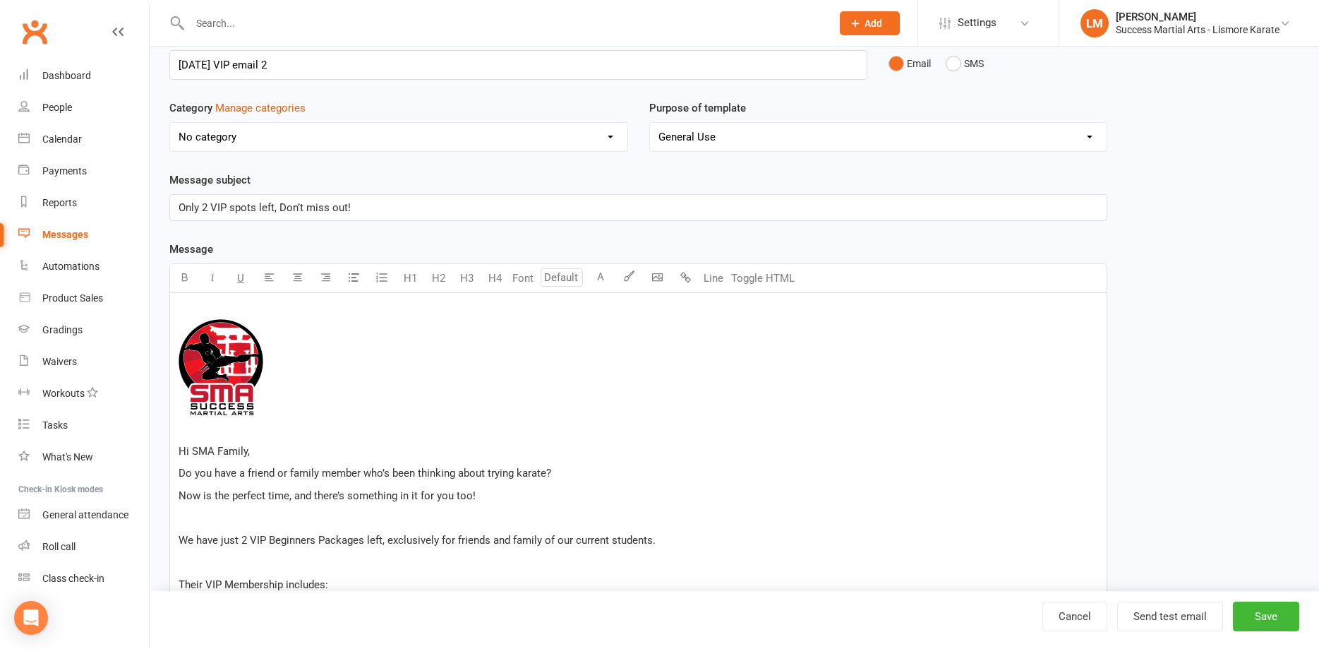
click at [188, 522] on p "﻿" at bounding box center [639, 517] width 920 height 17
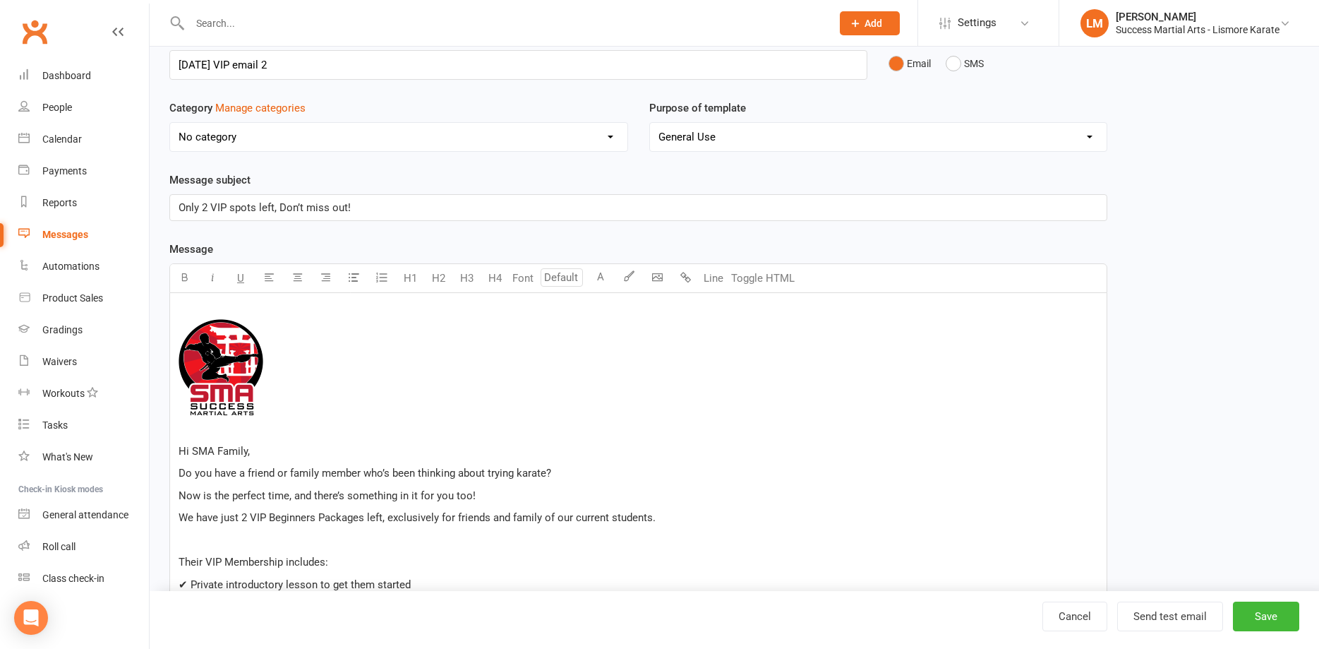
click at [239, 549] on div "﻿ ﻿ ﻿ Hi SMA Family, Do you have a friend or family member who’s been thinking …" at bounding box center [638, 648] width 937 height 710
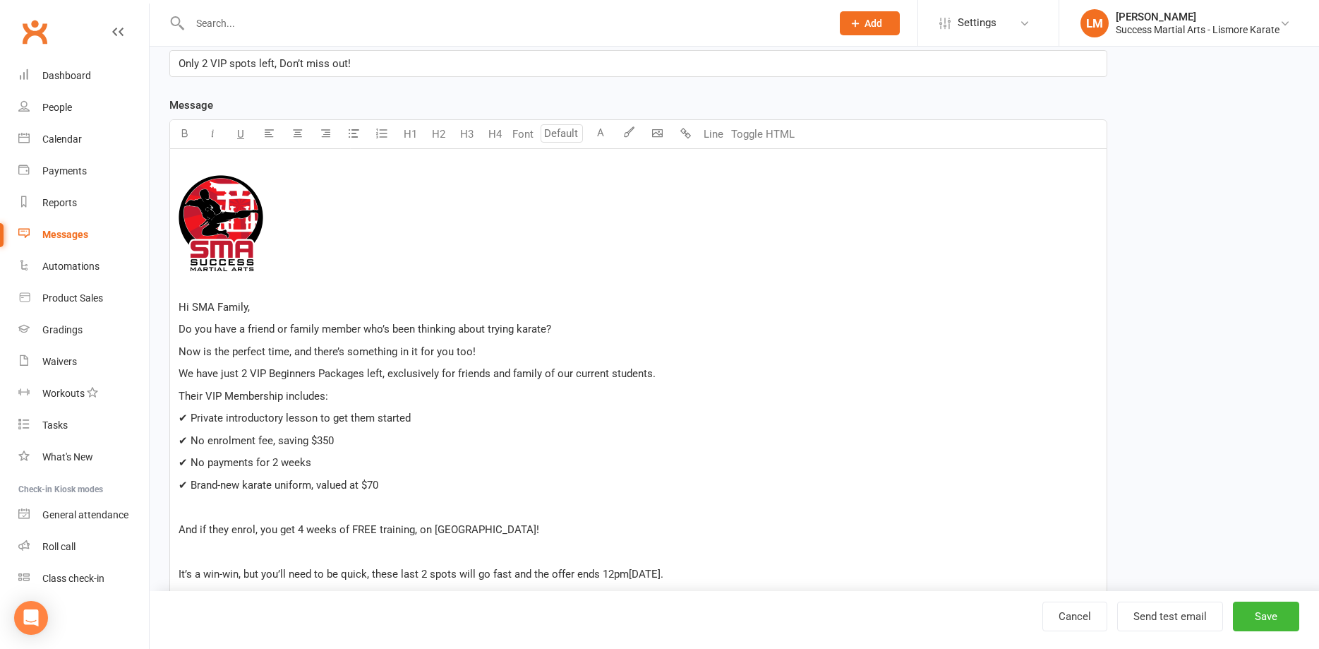
click at [187, 412] on span "✔ Private introductory lesson to get them started" at bounding box center [295, 418] width 232 height 13
click at [187, 439] on span "✔ No enrolment fee, saving $350" at bounding box center [256, 440] width 155 height 13
click at [188, 463] on span "✔ No payments for 2 weeks" at bounding box center [245, 462] width 133 height 13
click at [189, 482] on span "✔ Brand-new karate uniform, valued at $70" at bounding box center [279, 485] width 200 height 13
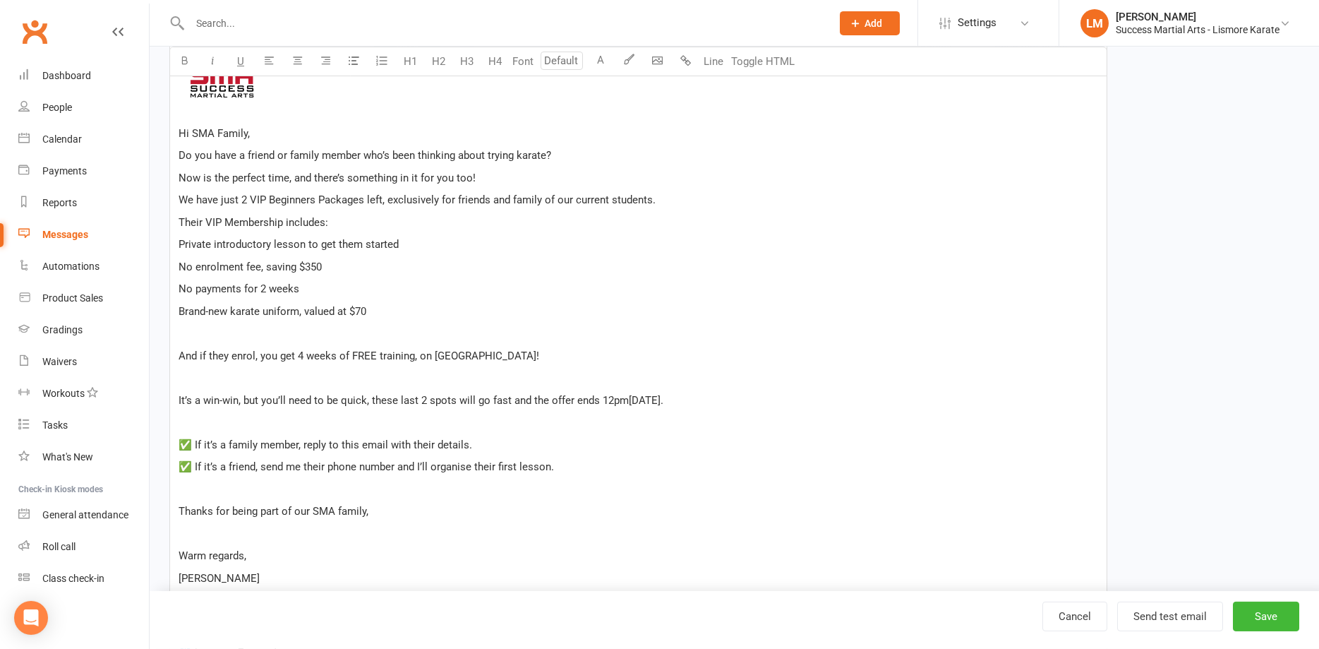
scroll to position [432, 0]
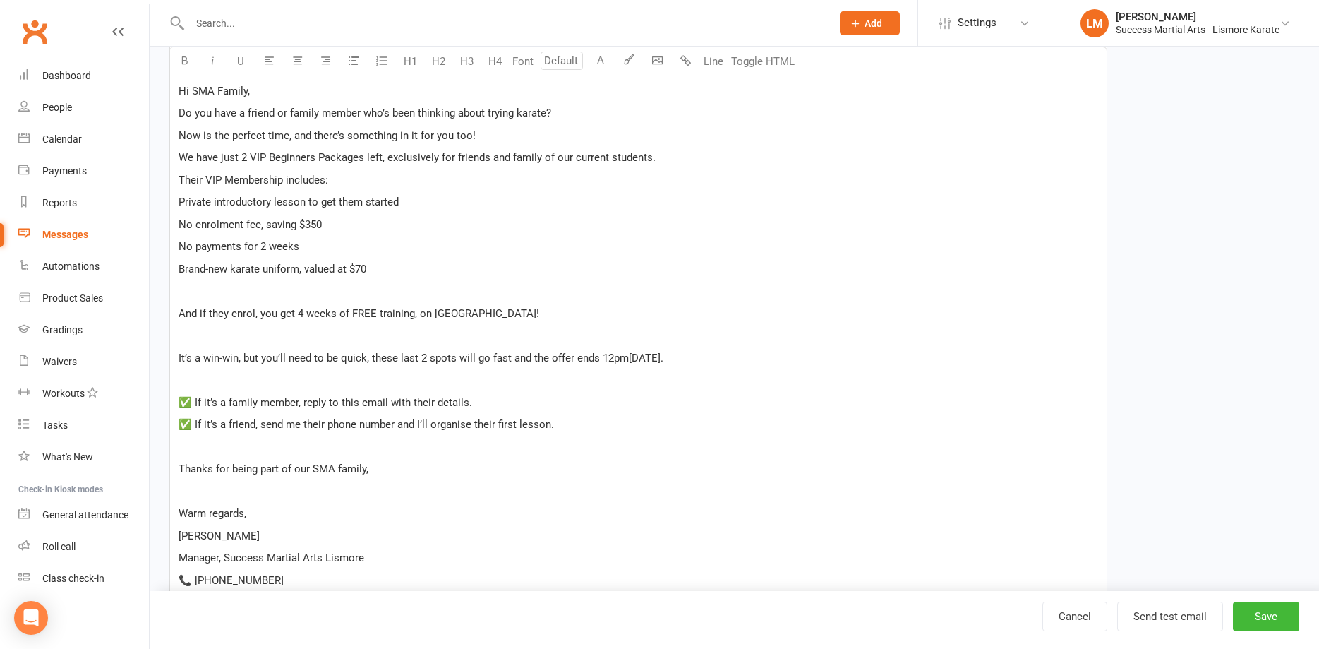
click at [211, 287] on p "﻿" at bounding box center [639, 290] width 920 height 17
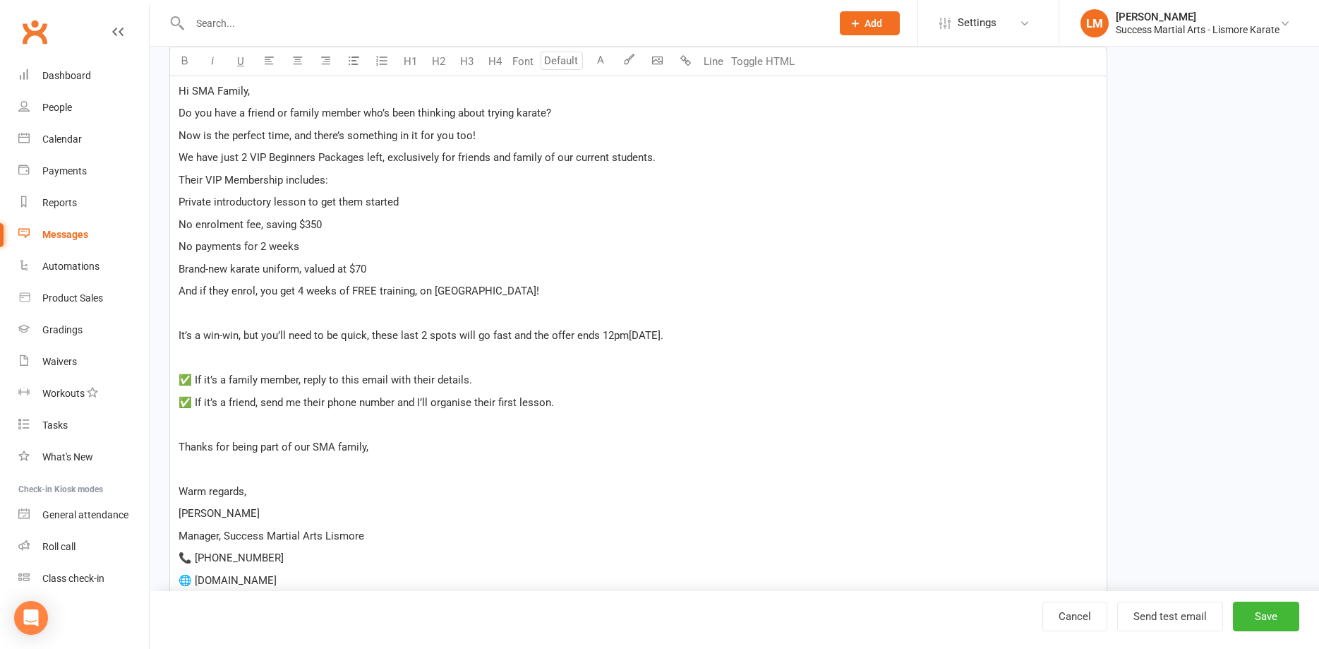
drag, startPoint x: 219, startPoint y: 315, endPoint x: 234, endPoint y: 319, distance: 16.1
click at [220, 315] on p "﻿" at bounding box center [639, 313] width 920 height 17
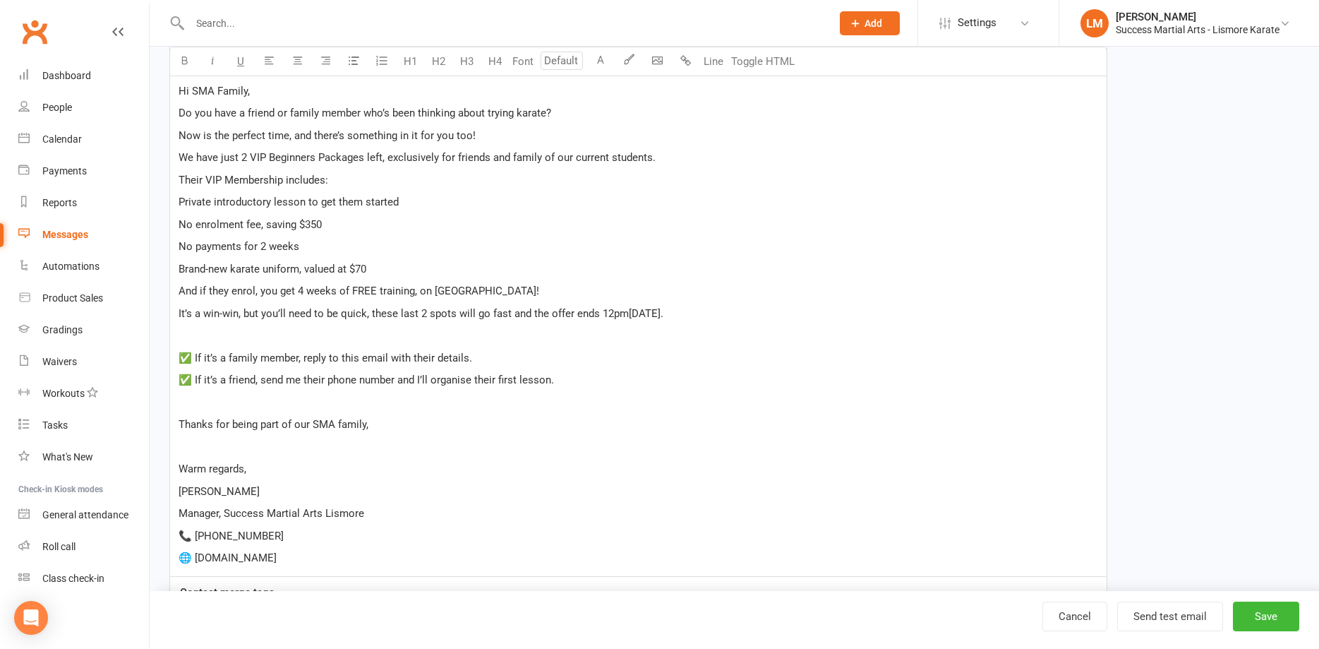
drag, startPoint x: 241, startPoint y: 338, endPoint x: 271, endPoint y: 328, distance: 31.5
click at [243, 337] on p "﻿" at bounding box center [639, 335] width 920 height 17
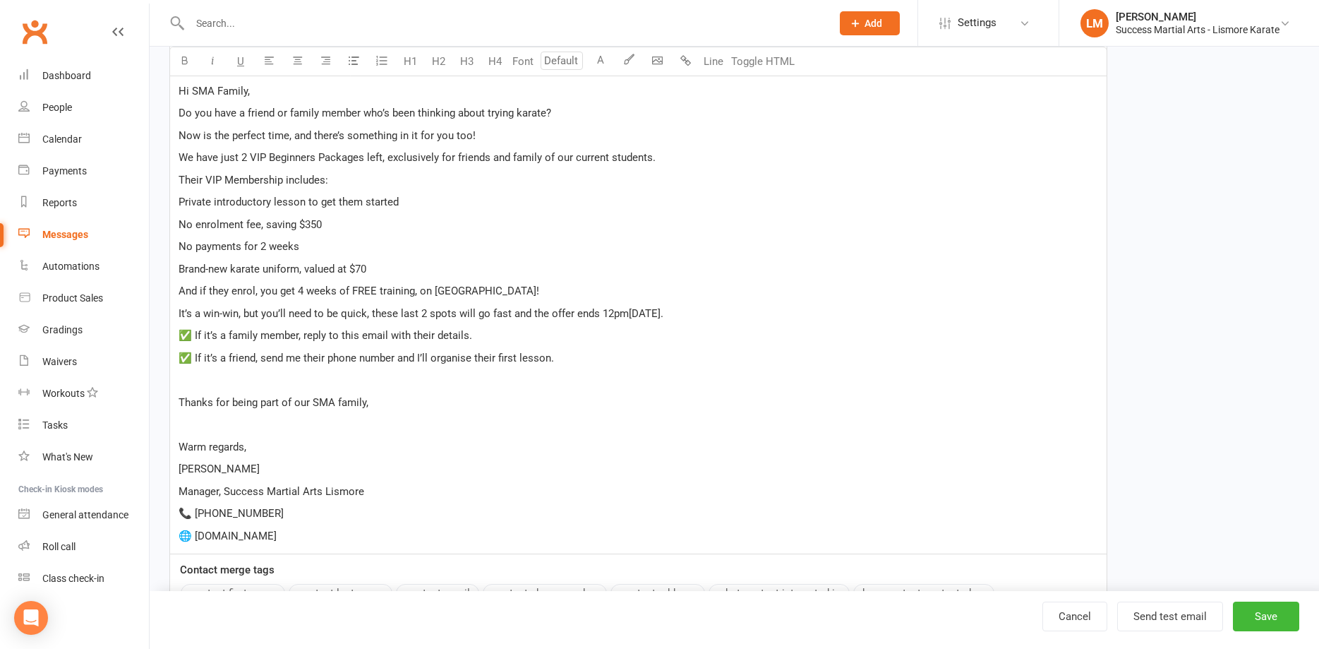
click at [192, 335] on span "✅ If it’s a family member, reply to this email with their details." at bounding box center [326, 335] width 294 height 13
click at [193, 356] on span "✅ If it’s a friend, send me their phone number and I’ll organise their first le…" at bounding box center [367, 358] width 376 height 13
click at [231, 384] on p "﻿" at bounding box center [639, 379] width 920 height 17
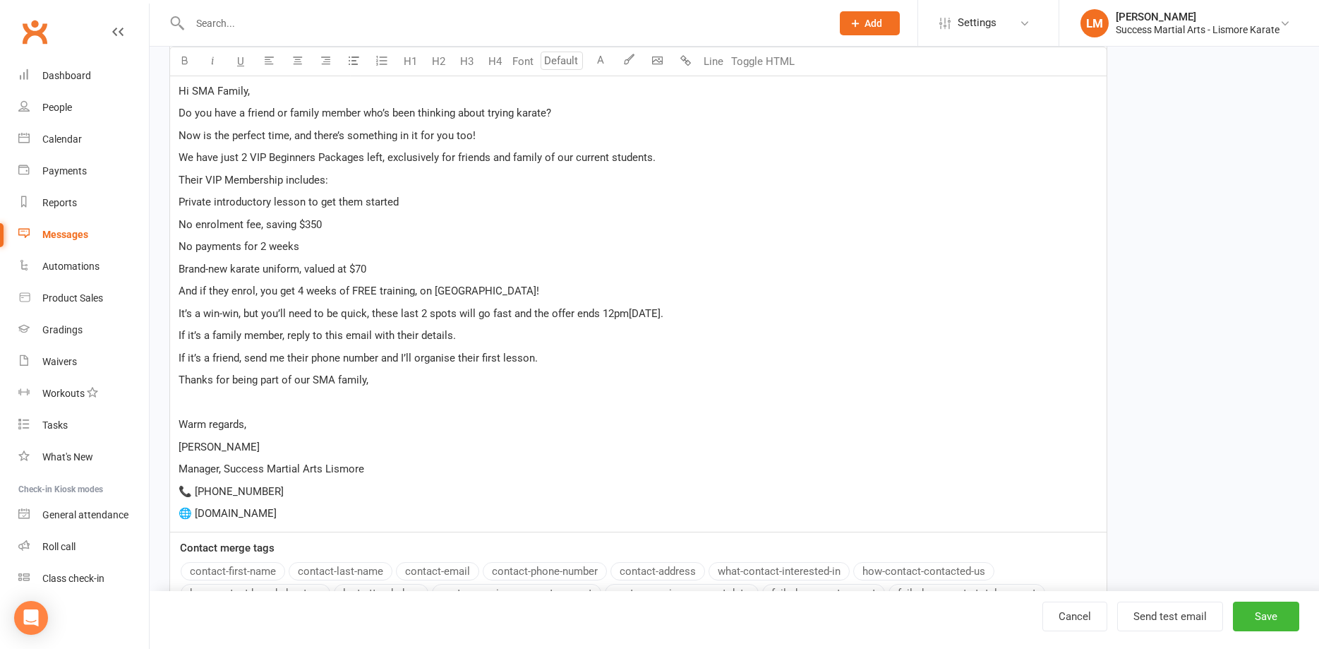
click at [207, 400] on p "﻿" at bounding box center [639, 402] width 920 height 17
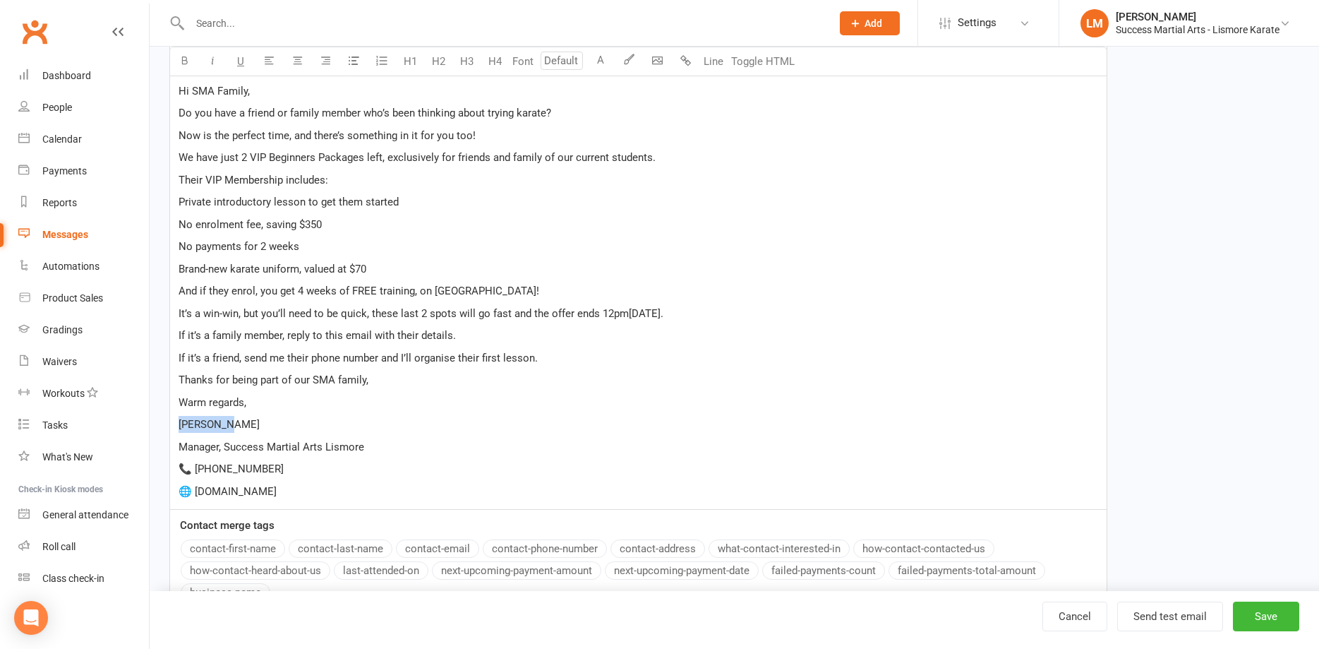
drag, startPoint x: 245, startPoint y: 425, endPoint x: 172, endPoint y: 424, distance: 73.4
click at [172, 424] on div "﻿ ﻿ ﻿ Hi SMA Family, Do you have a friend or family member who’s been thinking …" at bounding box center [638, 221] width 937 height 577
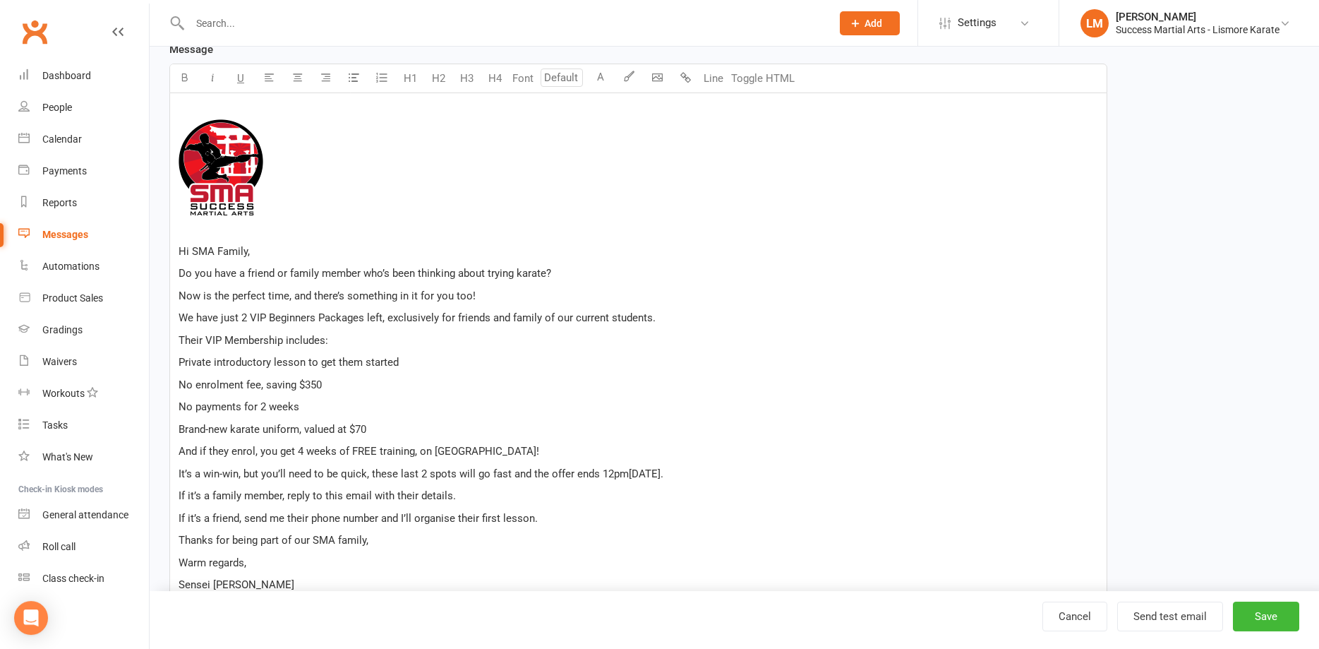
scroll to position [360, 0]
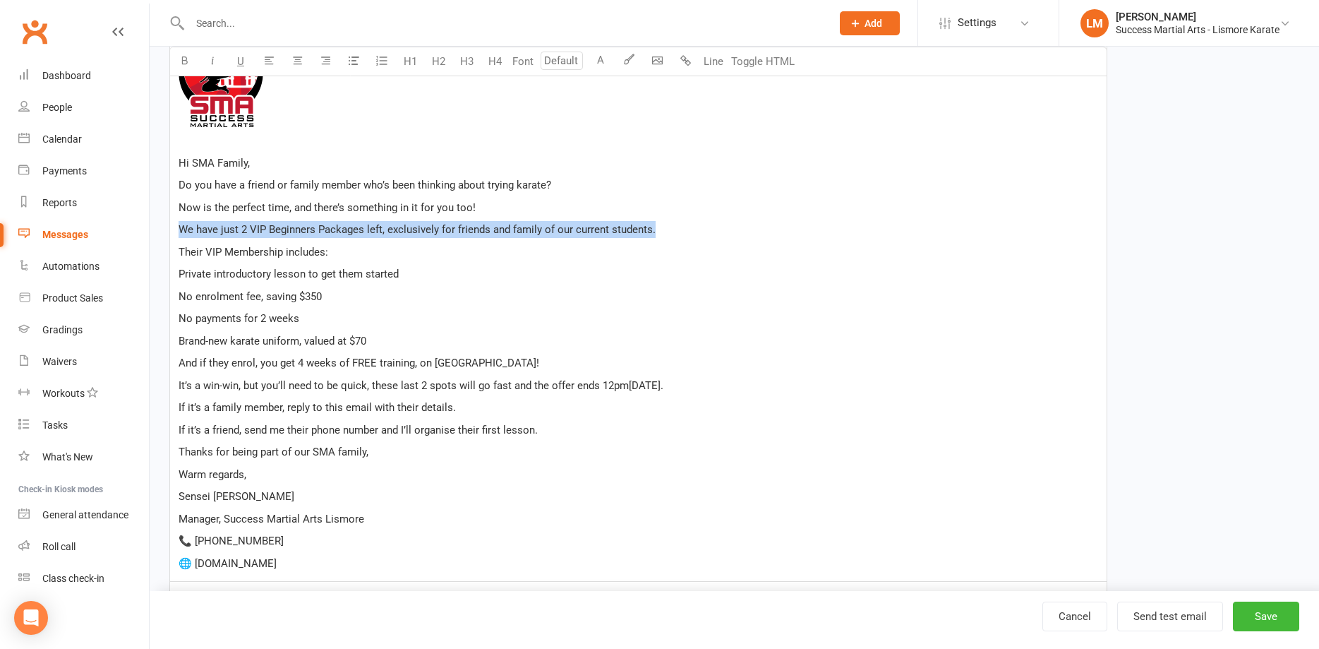
drag, startPoint x: 180, startPoint y: 224, endPoint x: 665, endPoint y: 232, distance: 485.0
click at [665, 232] on p "We have just 2 VIP Beginners Packages left, exclusively for friends and family …" at bounding box center [639, 229] width 920 height 17
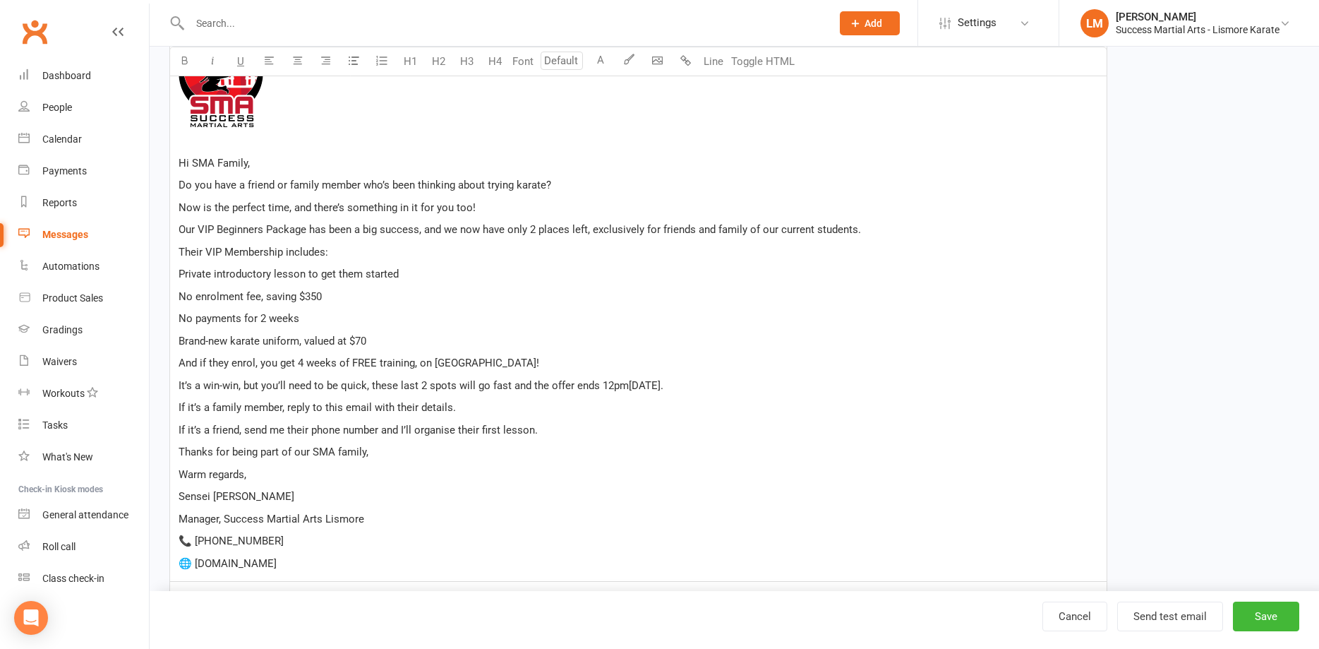
click at [283, 228] on span "Our VIP Beginners Package has been a big success, and we now have only 2 places…" at bounding box center [520, 229] width 683 height 13
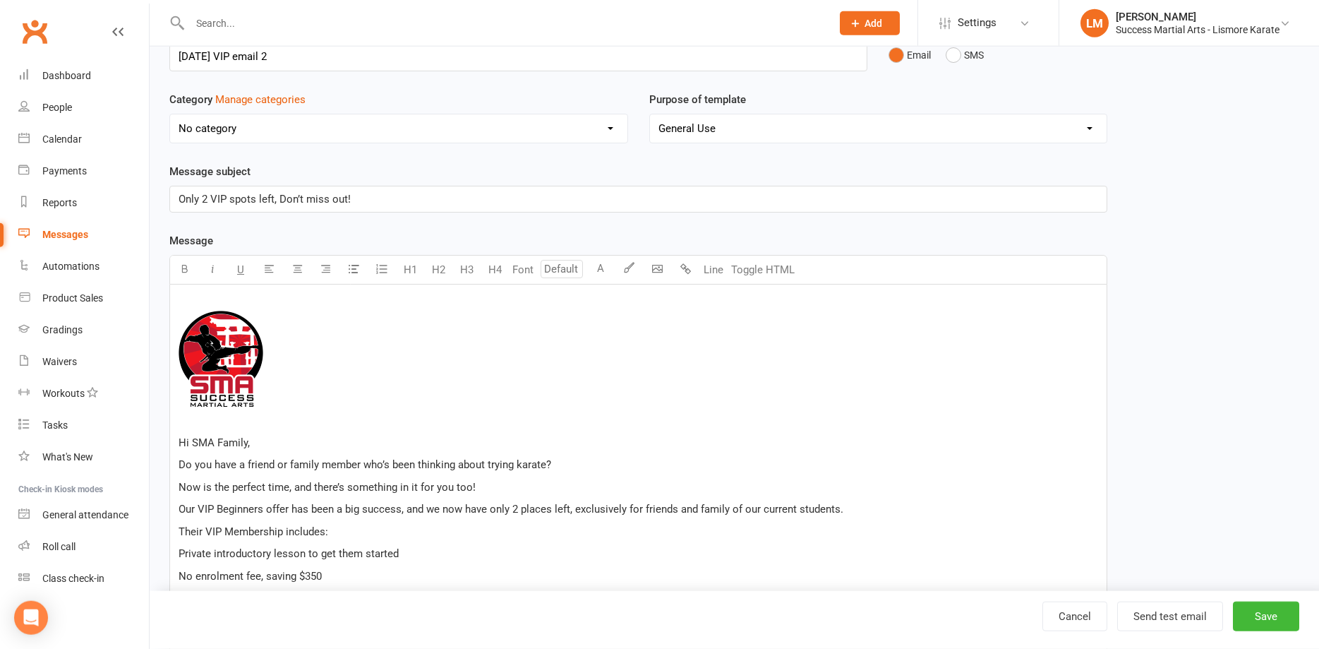
scroll to position [0, 0]
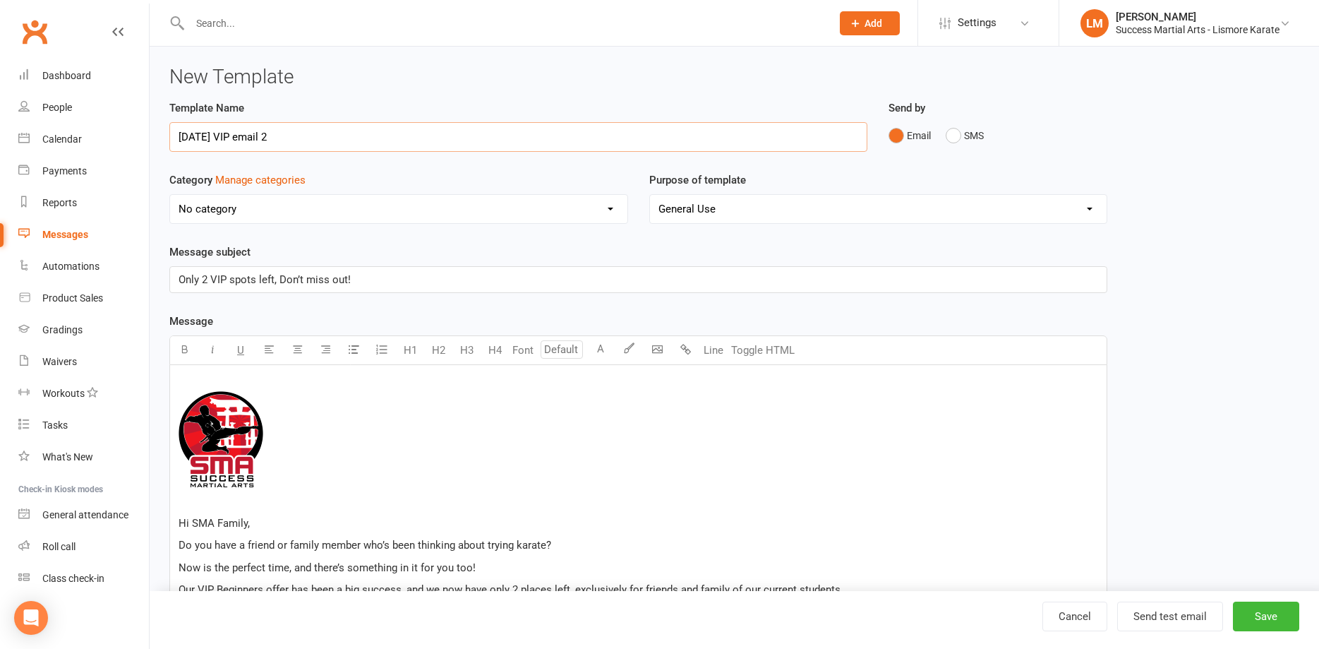
click at [299, 133] on input "[DATE] VIP email 2" at bounding box center [518, 137] width 698 height 30
type input "[DATE] VIP email 2 members"
click at [1276, 613] on button "Save" at bounding box center [1266, 616] width 66 height 30
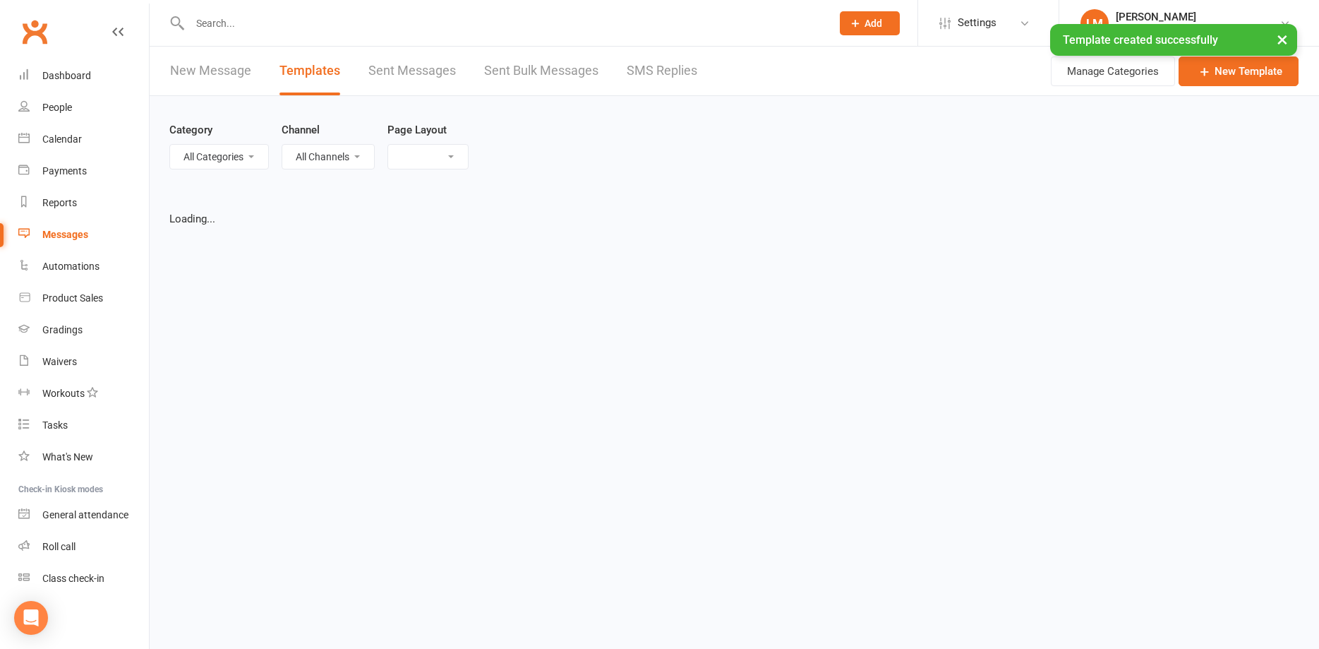
select select "list"
select select "100"
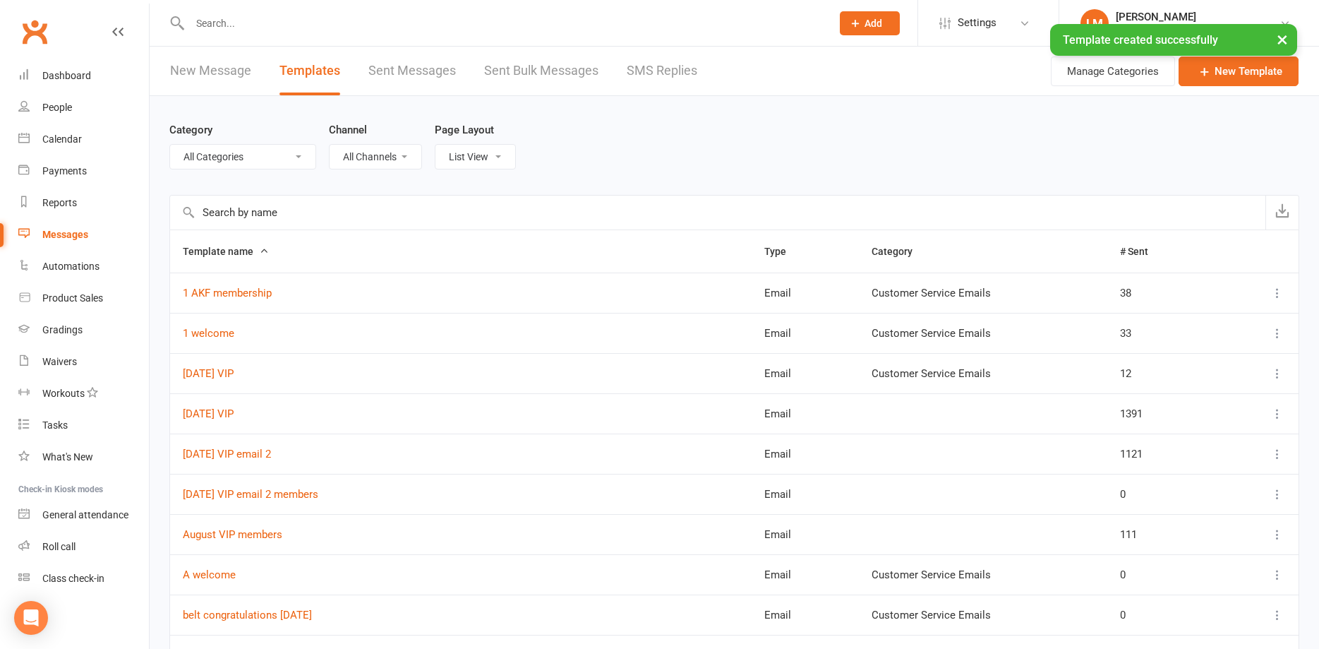
click at [49, 234] on div "Messages" at bounding box center [65, 234] width 46 height 11
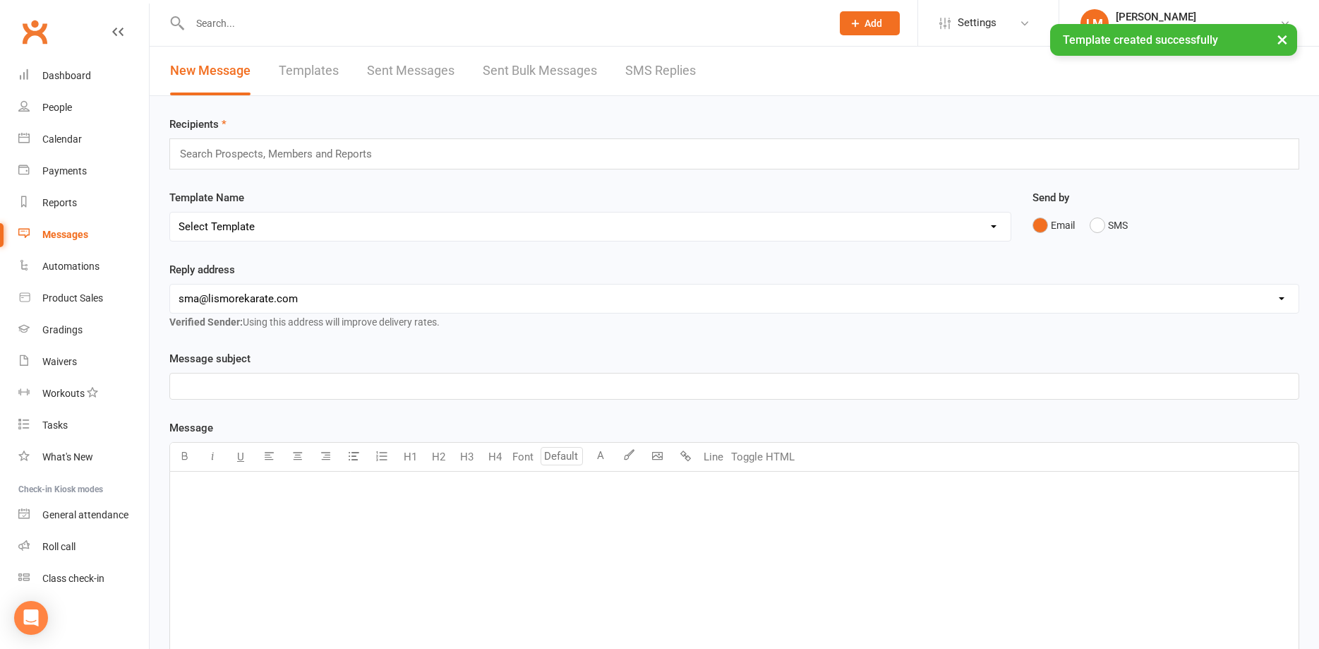
click at [203, 157] on input "text" at bounding box center [282, 154] width 207 height 18
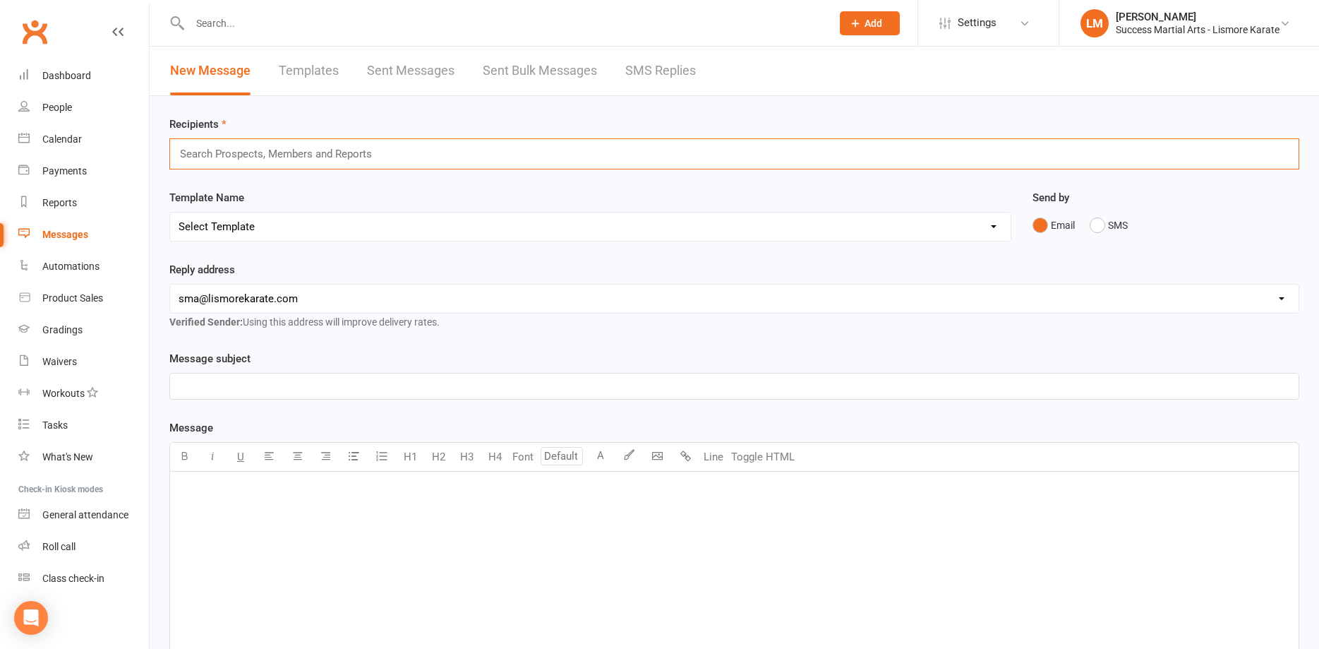
click at [304, 73] on link "Templates" at bounding box center [309, 71] width 60 height 49
select select "100"
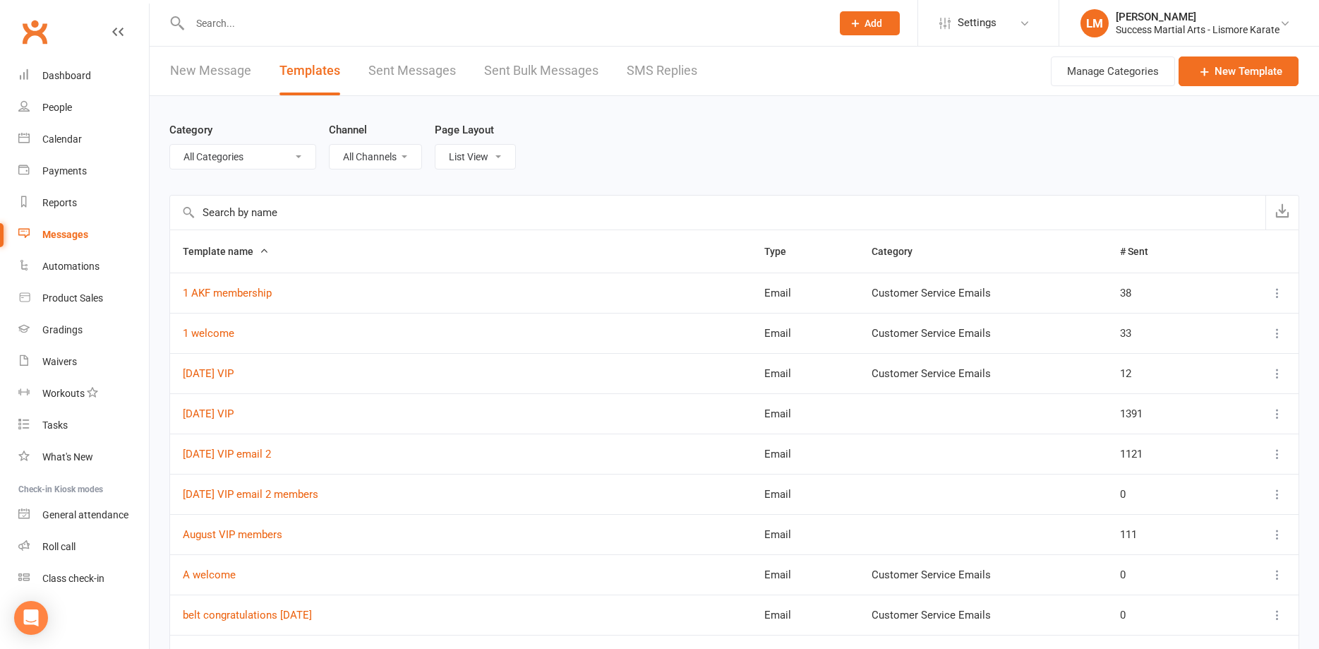
click at [226, 210] on input "text" at bounding box center [718, 213] width 1096 height 34
click at [193, 66] on link "New Message" at bounding box center [210, 71] width 81 height 49
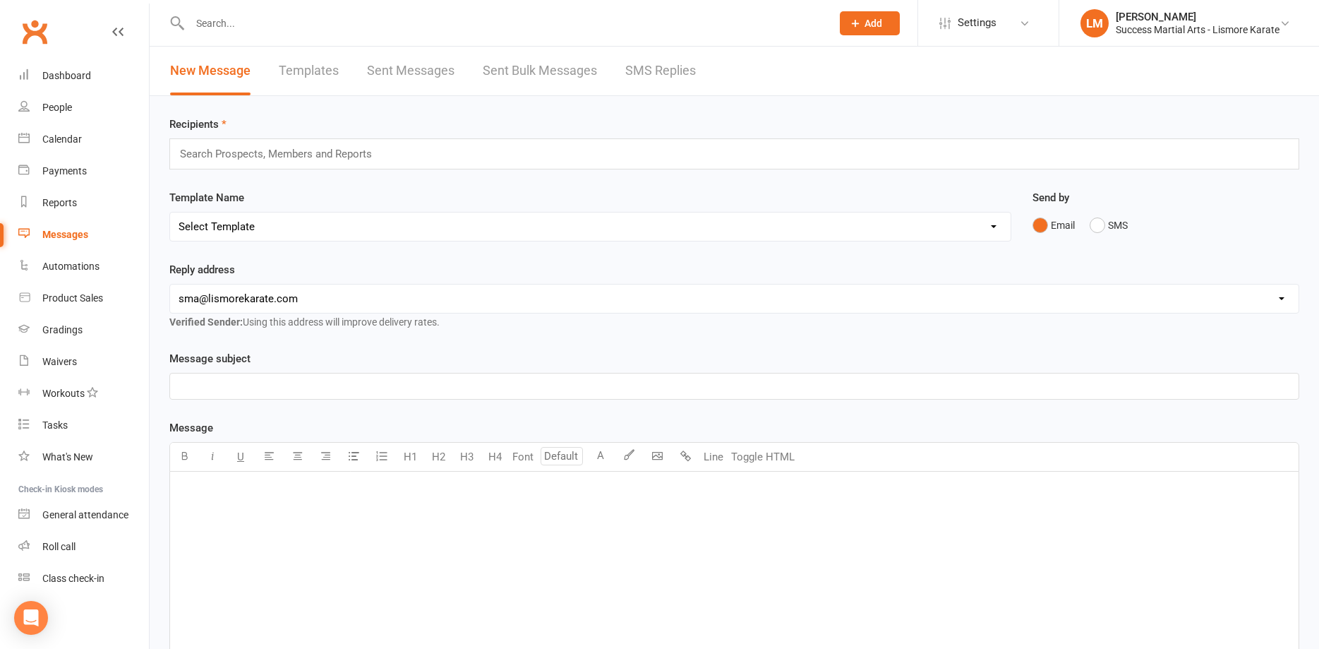
click at [170, 212] on select "Select Template [Email] 1 AKF membership [Email] 1 welcome [Email] [DATE] VIP […" at bounding box center [590, 226] width 841 height 28
select select "77"
click option "[Email] [DATE] VIP email 2 members" at bounding box center [0, 0] width 0 height 0
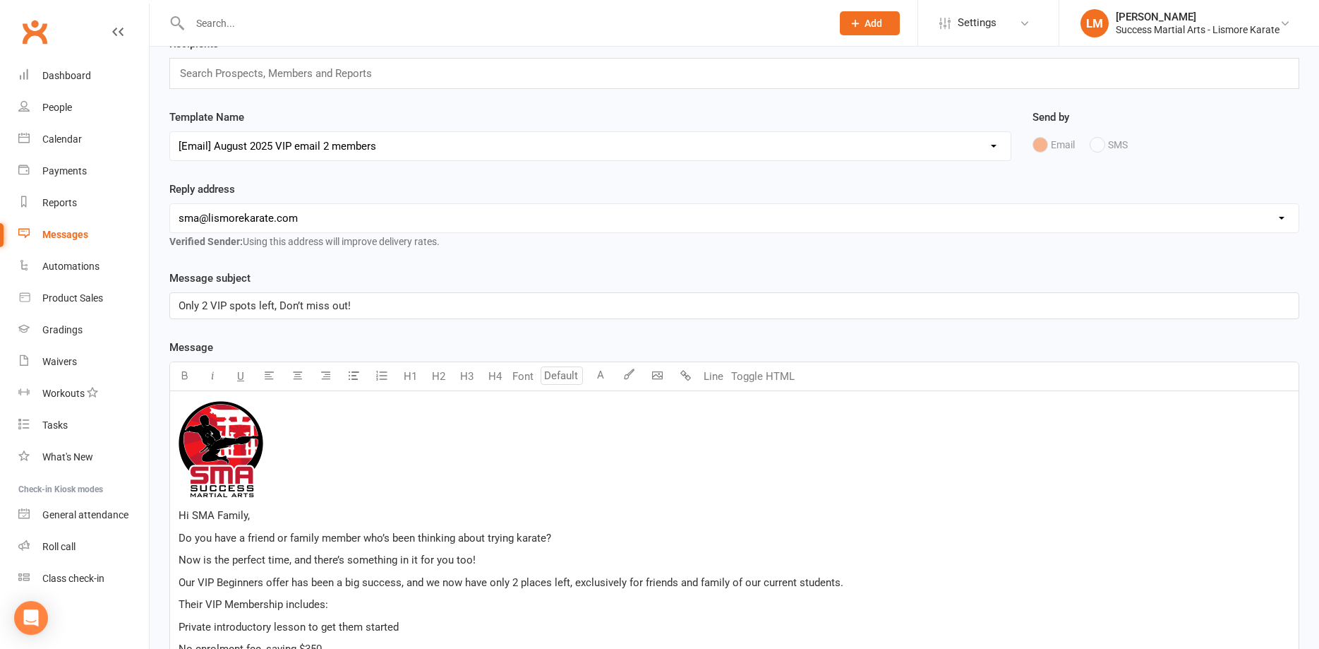
scroll to position [288, 0]
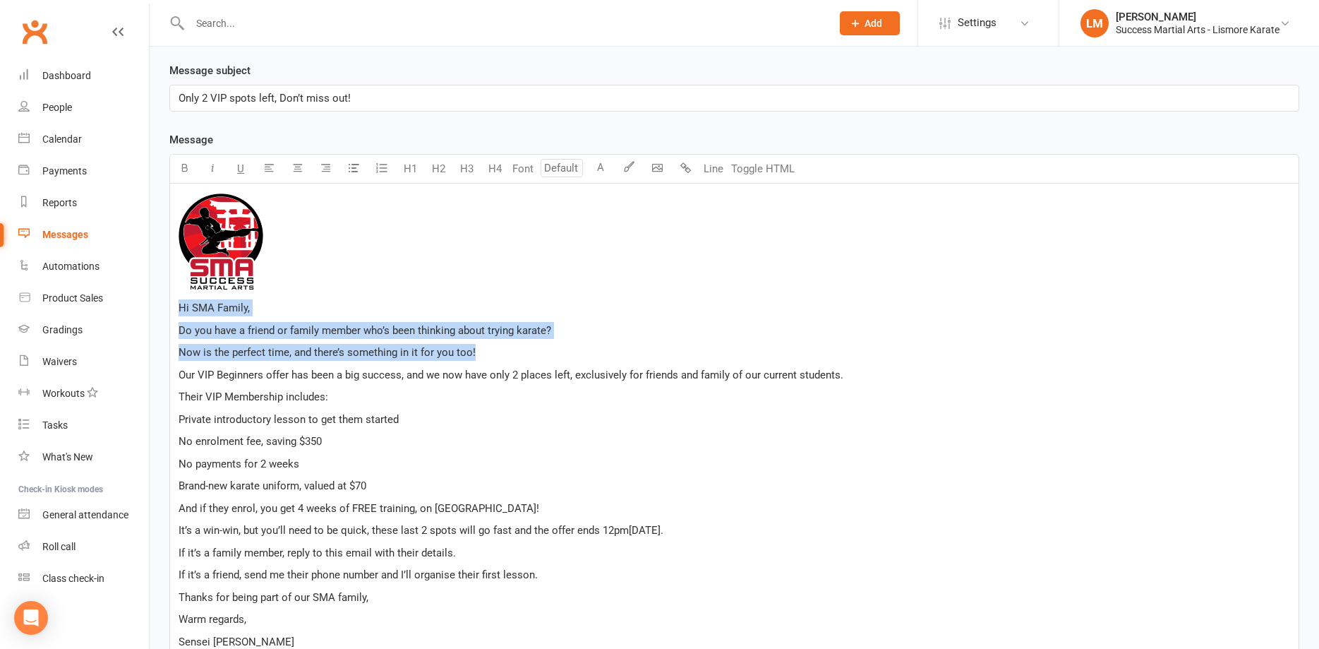
drag, startPoint x: 179, startPoint y: 328, endPoint x: 547, endPoint y: 346, distance: 368.9
click at [547, 346] on div "﻿ Hi SMA Family, Do you have a friend or family member who’s been thinking abou…" at bounding box center [734, 455] width 1129 height 543
click at [527, 349] on p "Now is the perfect time, and there’s something in it for you too!" at bounding box center [735, 352] width 1112 height 17
drag, startPoint x: 485, startPoint y: 352, endPoint x: 174, endPoint y: 336, distance: 311.7
click at [174, 336] on div "﻿ Hi SMA Family, Do you have a friend or family member who’s been thinking abou…" at bounding box center [734, 455] width 1129 height 543
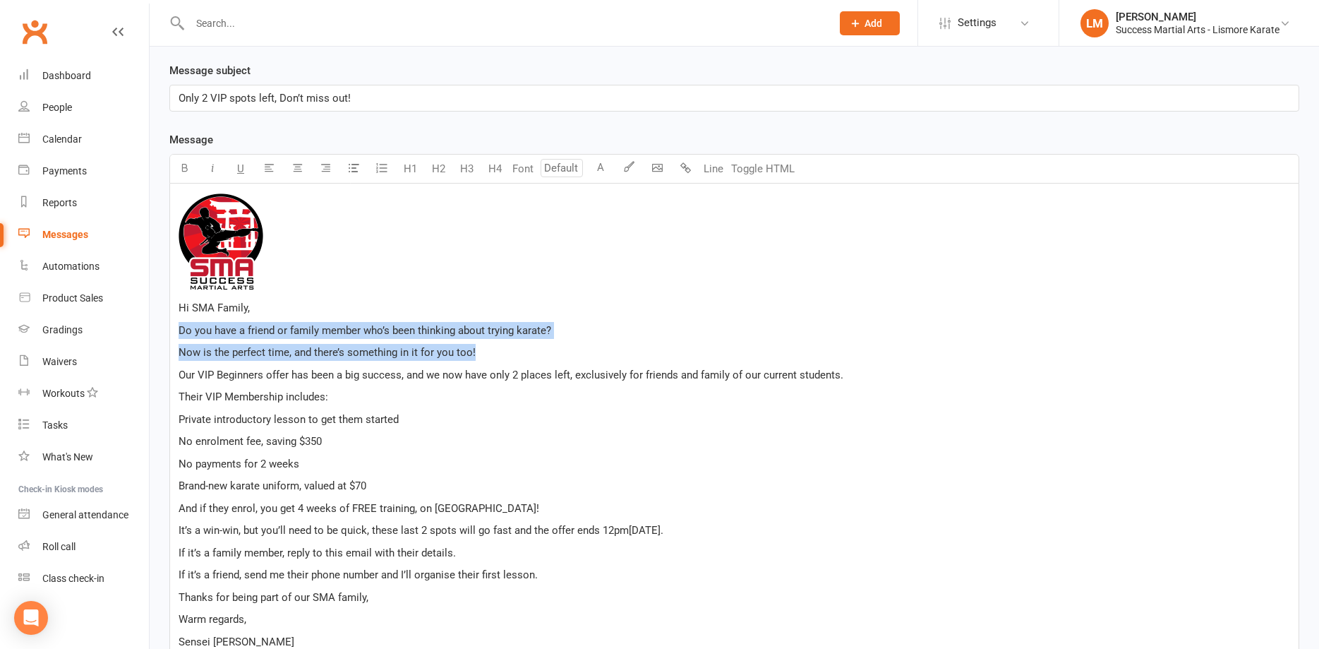
copy div "Do you have a friend or family member who’s been thinking about trying karate? …"
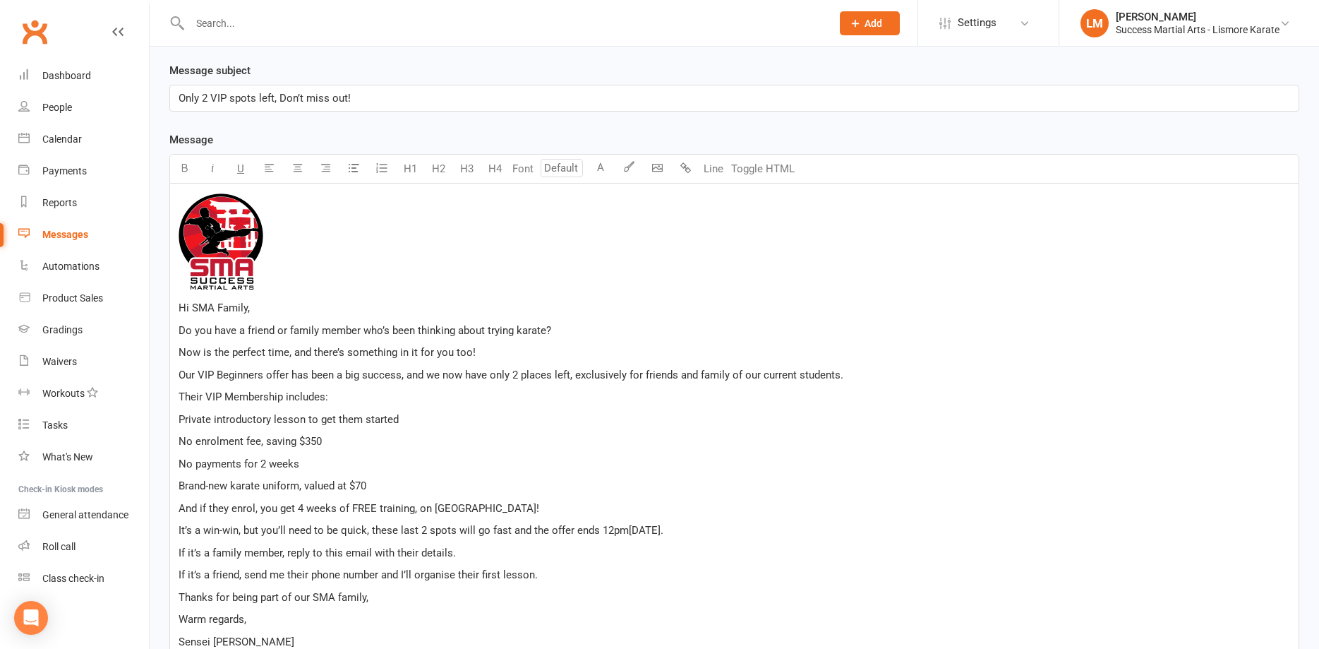
click at [853, 375] on p "Our VIP Beginners offer has been a big success, and we now have only 2 places l…" at bounding box center [735, 374] width 1112 height 17
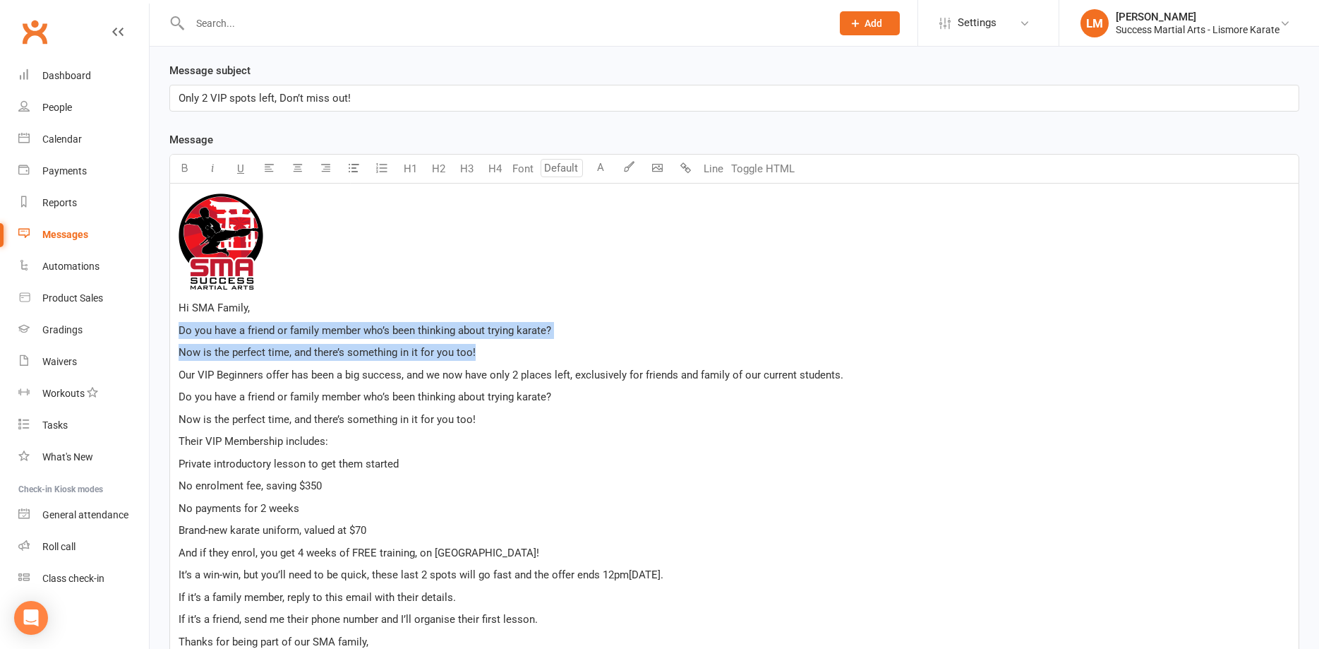
drag, startPoint x: 462, startPoint y: 346, endPoint x: 159, endPoint y: 335, distance: 303.0
click at [169, 335] on div "﻿ Hi SMA Family, Do you have a friend or family member who’s been thinking abou…" at bounding box center [734, 478] width 1130 height 588
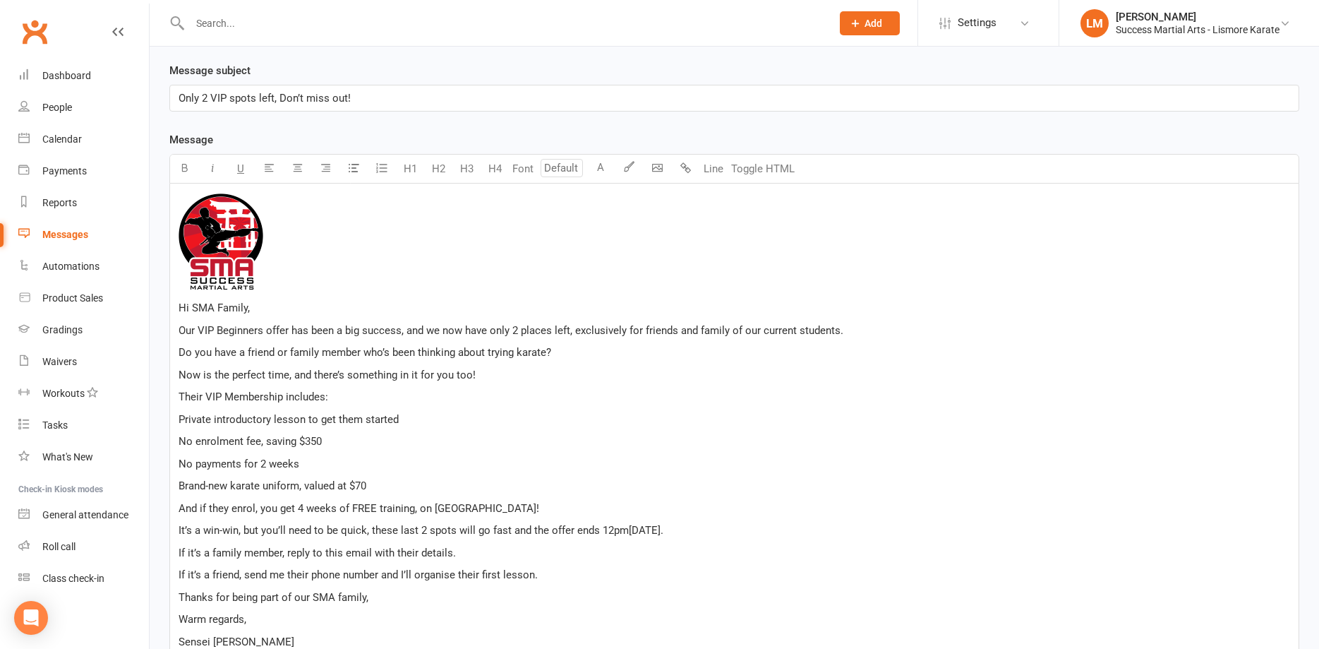
click at [174, 306] on div "﻿ Hi SMA Family, Our VIP Beginners offer has been a big success, and we now hav…" at bounding box center [734, 455] width 1129 height 543
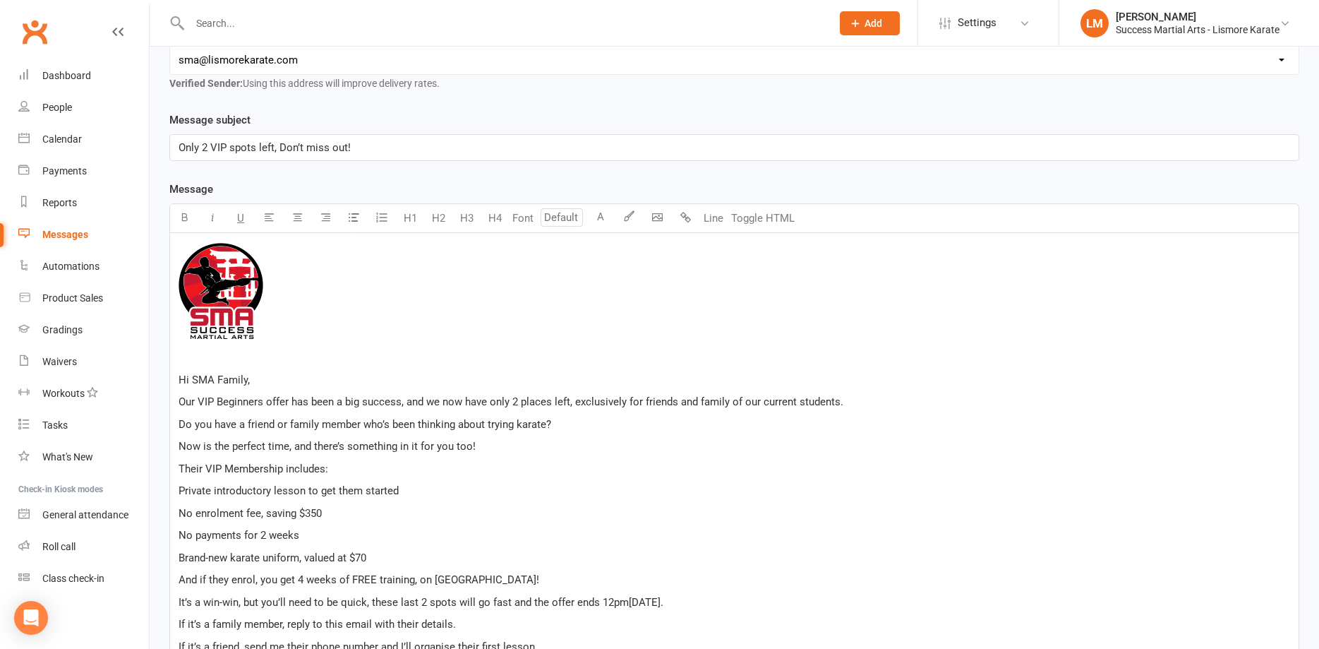
scroll to position [0, 0]
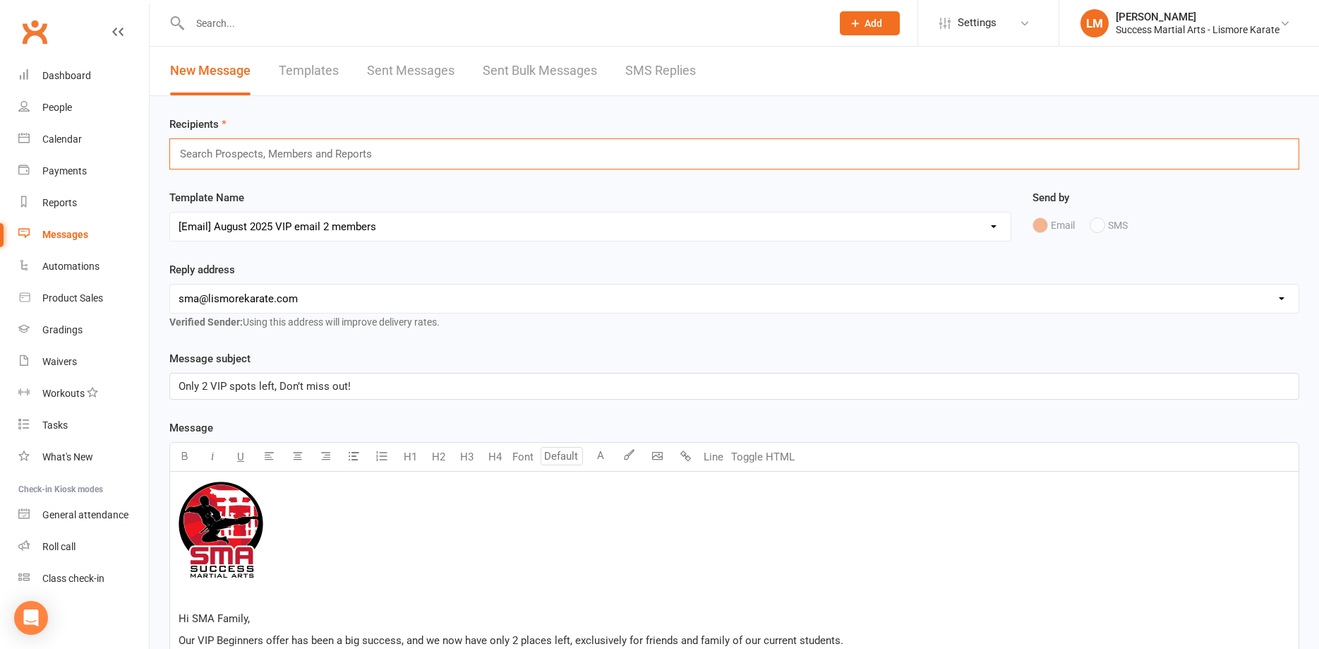
click at [196, 157] on input "text" at bounding box center [282, 154] width 207 height 18
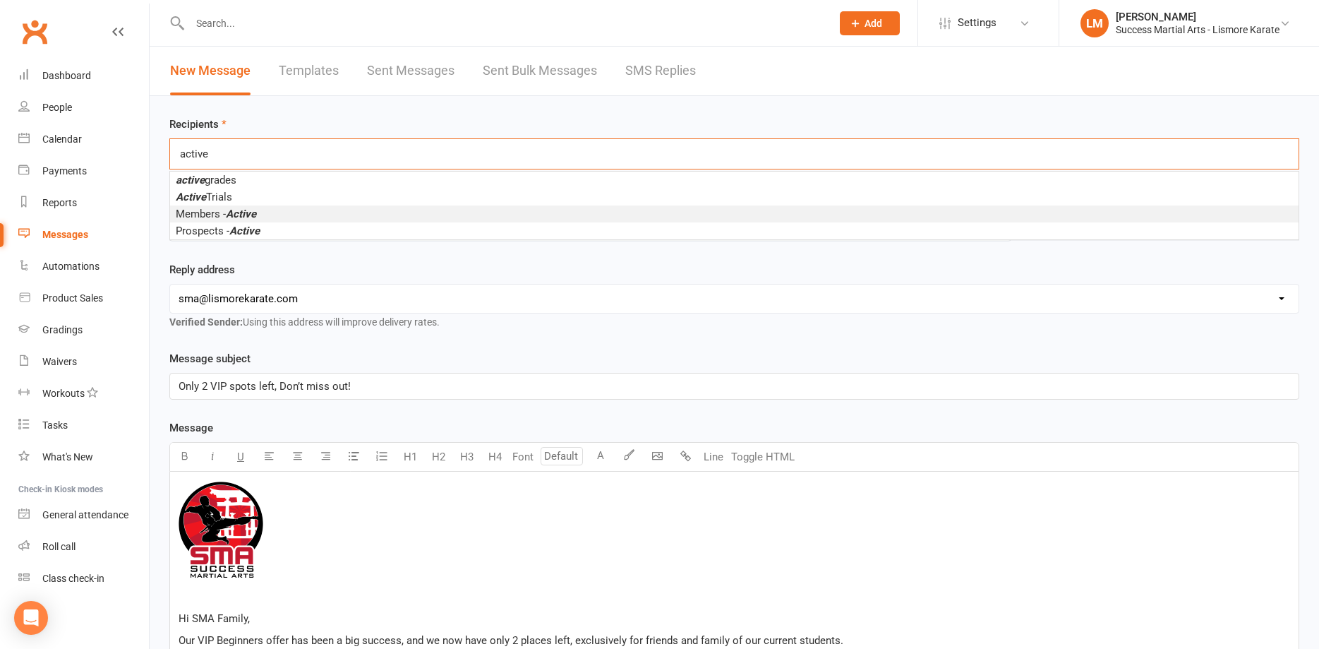
type input "active"
click at [190, 217] on span "Members - Active" at bounding box center [216, 214] width 80 height 13
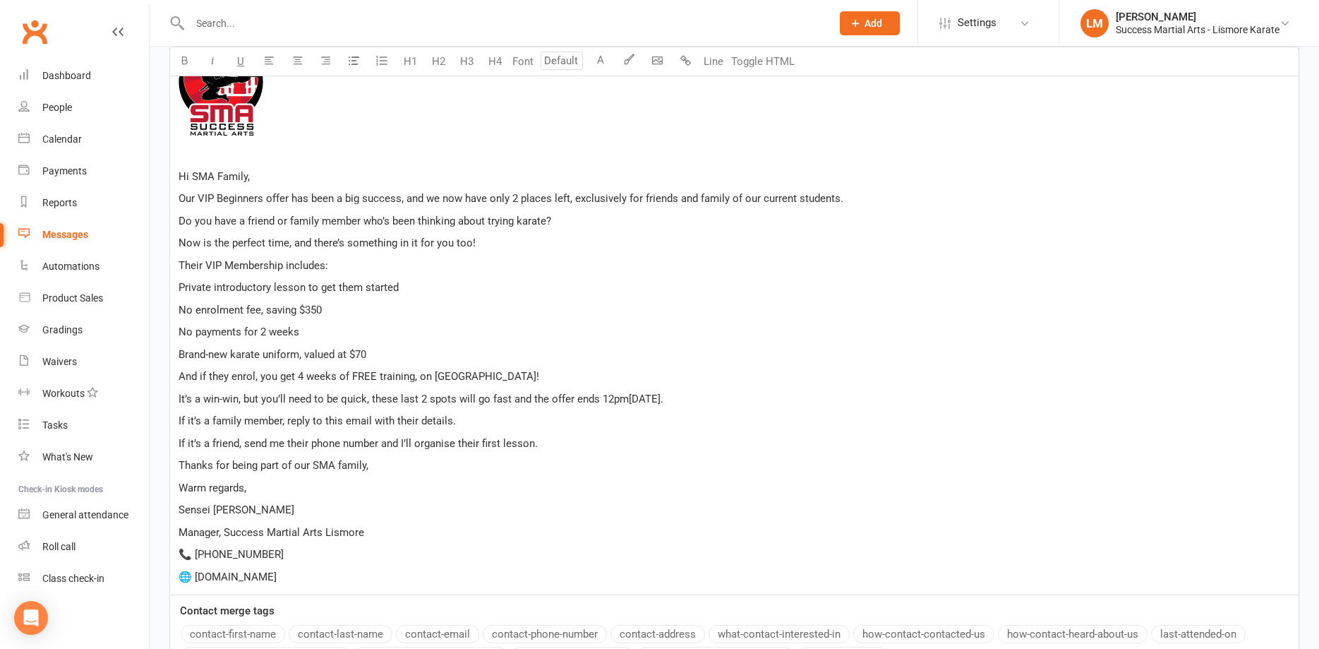
scroll to position [603, 0]
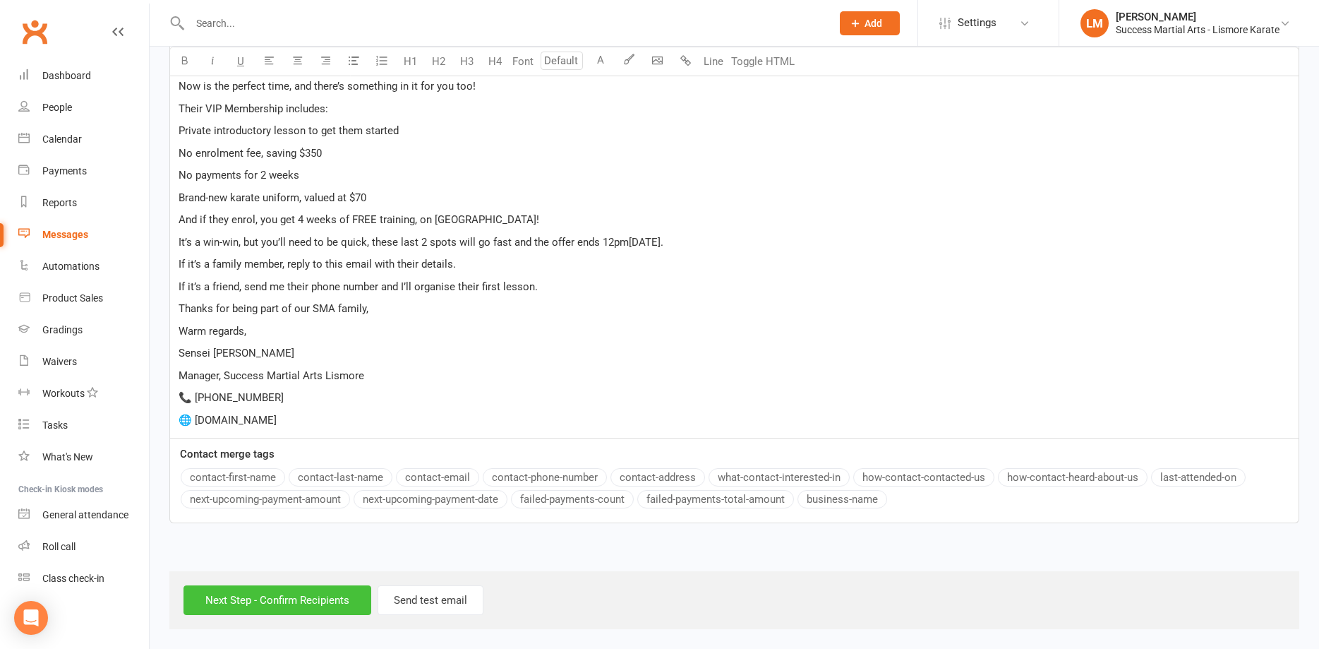
click at [292, 596] on input "Next Step - Confirm Recipients" at bounding box center [278, 600] width 188 height 30
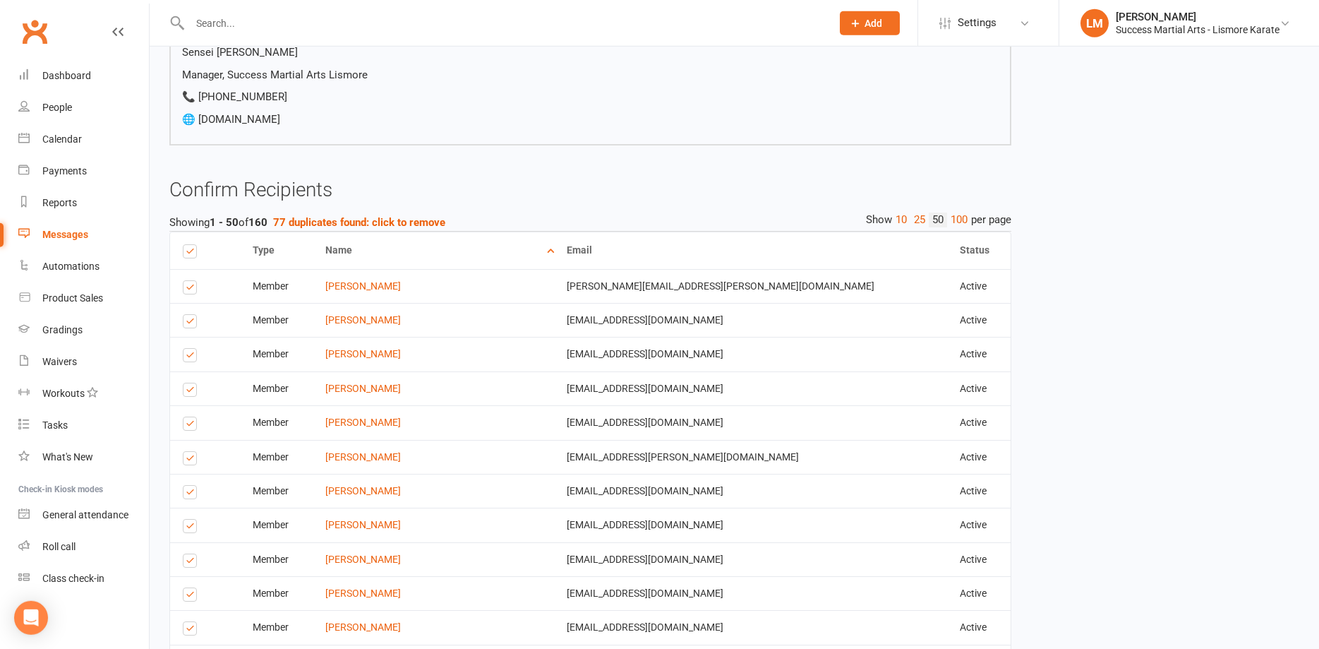
scroll to position [648, 0]
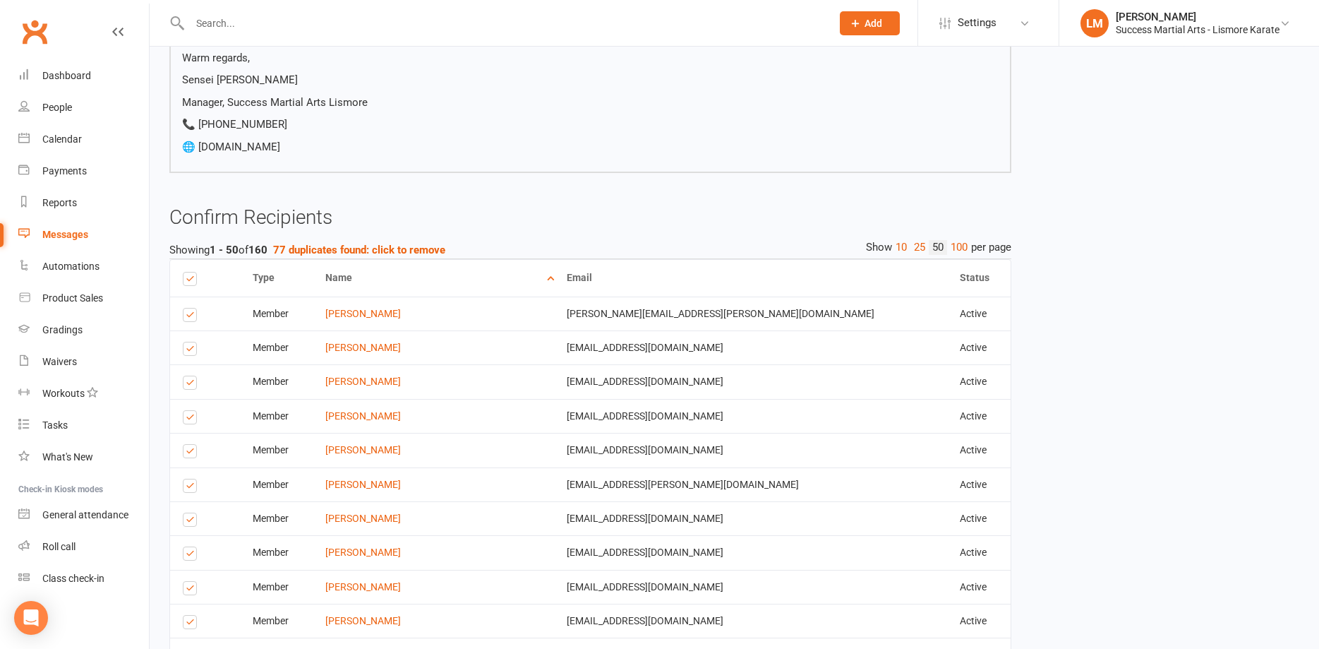
click at [191, 385] on label at bounding box center [192, 385] width 19 height 0
click at [191, 376] on input "checkbox" at bounding box center [187, 376] width 9 height 0
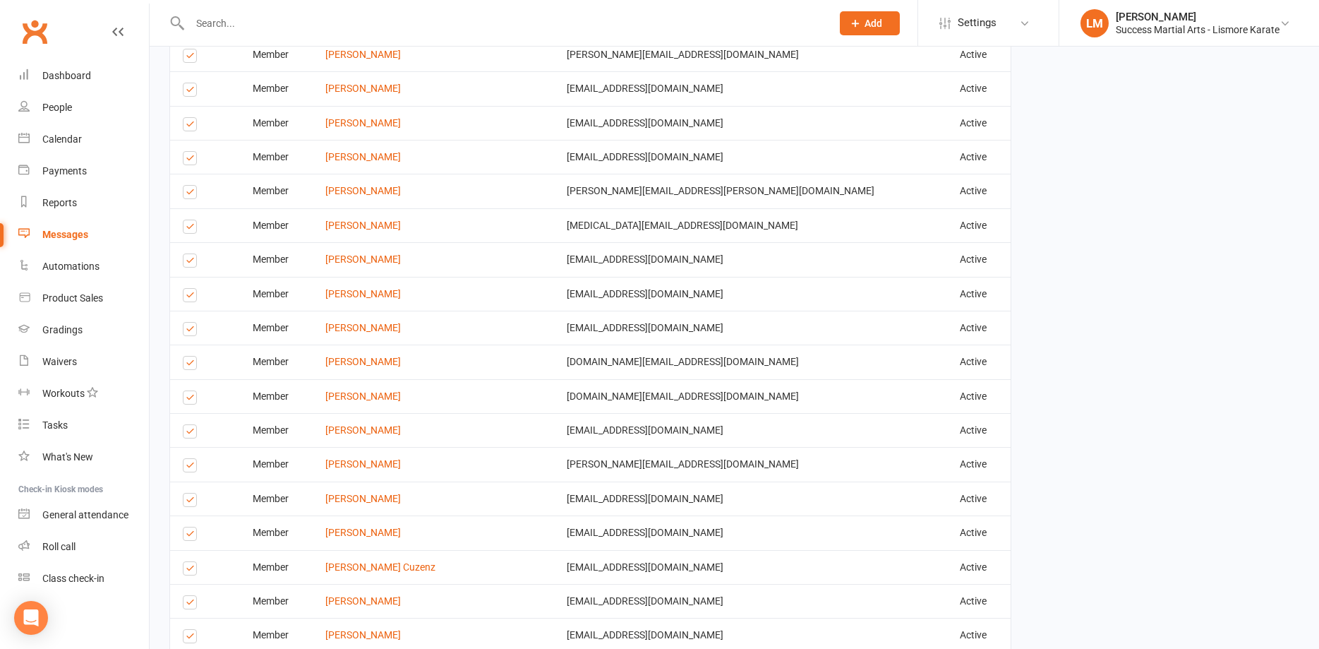
scroll to position [1656, 0]
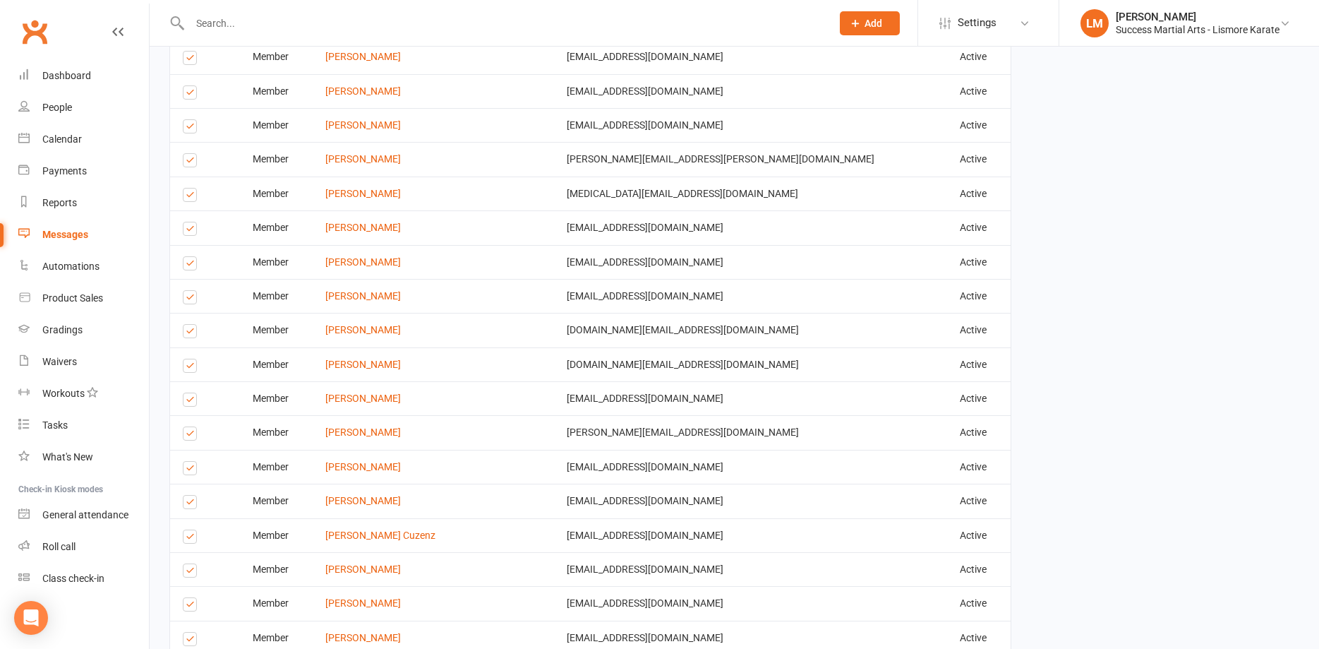
click at [190, 470] on label at bounding box center [192, 470] width 19 height 0
click at [194, 470] on label at bounding box center [192, 470] width 19 height 0
click at [192, 462] on input "checkbox" at bounding box center [187, 462] width 9 height 0
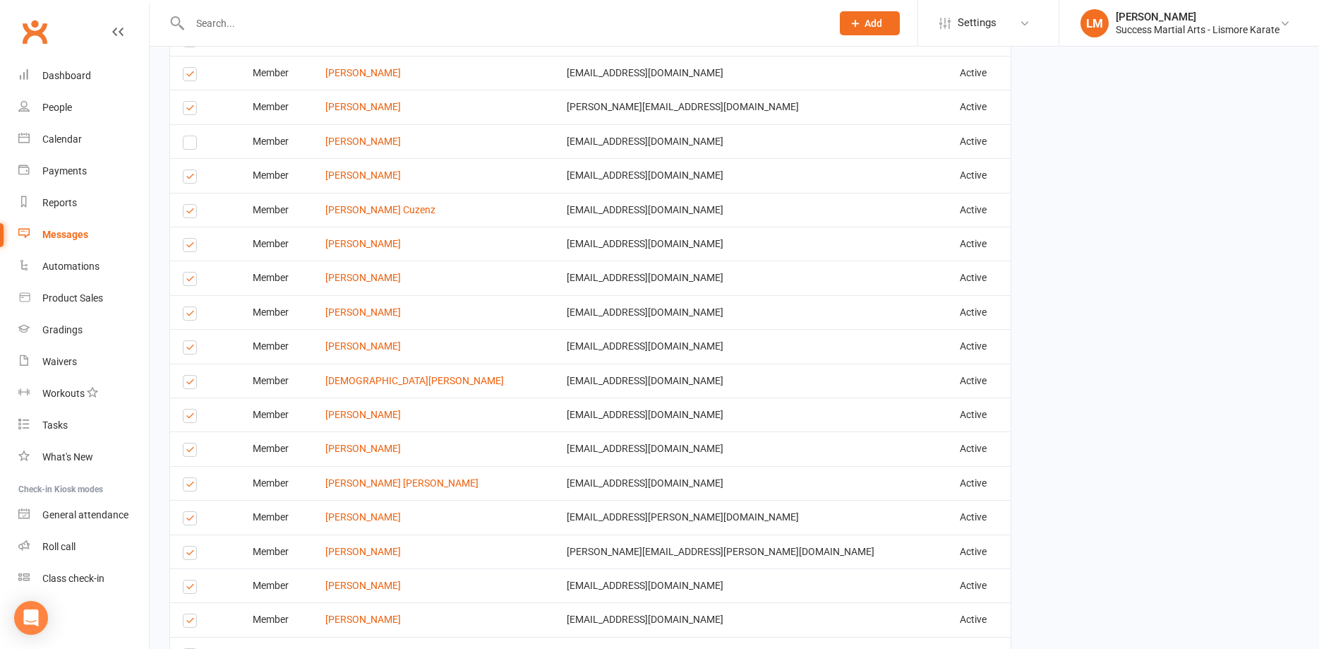
scroll to position [2016, 0]
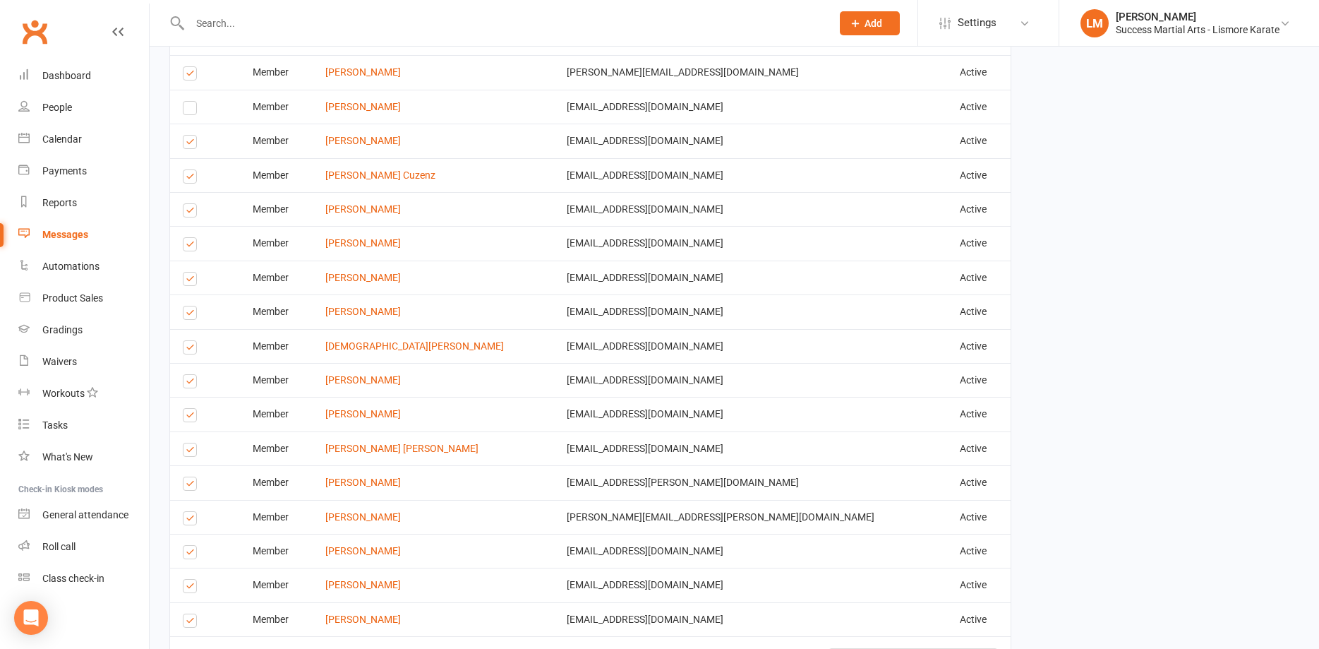
click at [188, 452] on label at bounding box center [192, 452] width 19 height 0
click at [188, 443] on input "checkbox" at bounding box center [187, 443] width 9 height 0
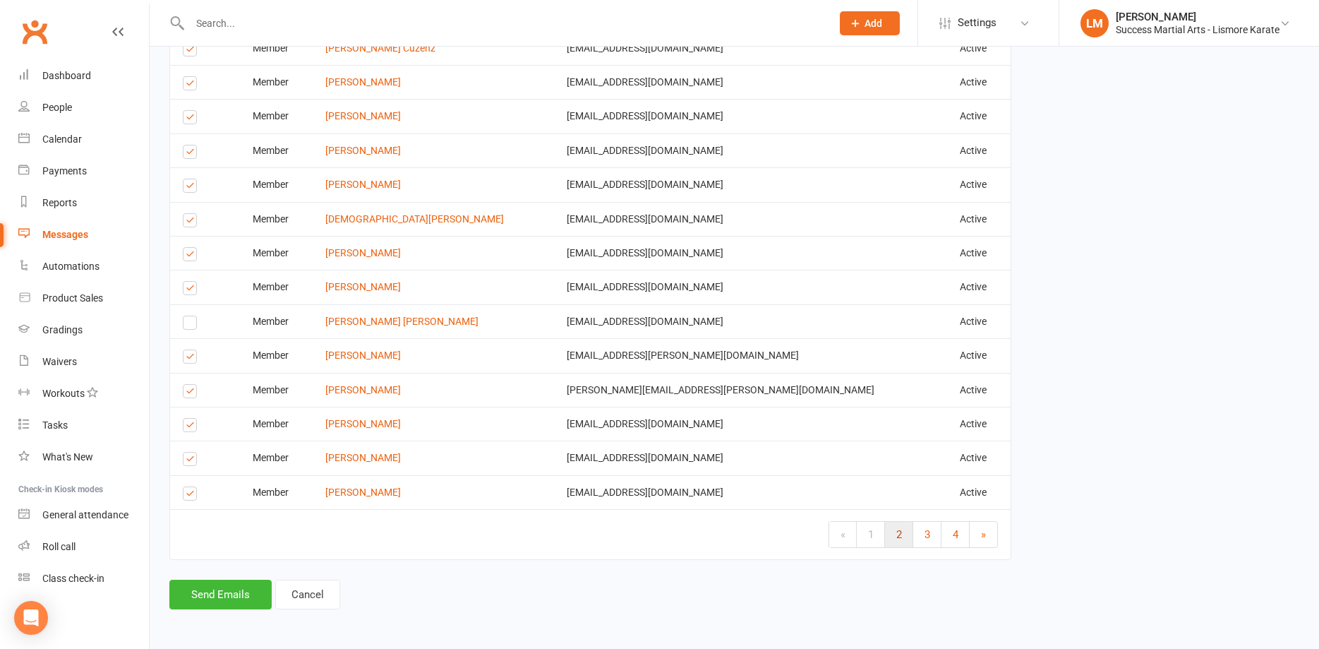
click at [899, 534] on span "2" at bounding box center [899, 534] width 6 height 13
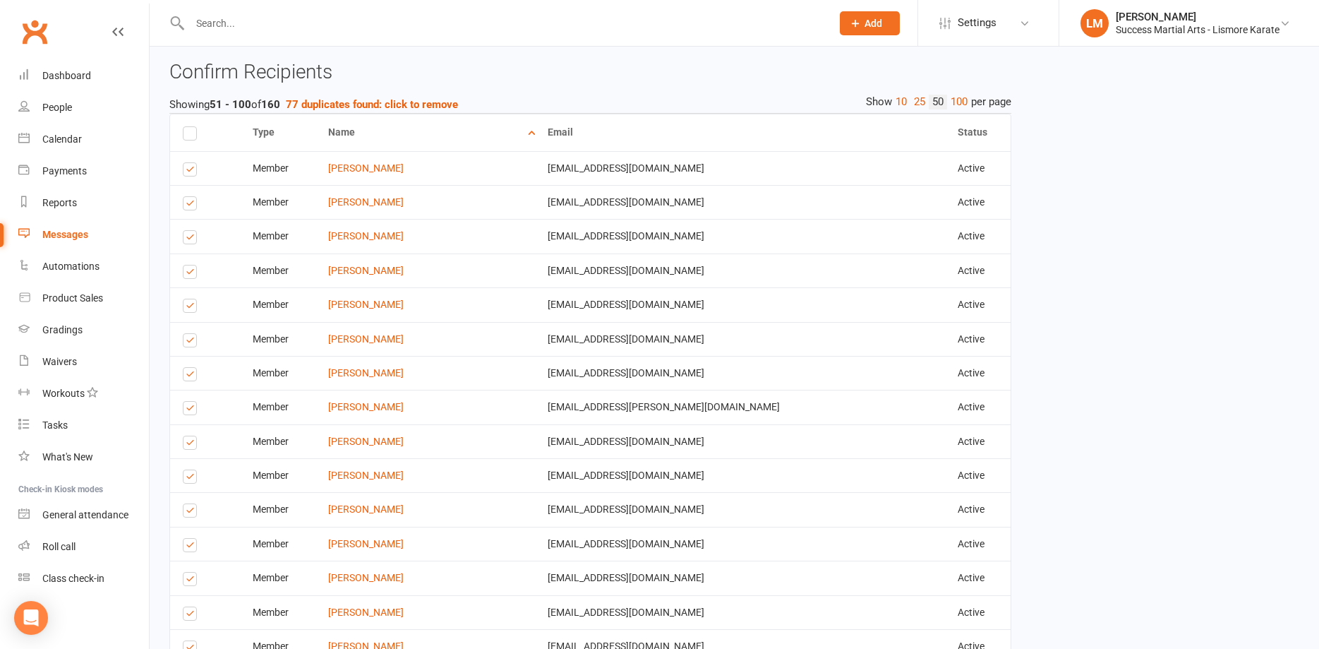
scroll to position [776, 0]
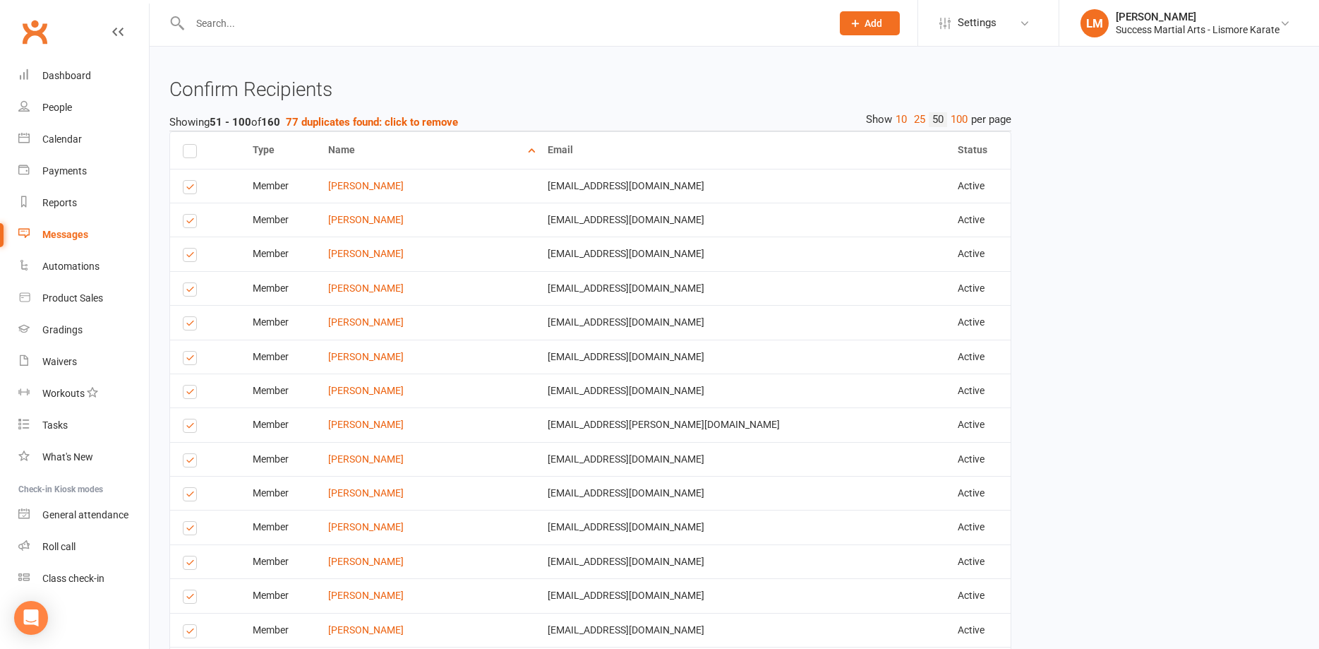
click at [191, 257] on label at bounding box center [192, 257] width 19 height 0
click at [191, 248] on input "checkbox" at bounding box center [187, 248] width 9 height 0
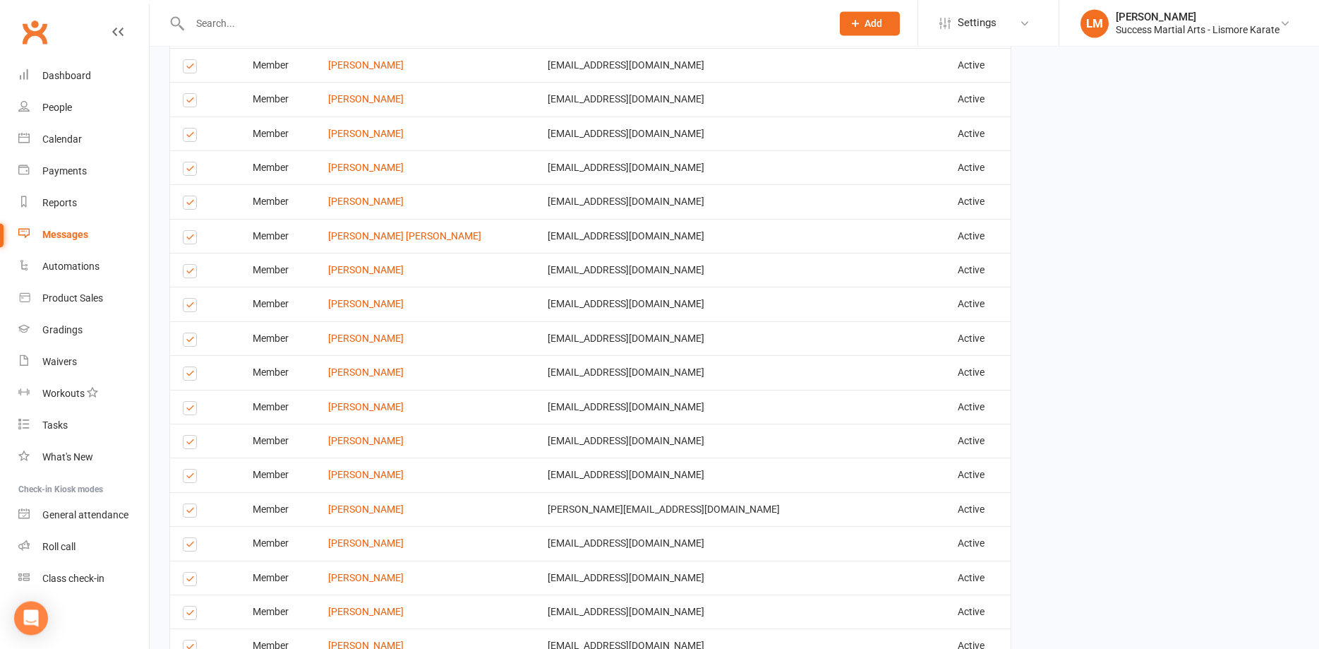
scroll to position [2144, 0]
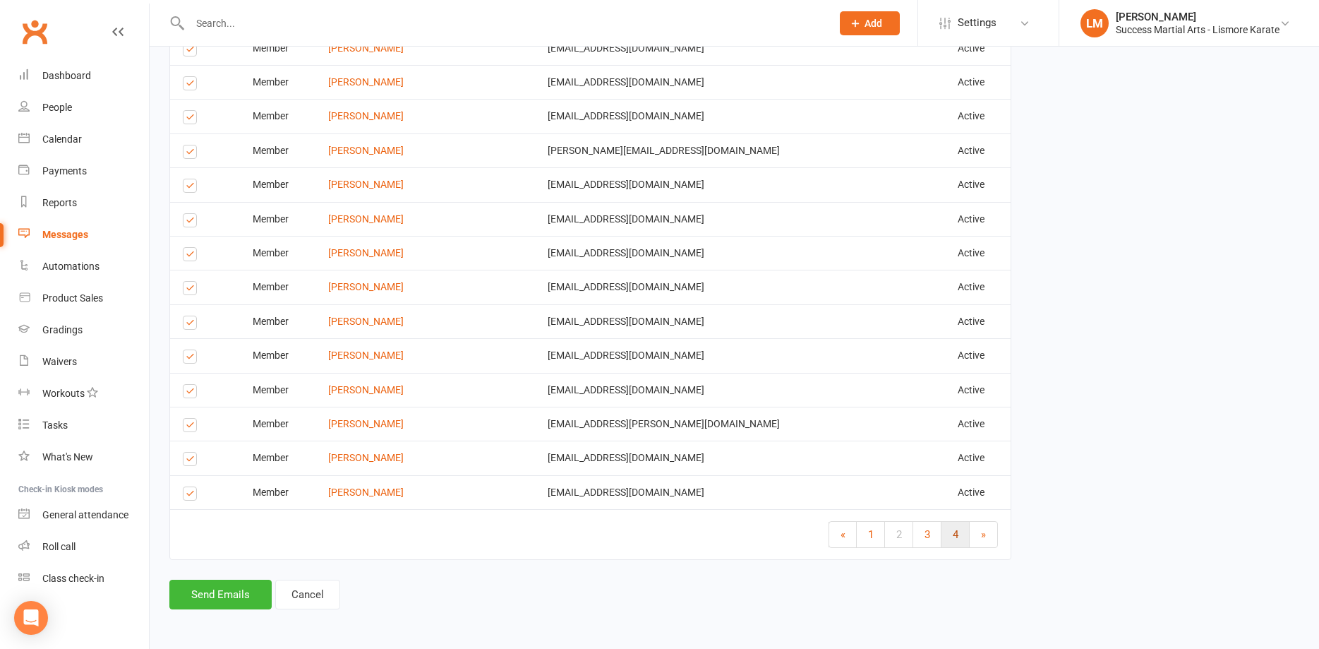
click at [949, 532] on link "4" at bounding box center [956, 534] width 28 height 25
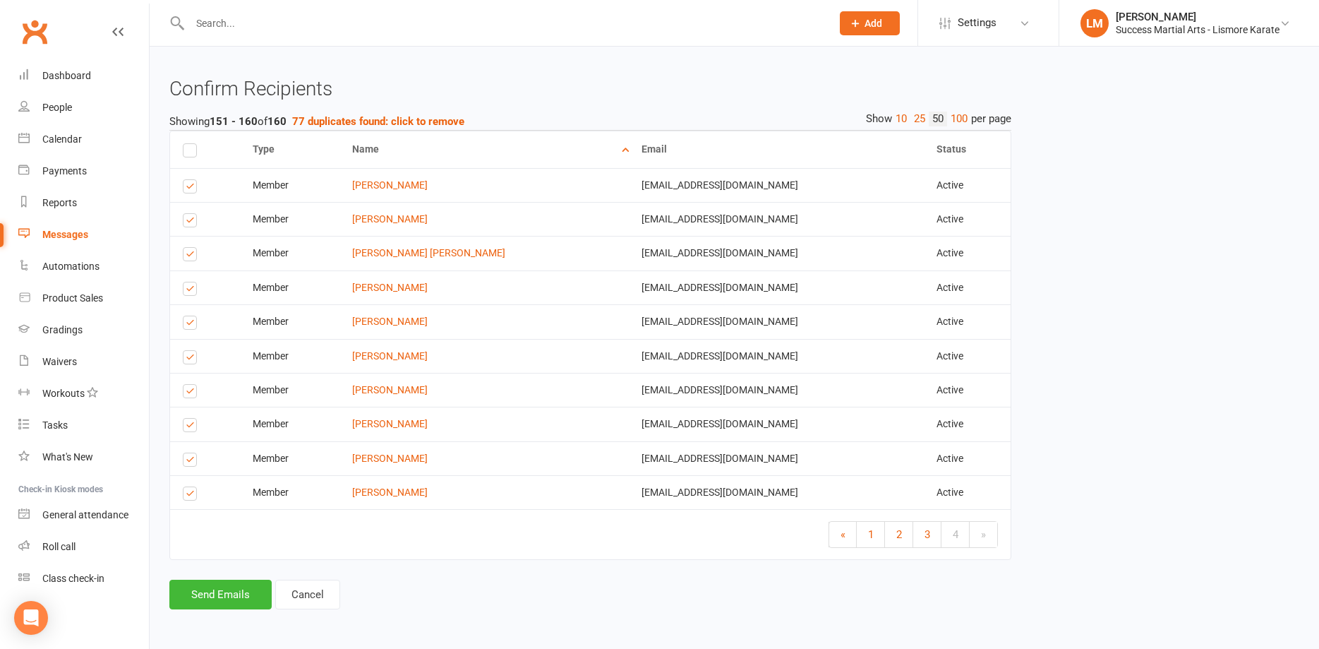
scroll to position [777, 0]
click at [188, 188] on label at bounding box center [192, 188] width 19 height 0
click at [188, 180] on input "checkbox" at bounding box center [187, 180] width 9 height 0
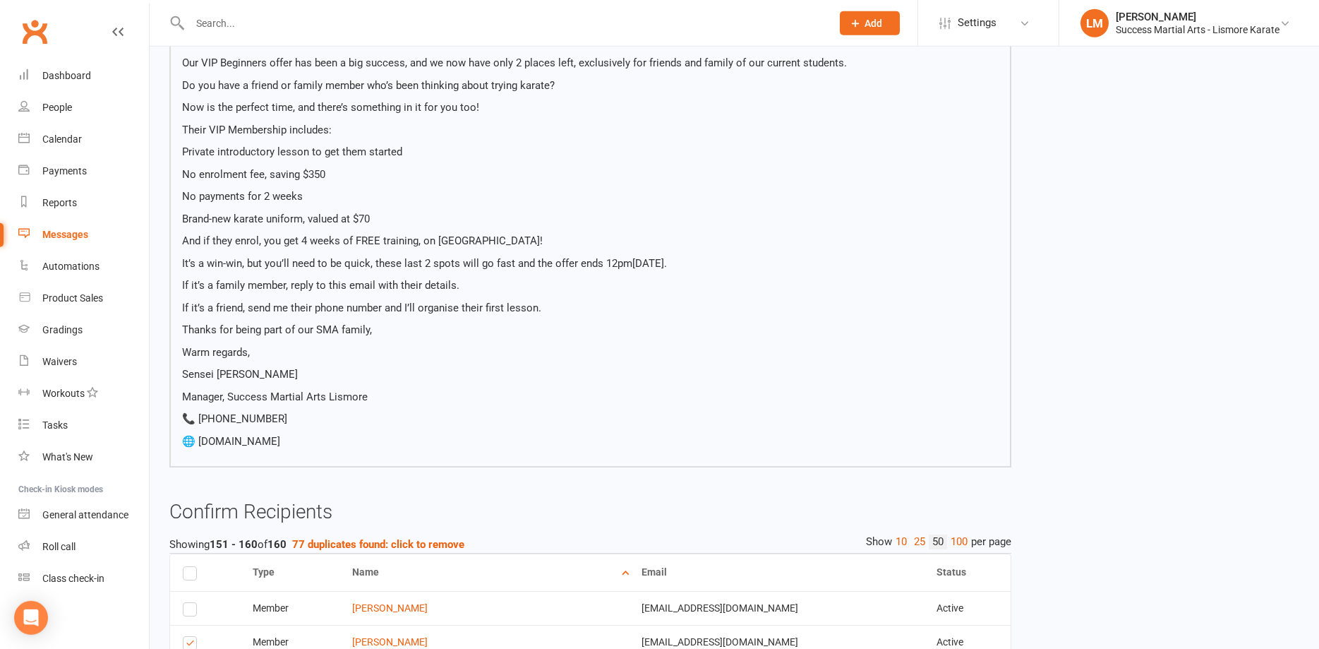
scroll to position [345, 0]
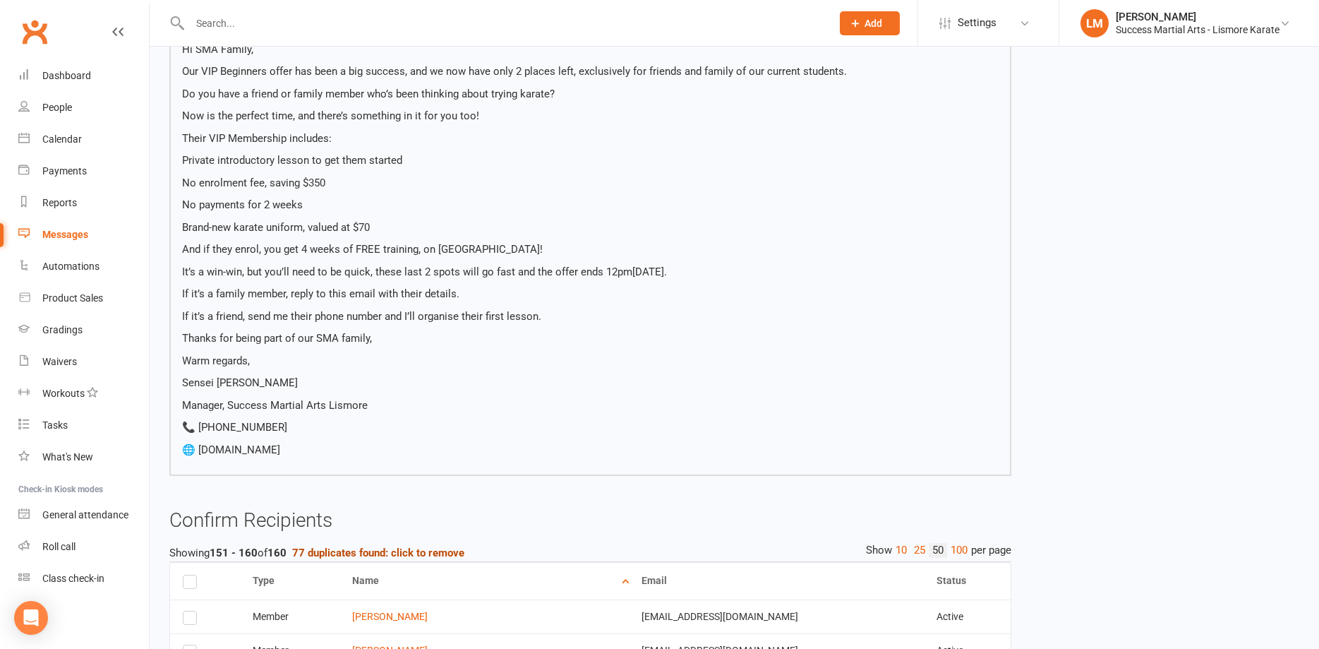
click at [362, 553] on strong "77 duplicates found: click to remove" at bounding box center [378, 552] width 172 height 13
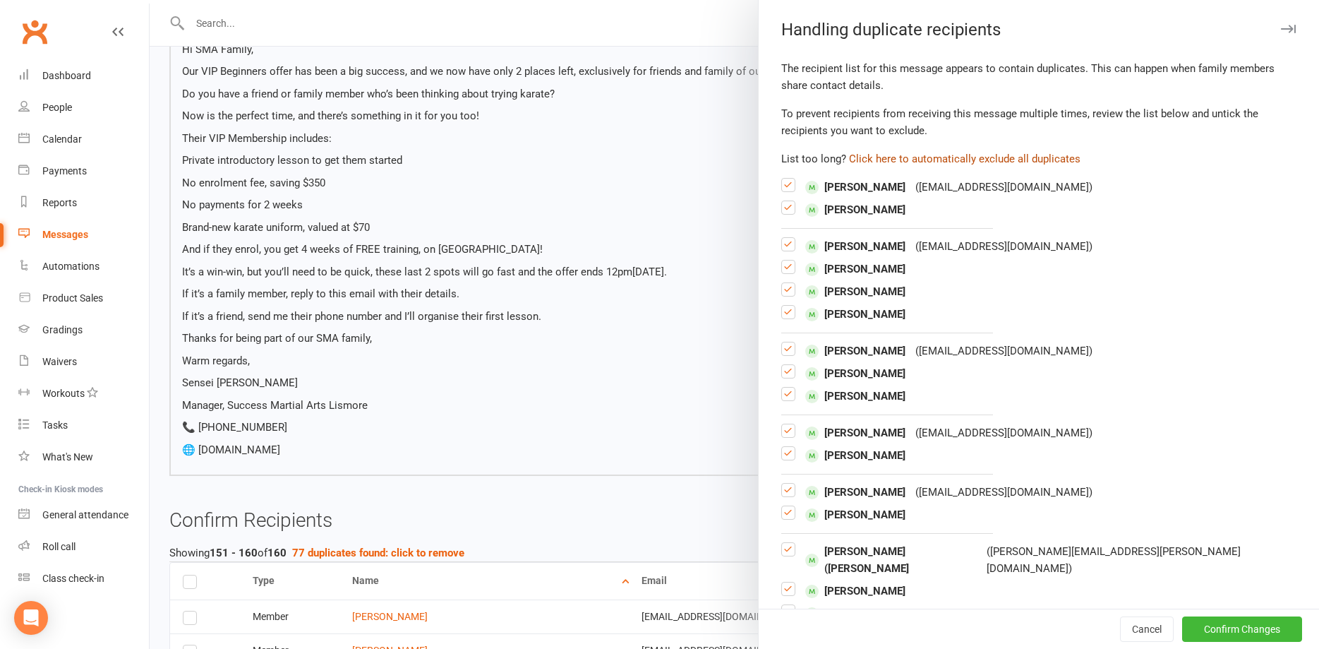
click at [959, 158] on button "Click here to automatically exclude all duplicates" at bounding box center [965, 158] width 232 height 17
click at [1254, 623] on button "Confirm Changes" at bounding box center [1242, 628] width 120 height 25
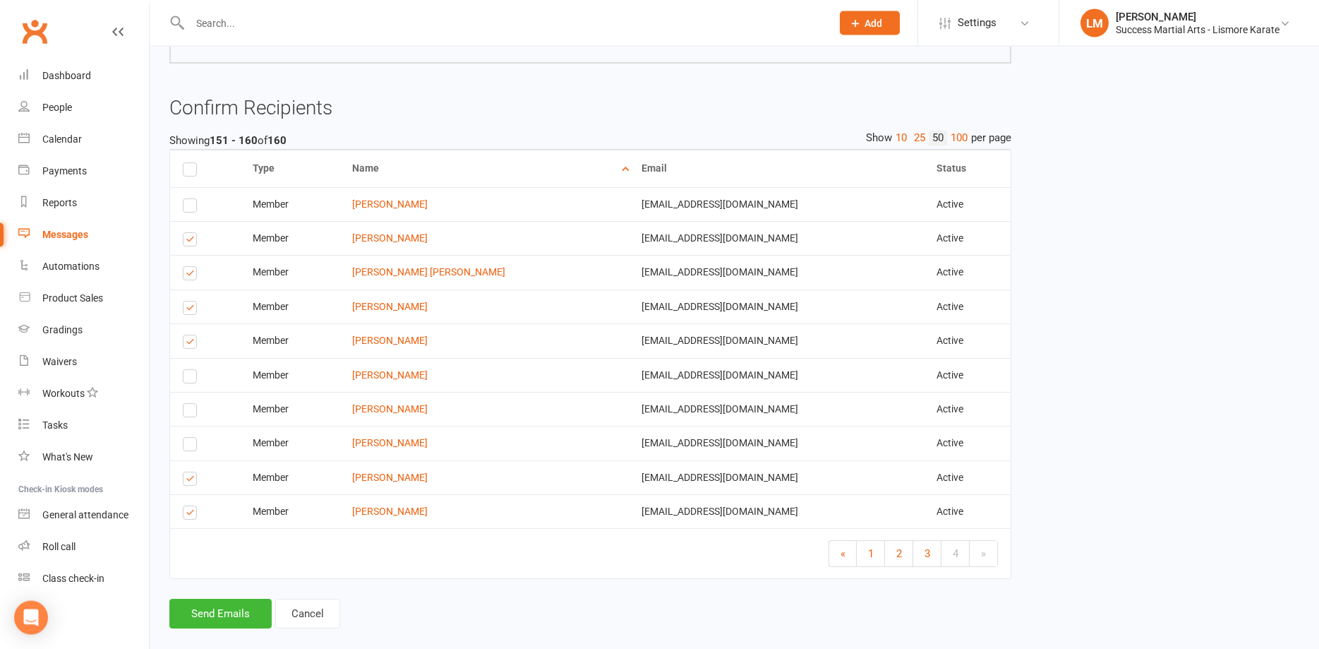
scroll to position [777, 0]
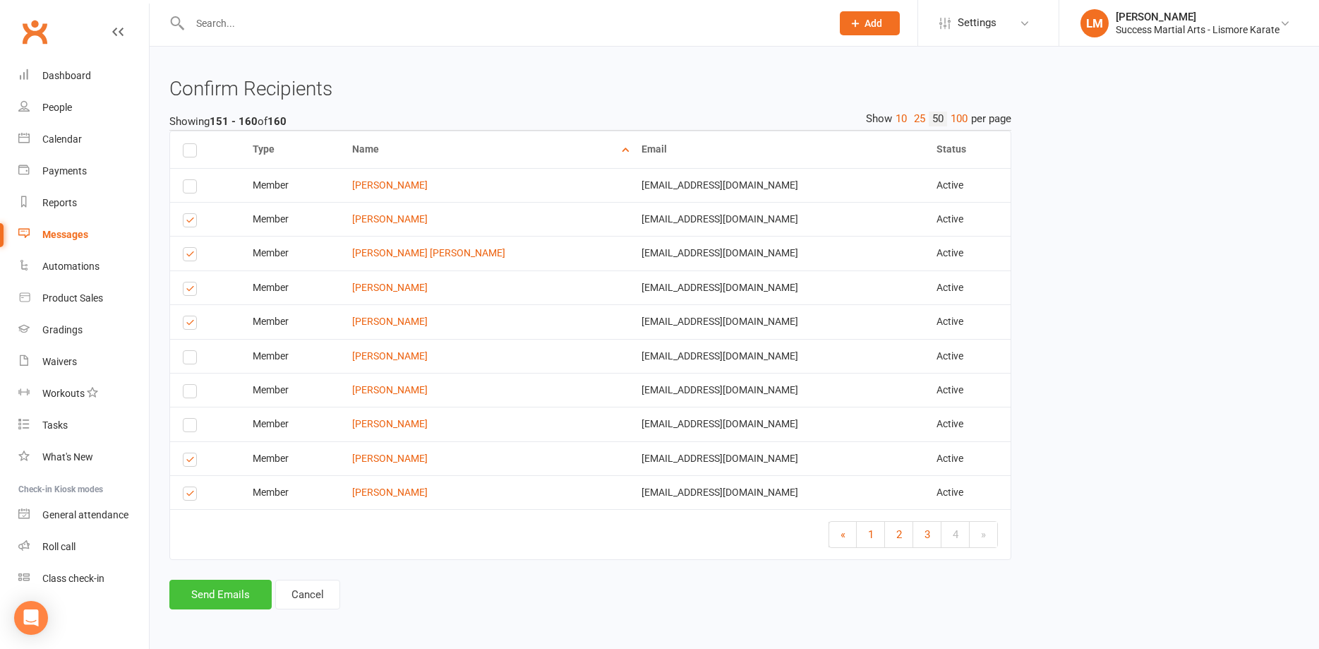
click at [235, 599] on button "Send Emails" at bounding box center [220, 595] width 102 height 30
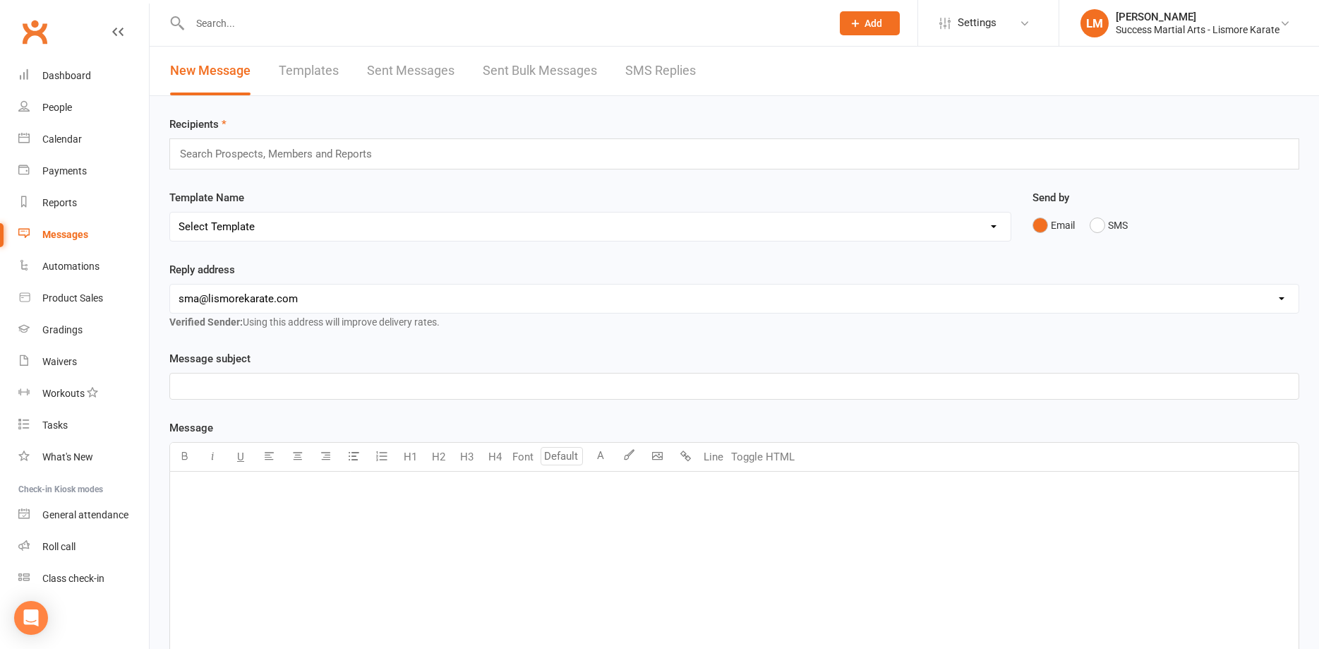
click at [215, 25] on input "text" at bounding box center [504, 23] width 636 height 20
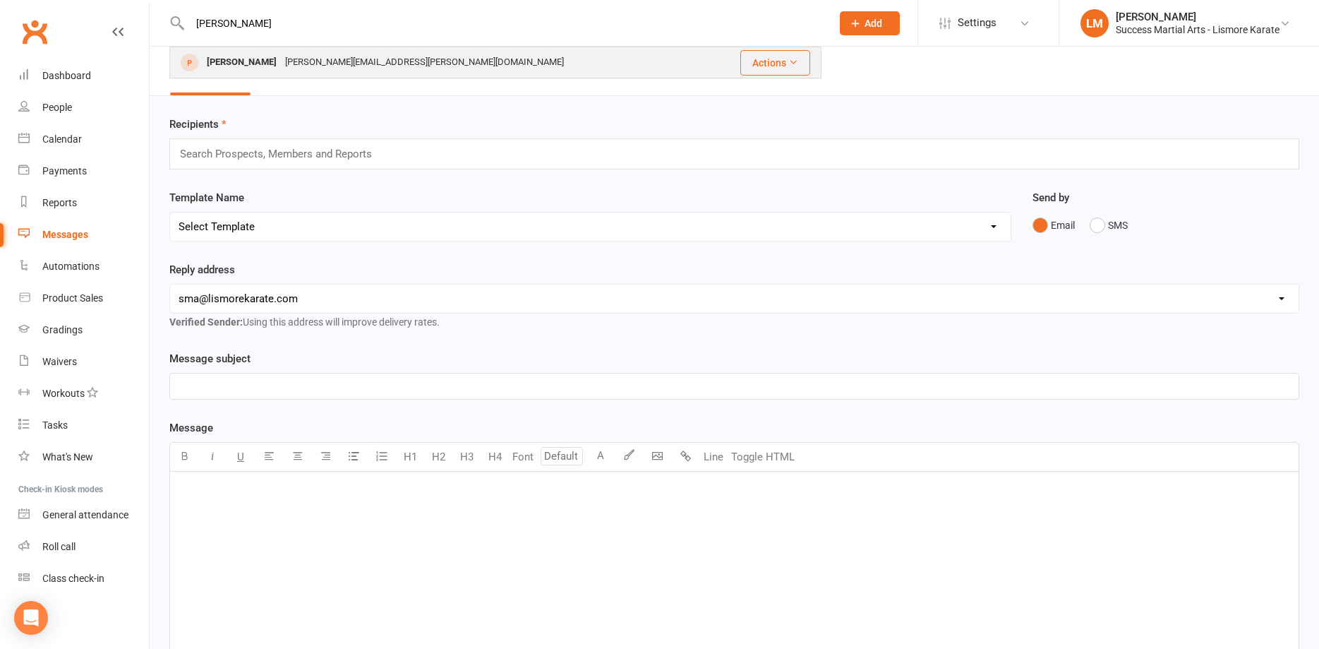
type input "[PERSON_NAME]"
click at [249, 59] on div "[PERSON_NAME]" at bounding box center [242, 62] width 78 height 20
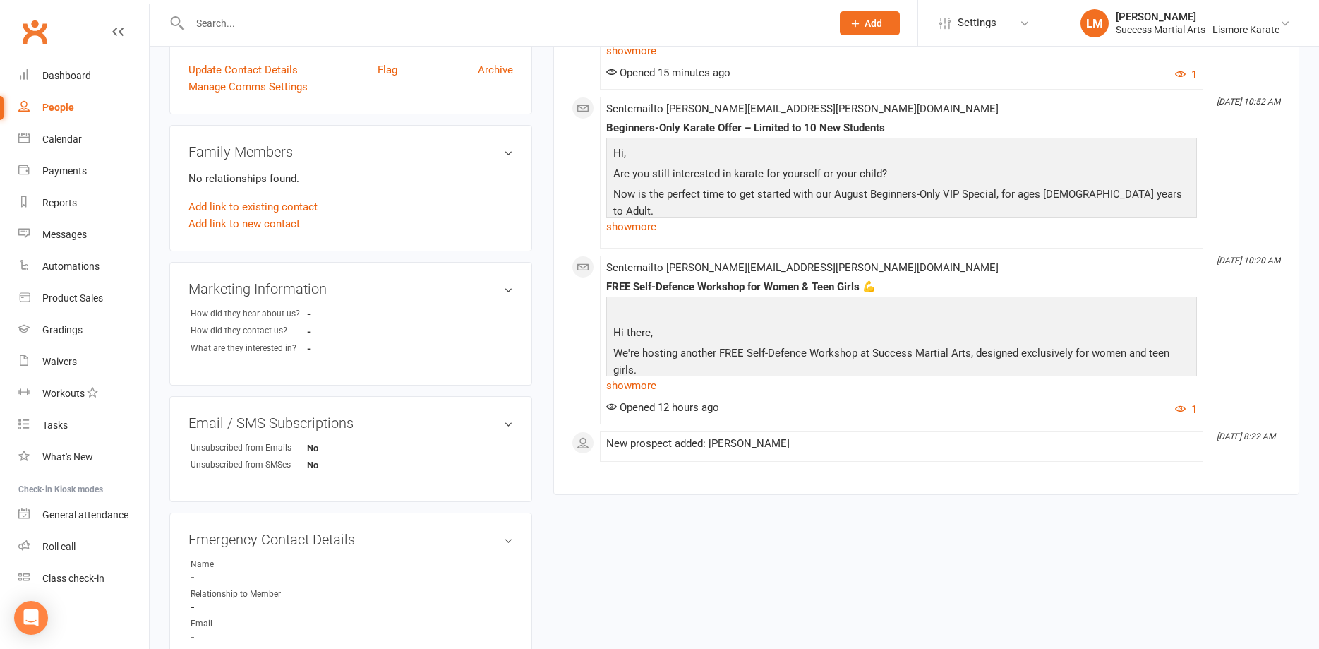
scroll to position [432, 0]
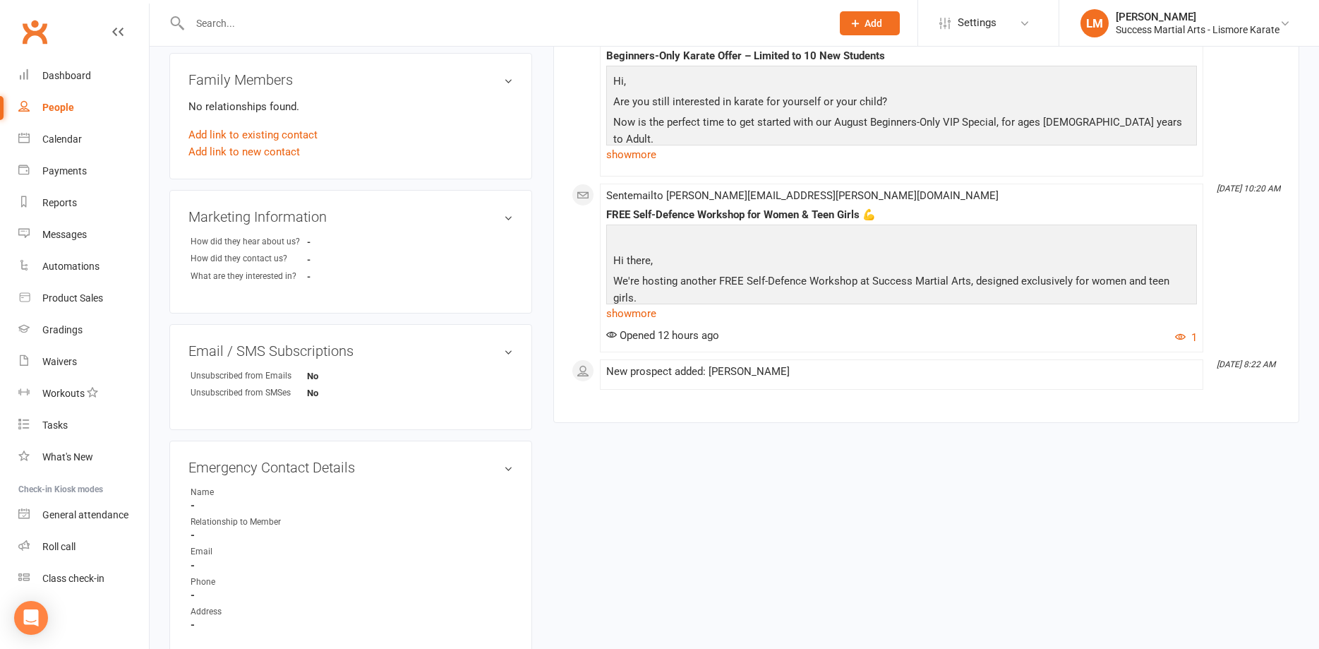
click at [284, 30] on input "text" at bounding box center [504, 23] width 636 height 20
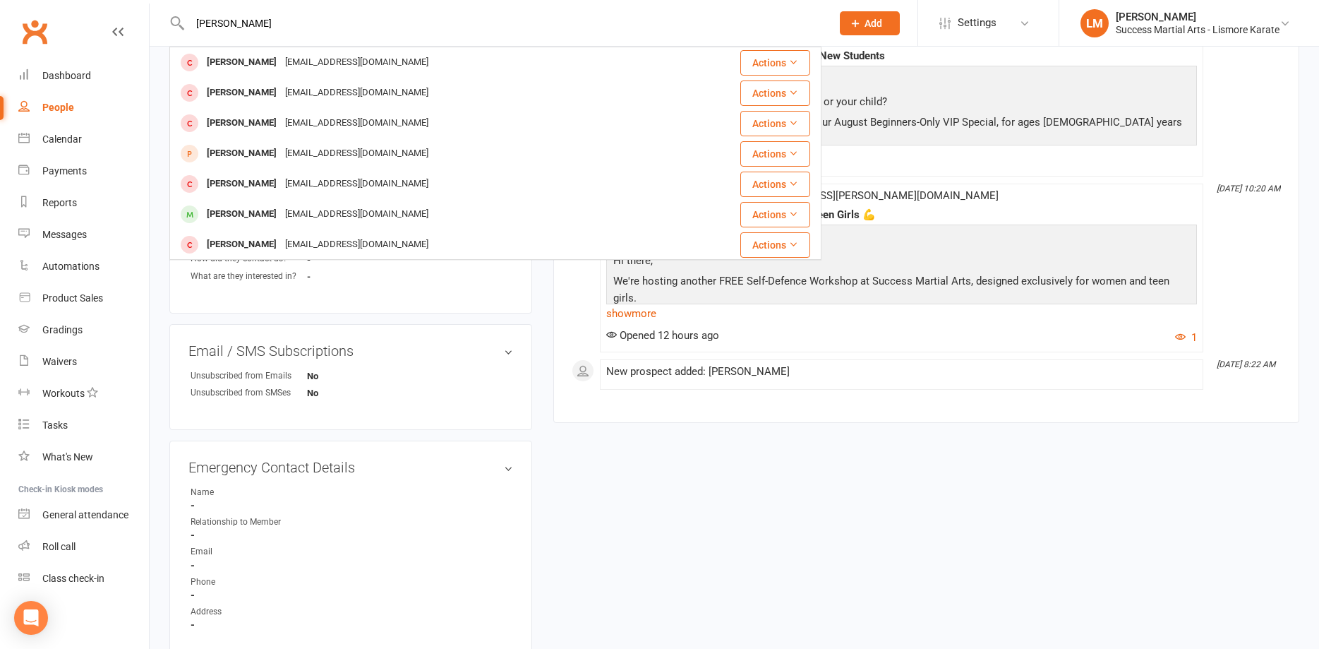
drag, startPoint x: 221, startPoint y: 19, endPoint x: 170, endPoint y: 20, distance: 50.8
click at [186, 20] on input "[PERSON_NAME]" at bounding box center [504, 23] width 636 height 20
type input "[PERSON_NAME] la"
click at [254, 218] on div "[PERSON_NAME]" at bounding box center [242, 214] width 78 height 20
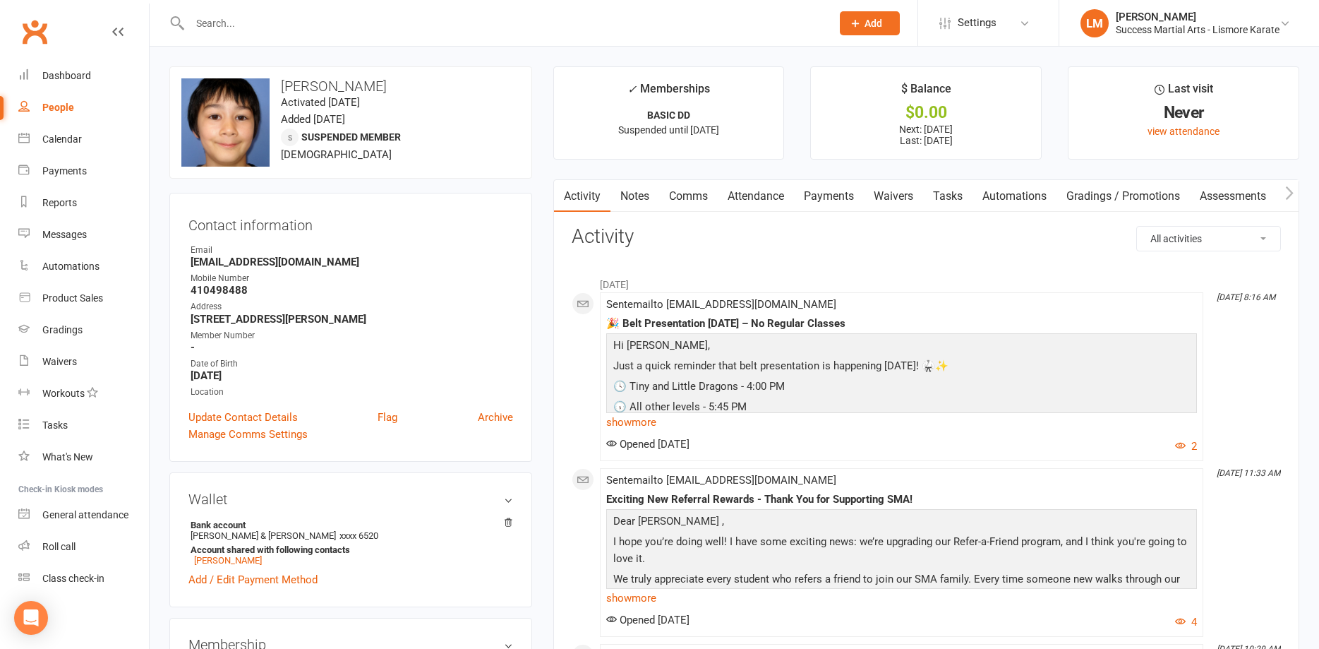
click at [815, 195] on link "Payments" at bounding box center [829, 196] width 70 height 32
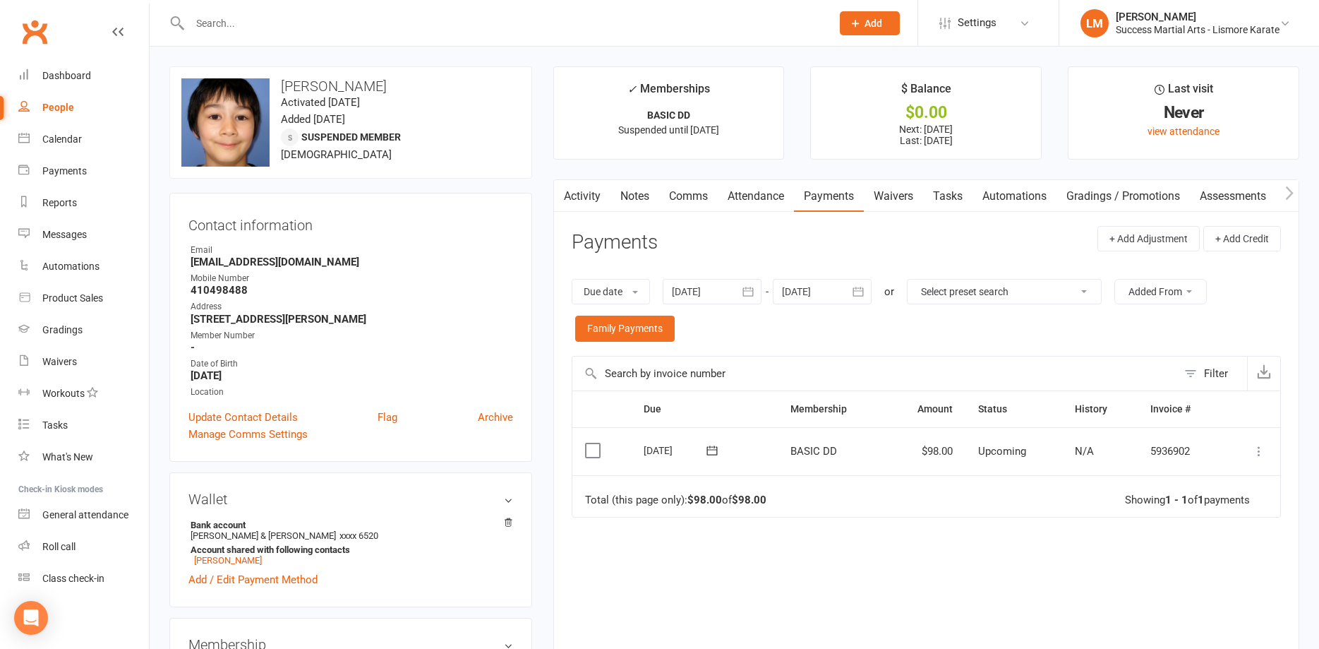
click at [59, 106] on div "People" at bounding box center [58, 107] width 32 height 11
select select "100"
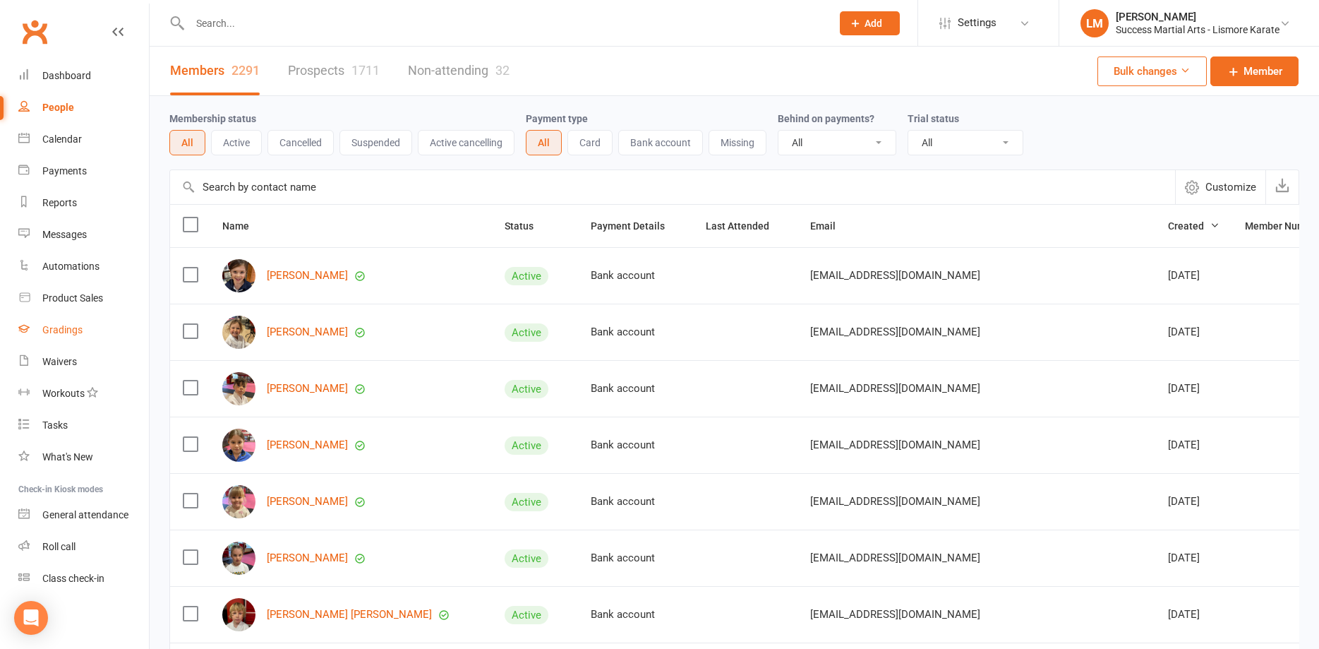
click at [68, 328] on div "Gradings" at bounding box center [62, 329] width 40 height 11
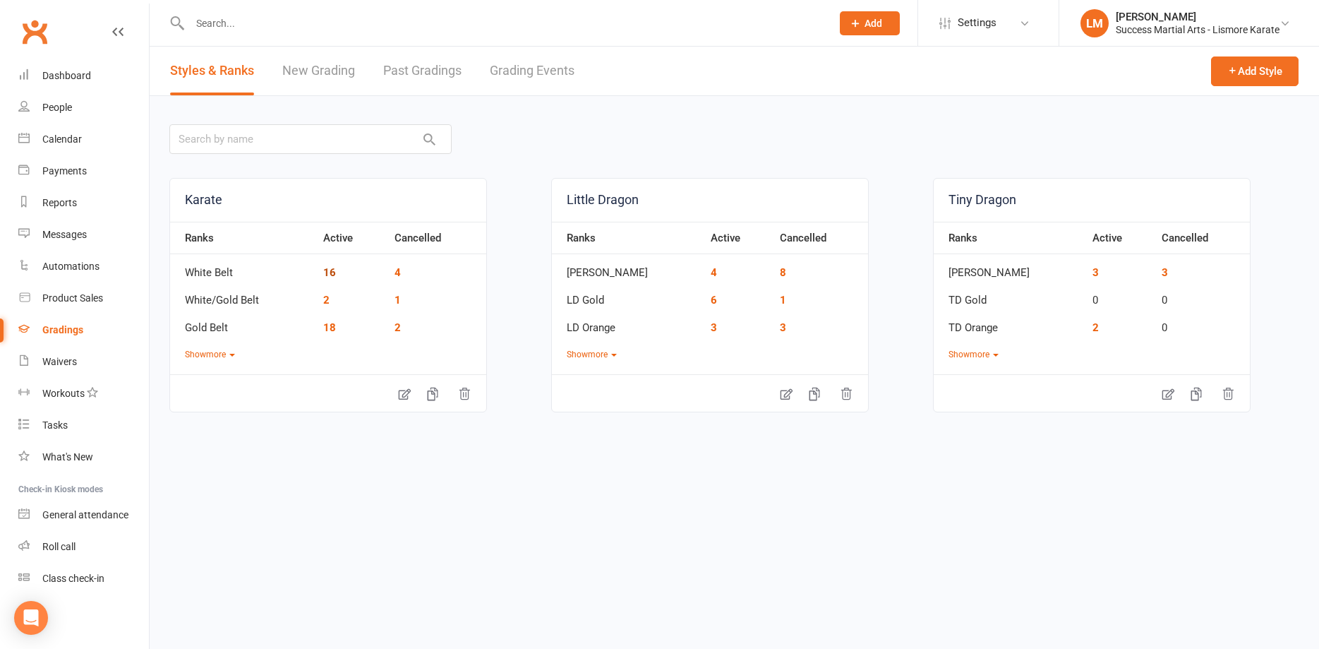
click at [328, 275] on link "16" at bounding box center [329, 272] width 13 height 13
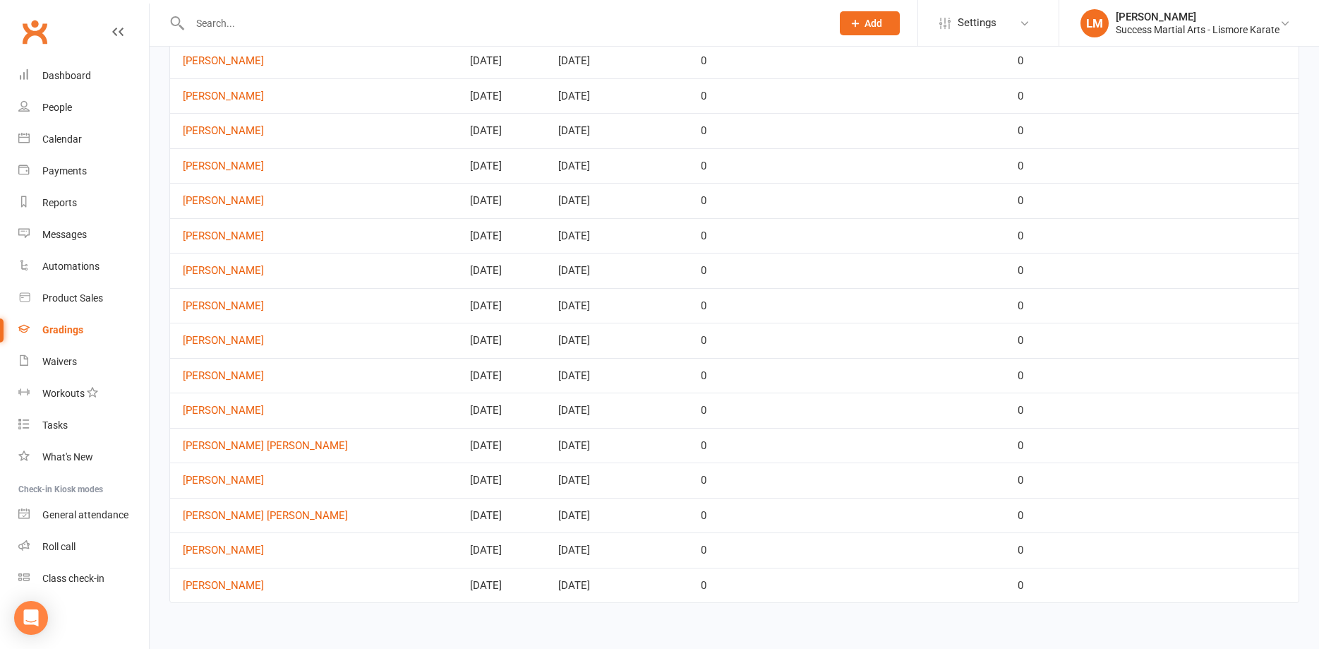
scroll to position [137, 0]
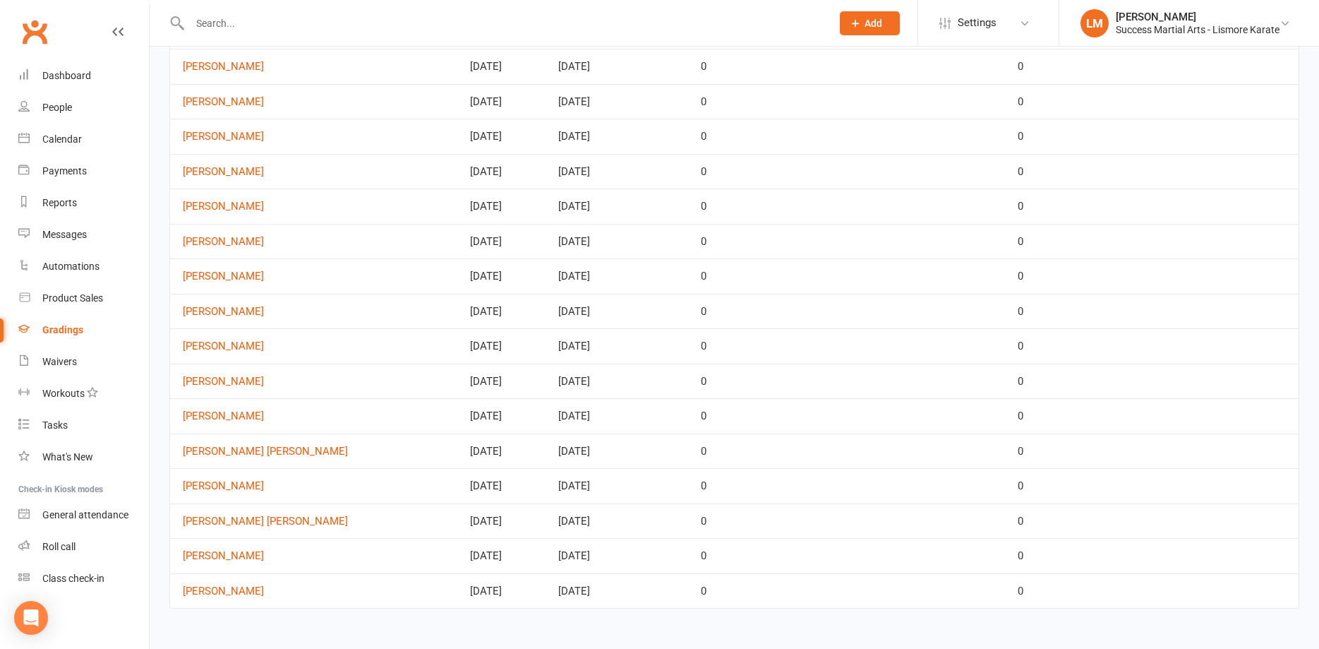
click at [61, 328] on div "Gradings" at bounding box center [62, 329] width 41 height 11
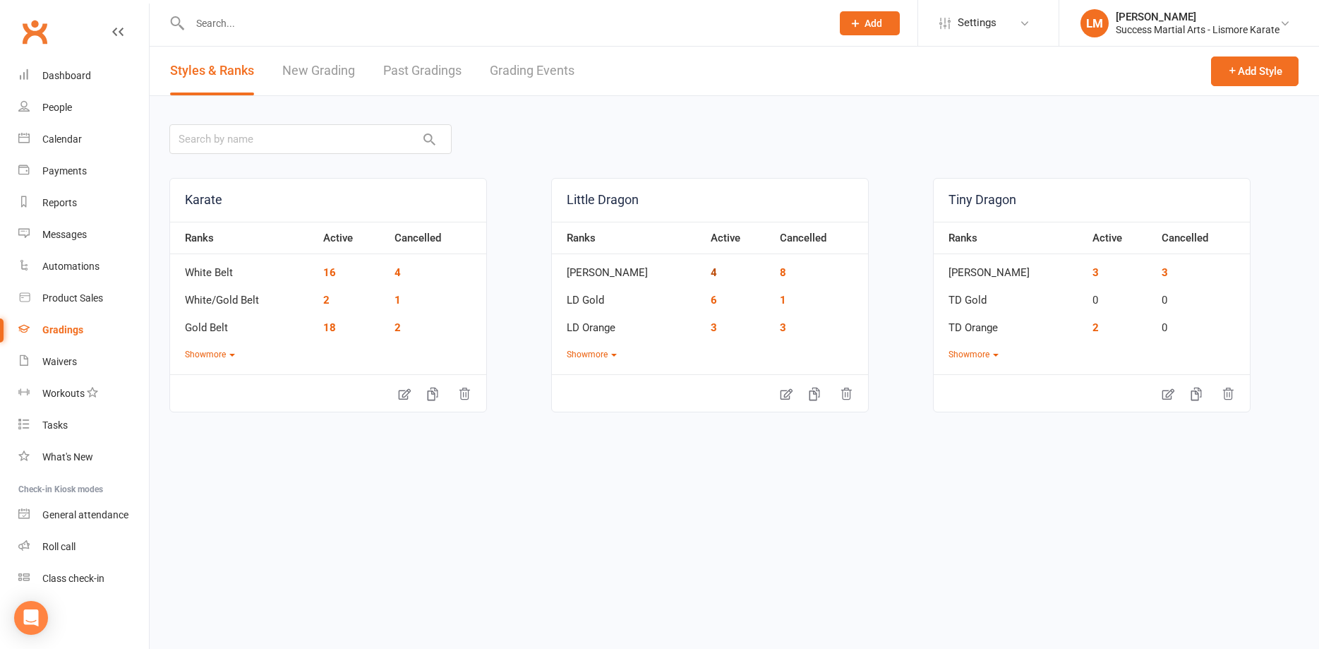
click at [711, 271] on link "4" at bounding box center [714, 272] width 6 height 13
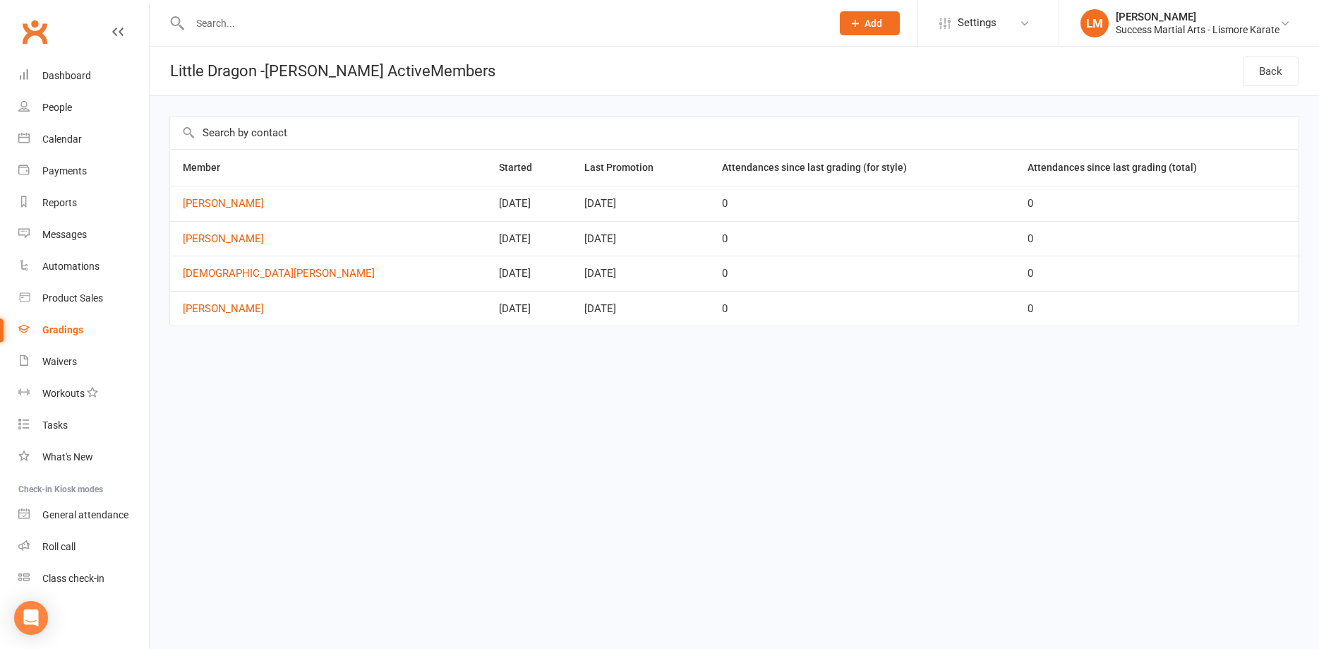
click at [46, 330] on div "Gradings" at bounding box center [62, 329] width 41 height 11
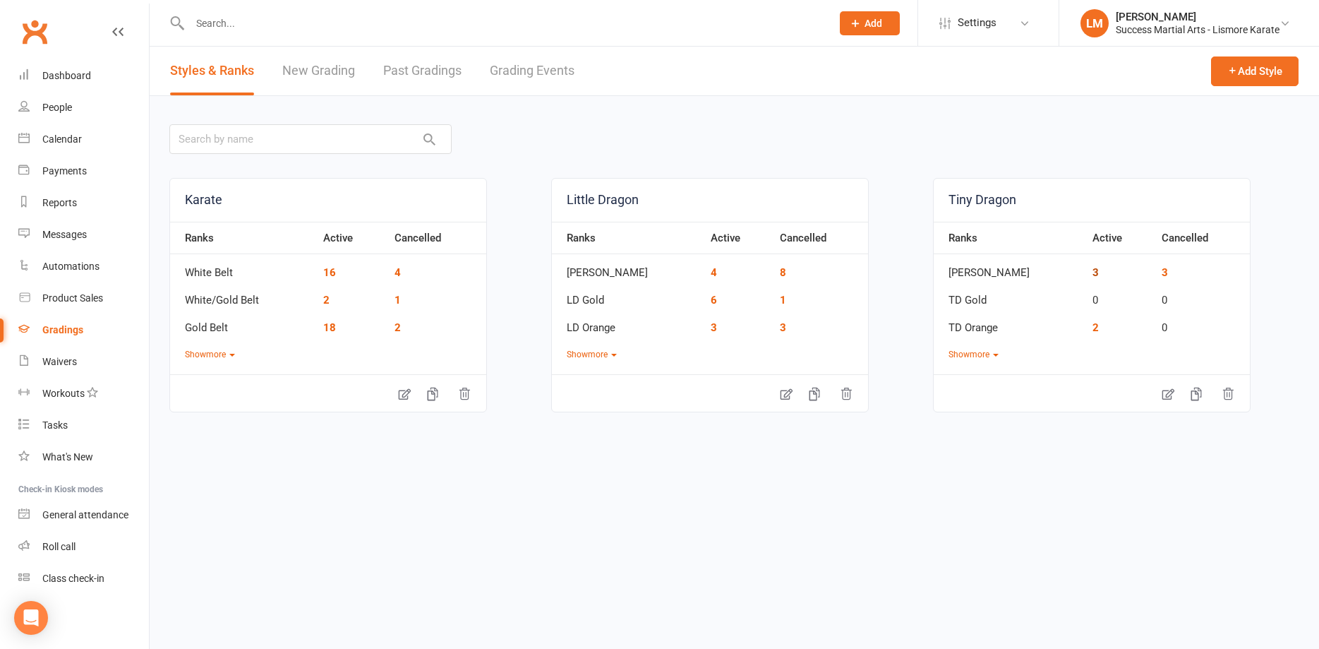
click at [1093, 268] on link "3" at bounding box center [1096, 272] width 6 height 13
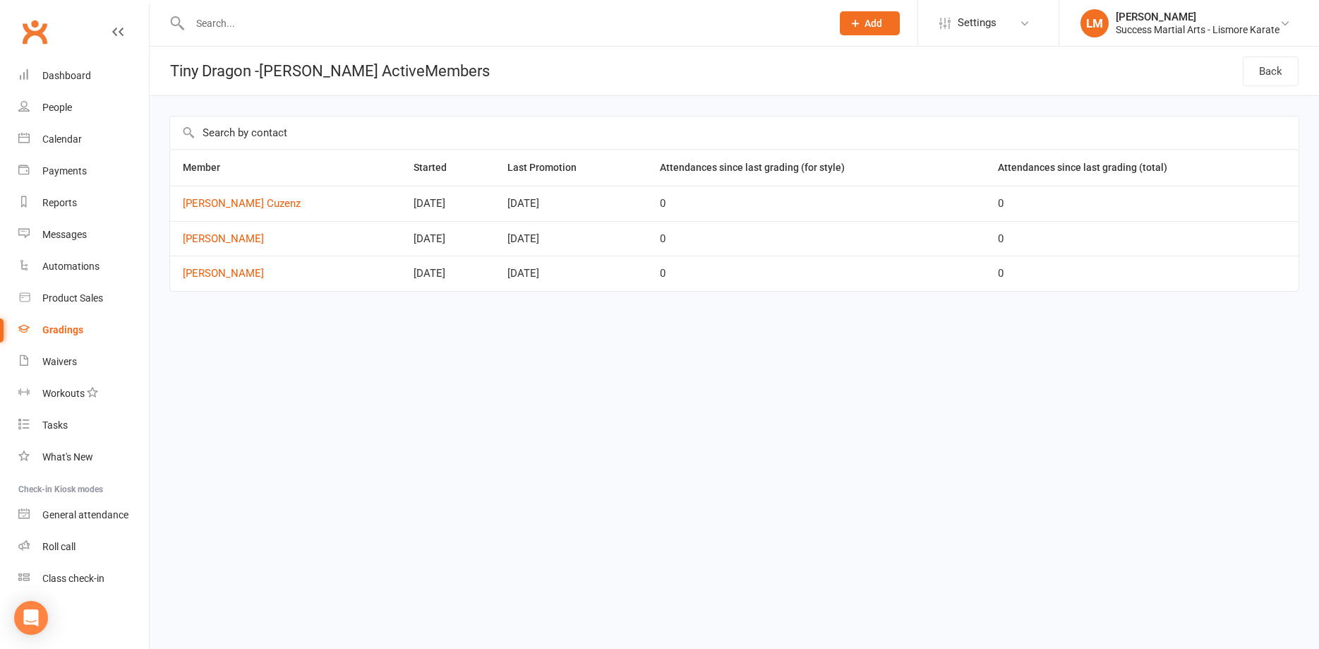
drag, startPoint x: 179, startPoint y: 180, endPoint x: 272, endPoint y: 261, distance: 124.1
click at [272, 261] on table "Member Started Last Promotion Attendances since last grading (for style) Attend…" at bounding box center [734, 220] width 1130 height 143
click at [280, 351] on html "Prospect Member Non-attending contact Class / event Appointment Grading event T…" at bounding box center [659, 175] width 1319 height 351
click at [62, 332] on div "Gradings" at bounding box center [62, 329] width 41 height 11
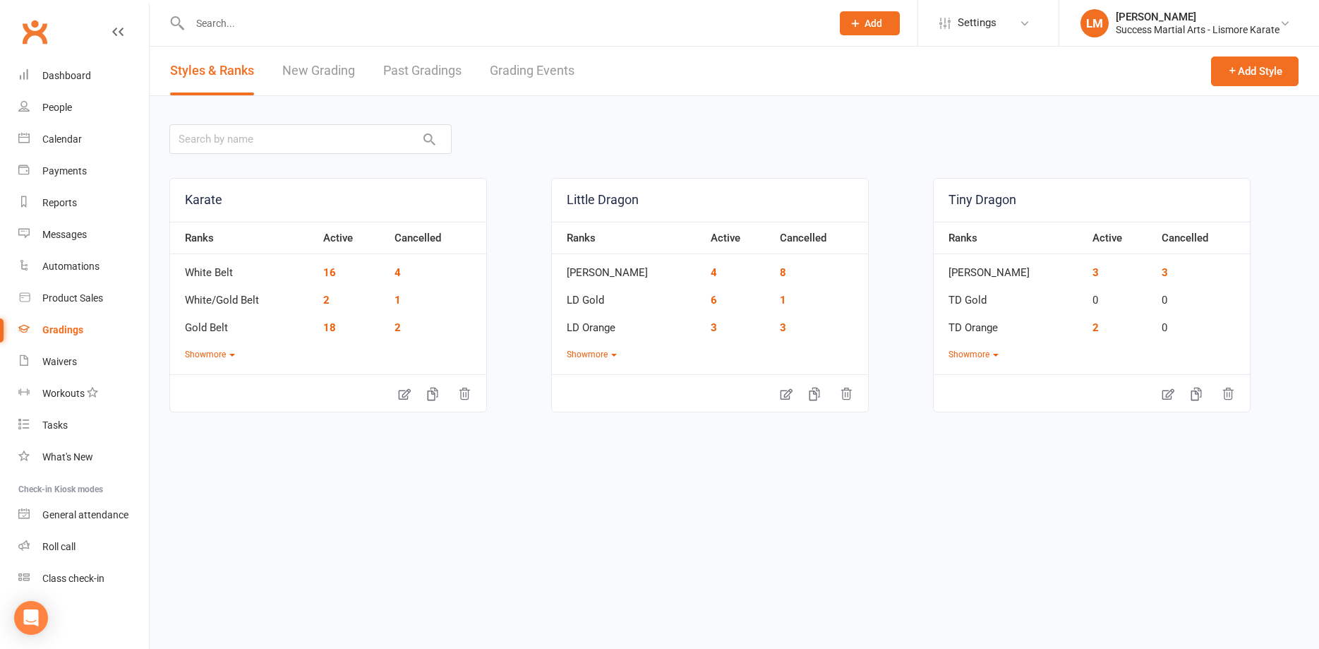
click at [307, 66] on link "New Grading" at bounding box center [318, 71] width 73 height 49
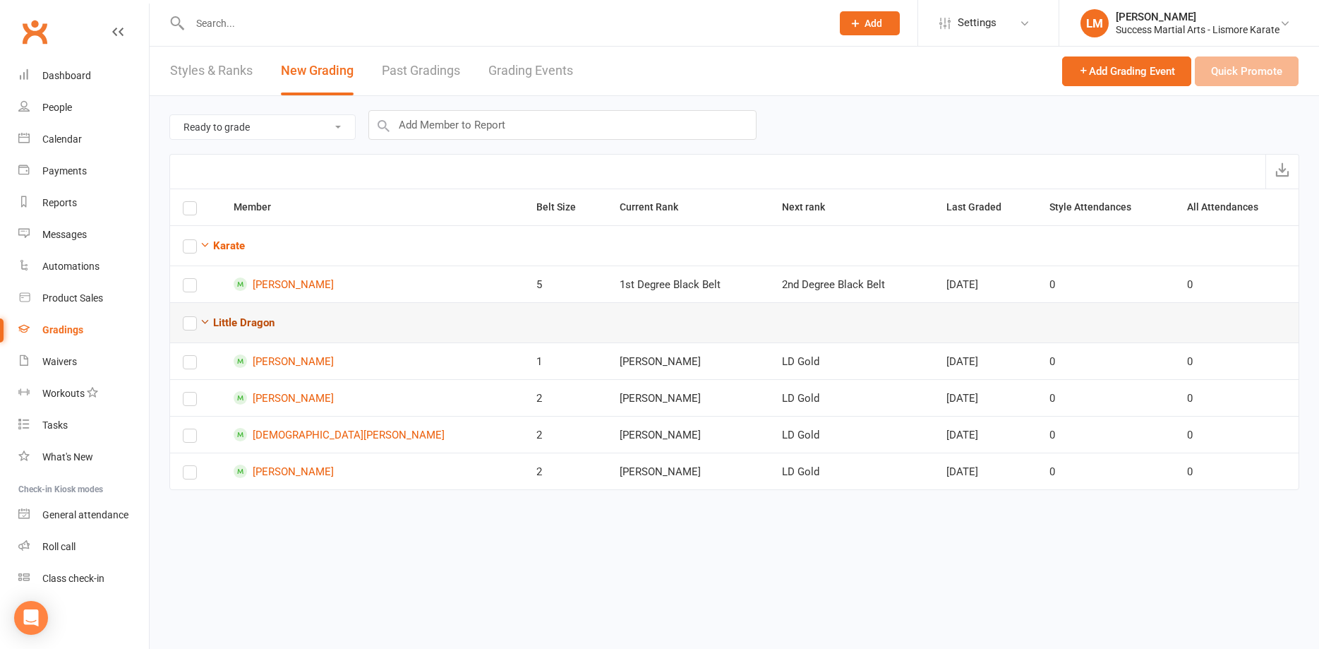
click at [210, 322] on icon "button" at bounding box center [205, 321] width 11 height 11
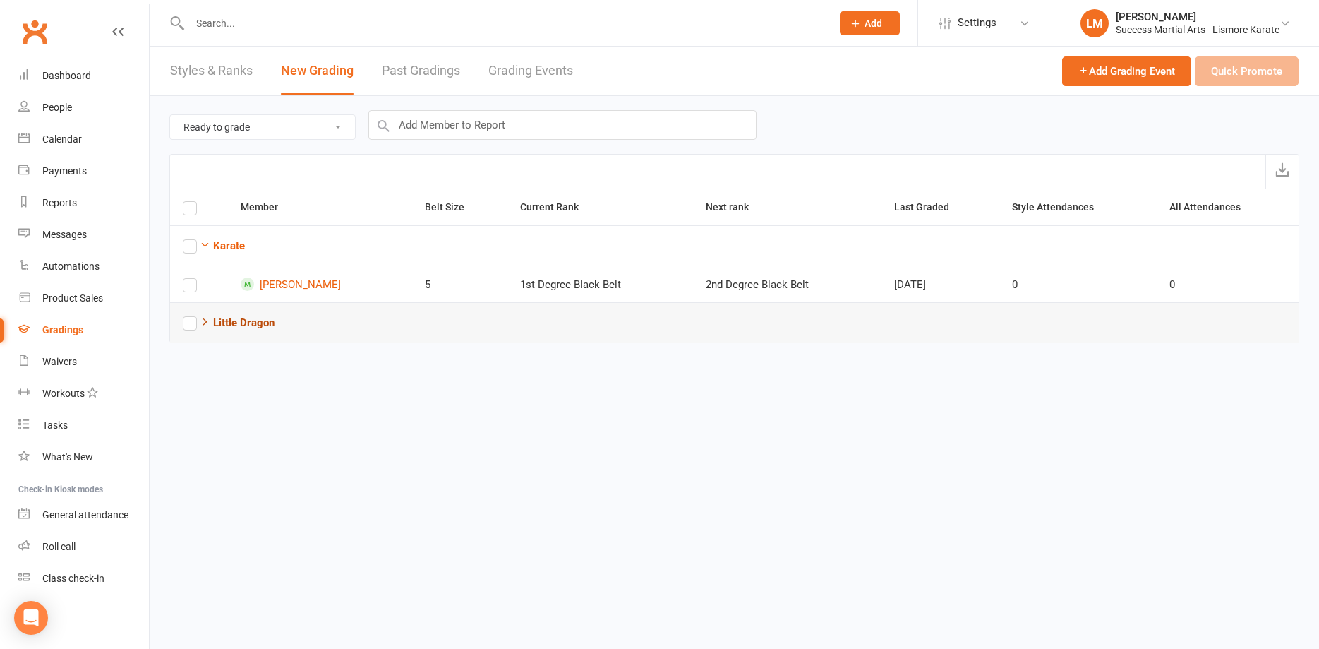
click at [209, 322] on icon "button" at bounding box center [205, 321] width 11 height 11
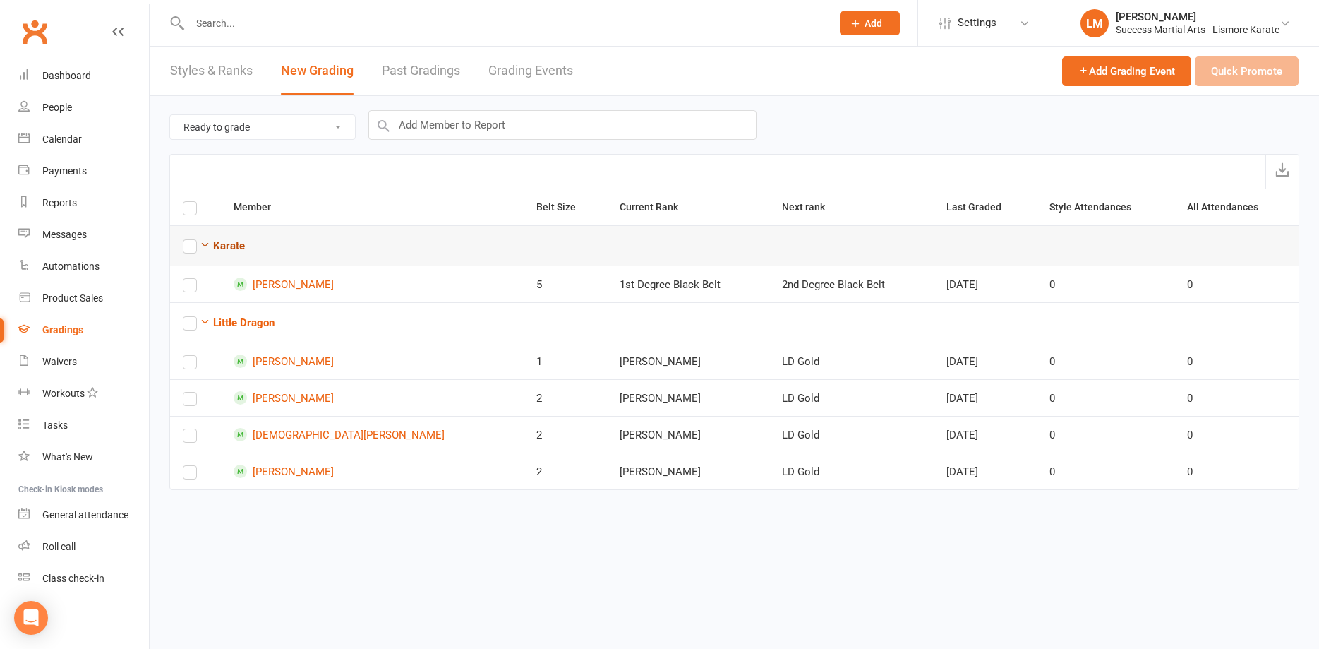
click at [204, 246] on icon "button" at bounding box center [205, 244] width 11 height 11
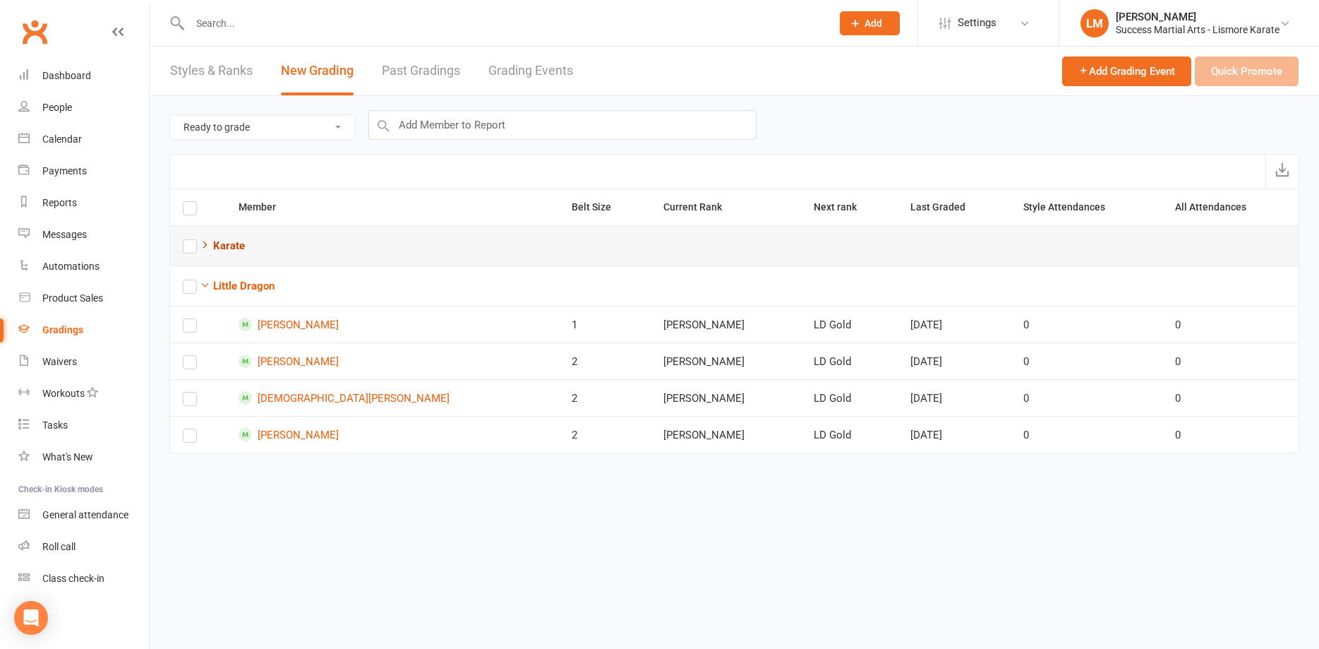
click at [204, 251] on button "Karate" at bounding box center [222, 245] width 45 height 17
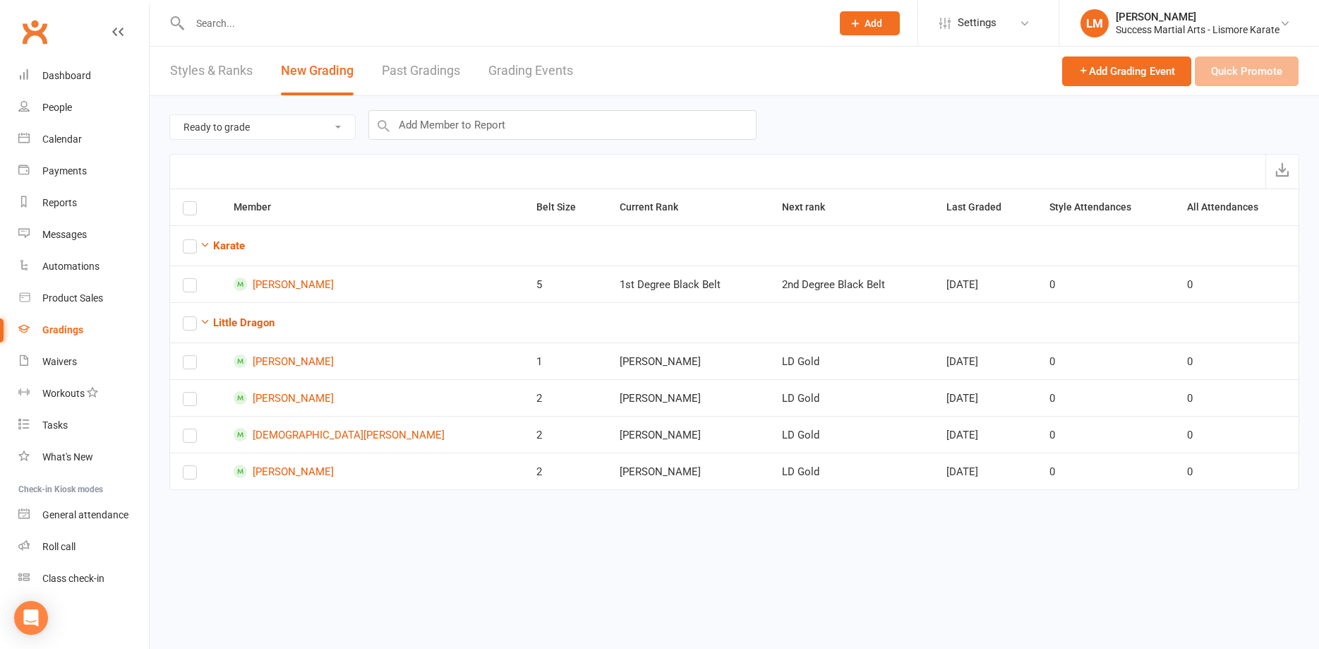
click at [424, 71] on link "Past Gradings" at bounding box center [421, 71] width 78 height 49
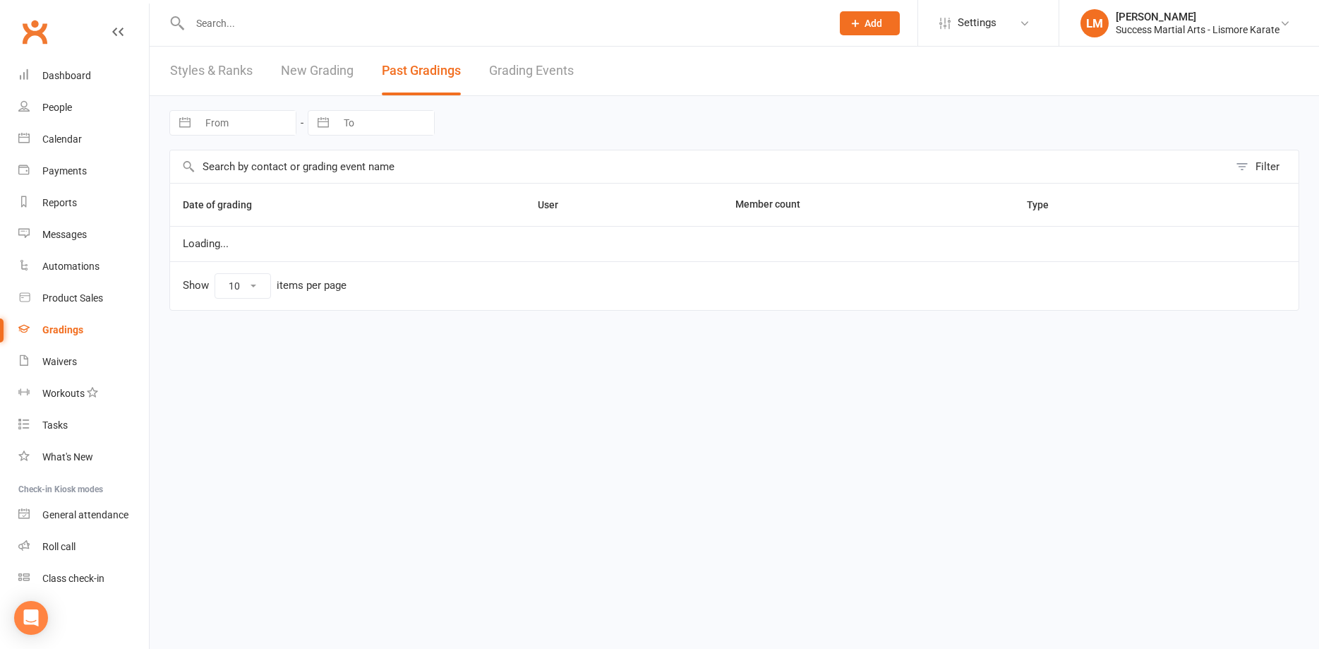
click at [524, 65] on link "Grading Events" at bounding box center [531, 71] width 85 height 49
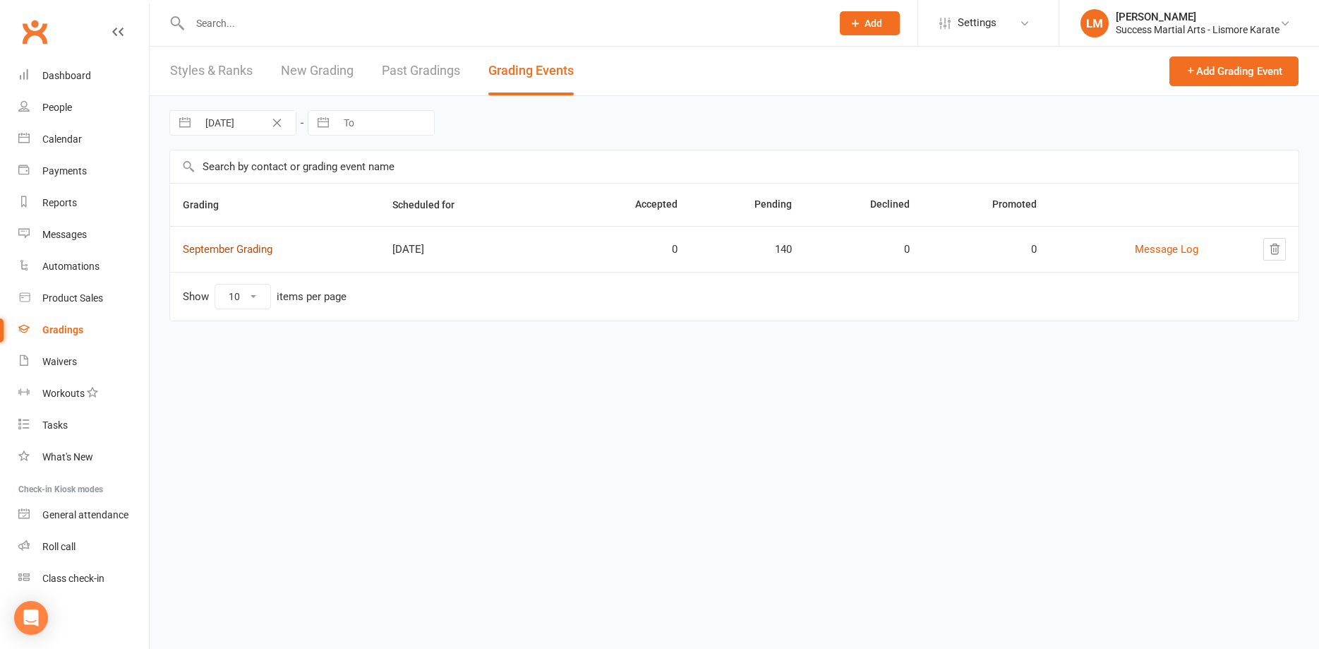
click at [227, 250] on link "September Grading" at bounding box center [228, 249] width 90 height 13
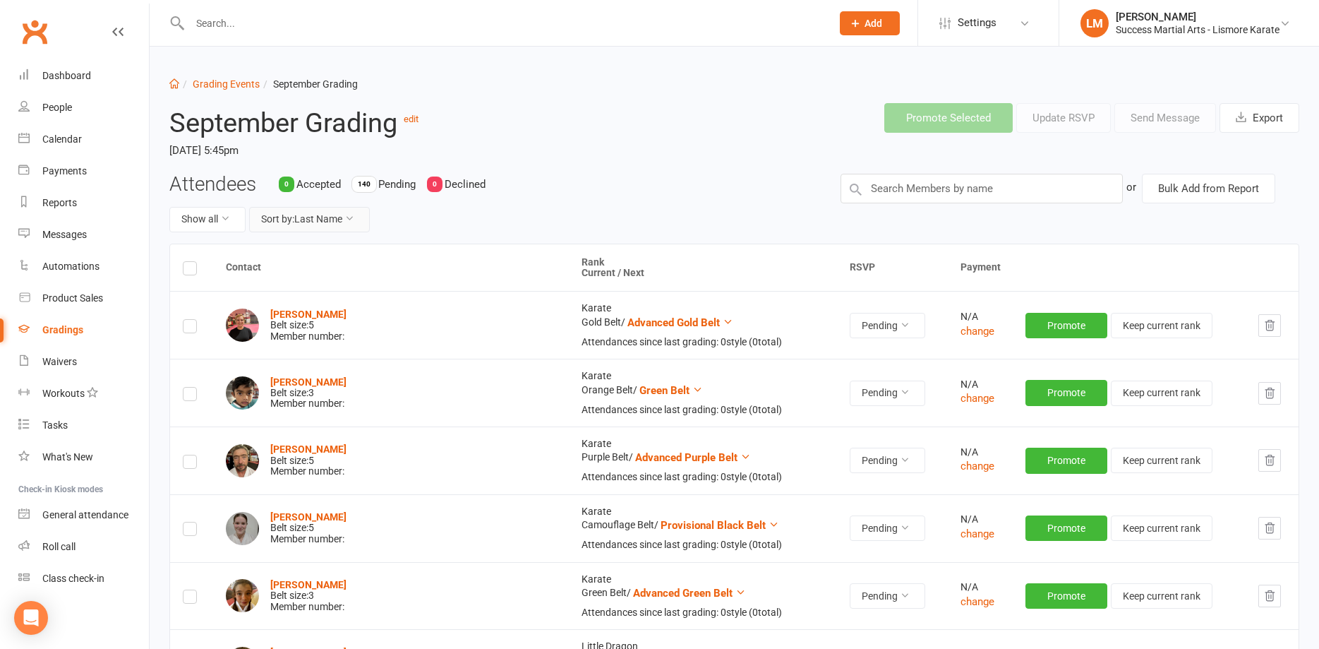
click at [305, 221] on button "Sort by: Last Name" at bounding box center [309, 219] width 121 height 25
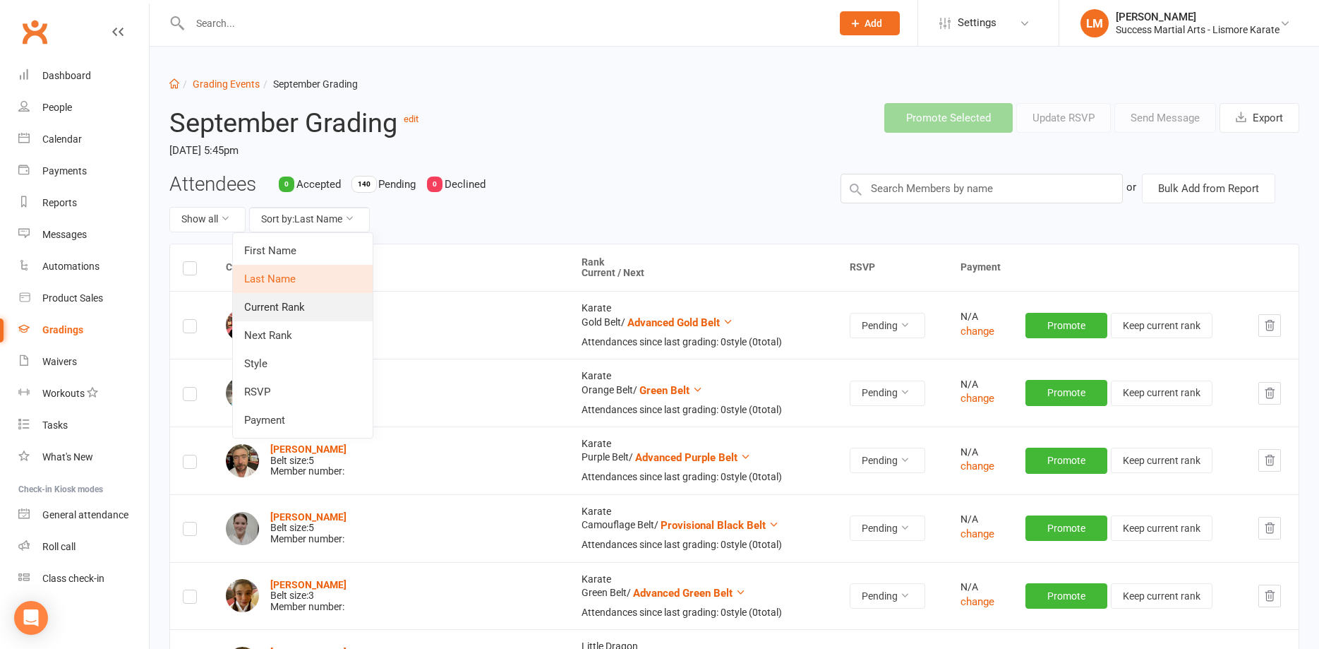
click at [263, 311] on link "Current Rank" at bounding box center [303, 307] width 140 height 28
